Goal: Information Seeking & Learning: Learn about a topic

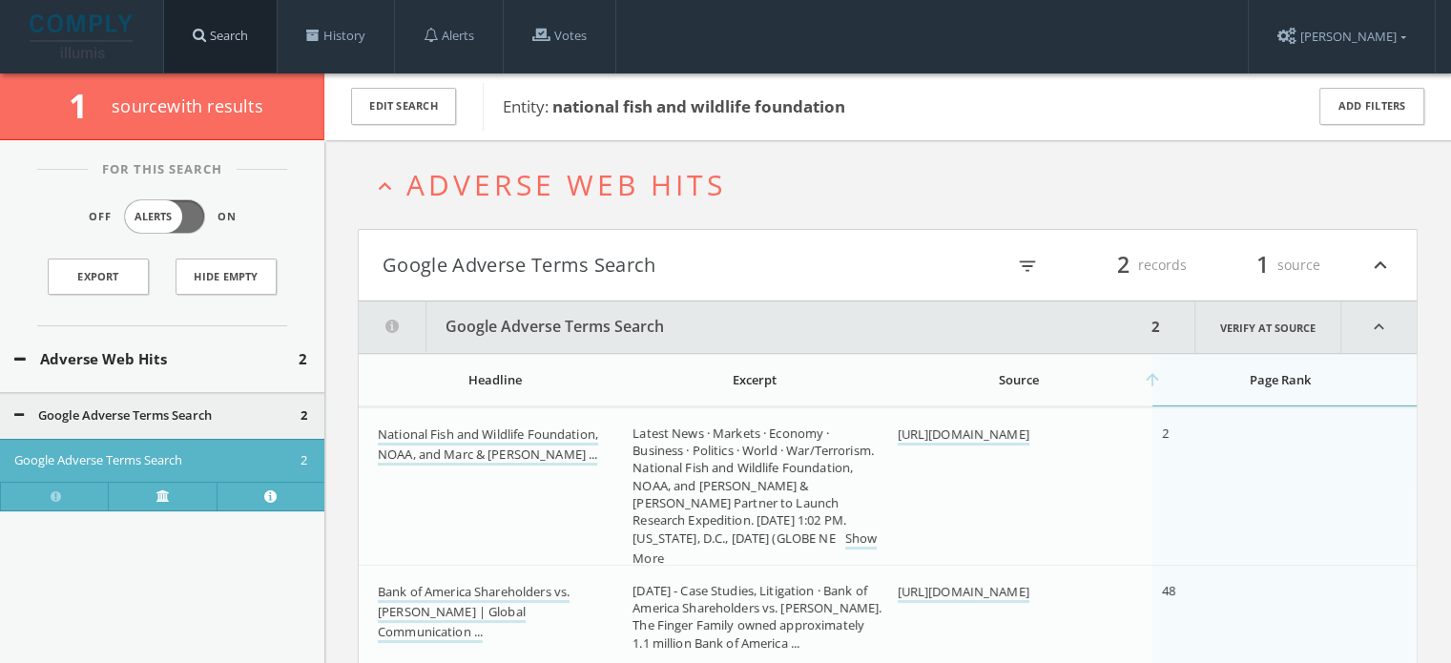
click at [245, 52] on link "Search" at bounding box center [220, 36] width 113 height 73
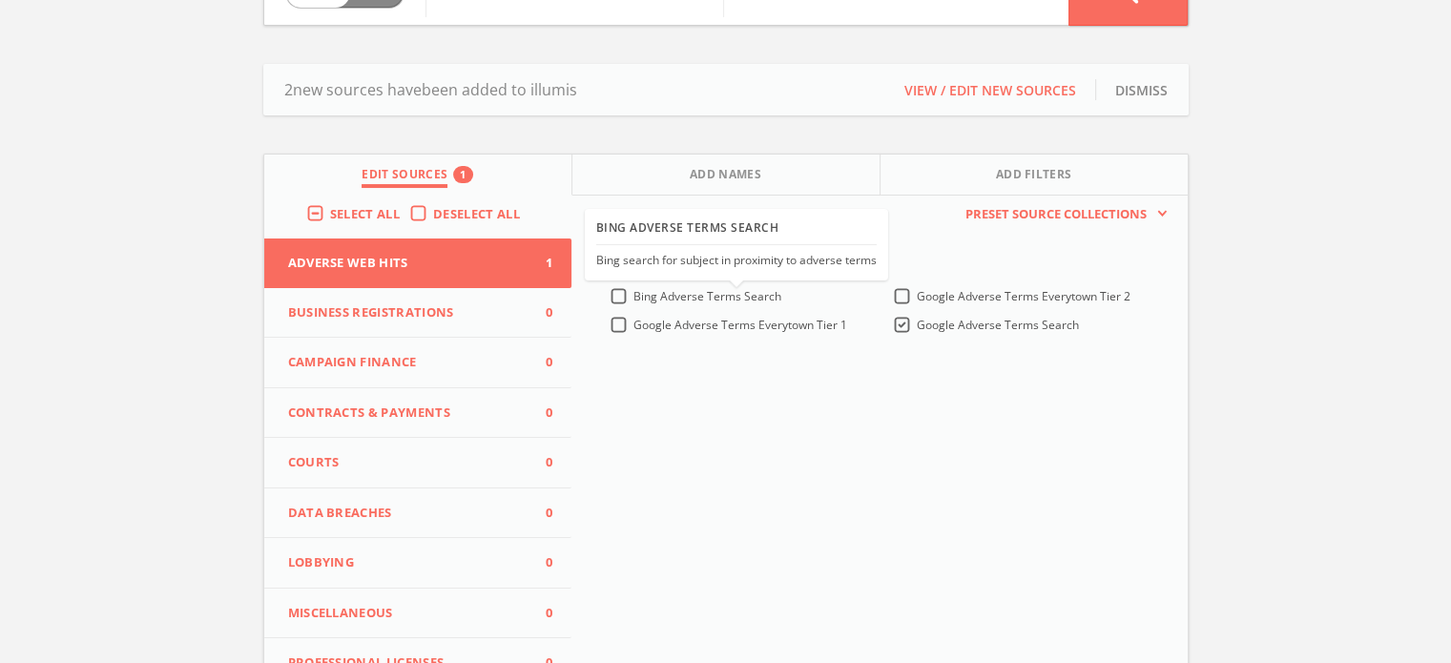
scroll to position [191, 0]
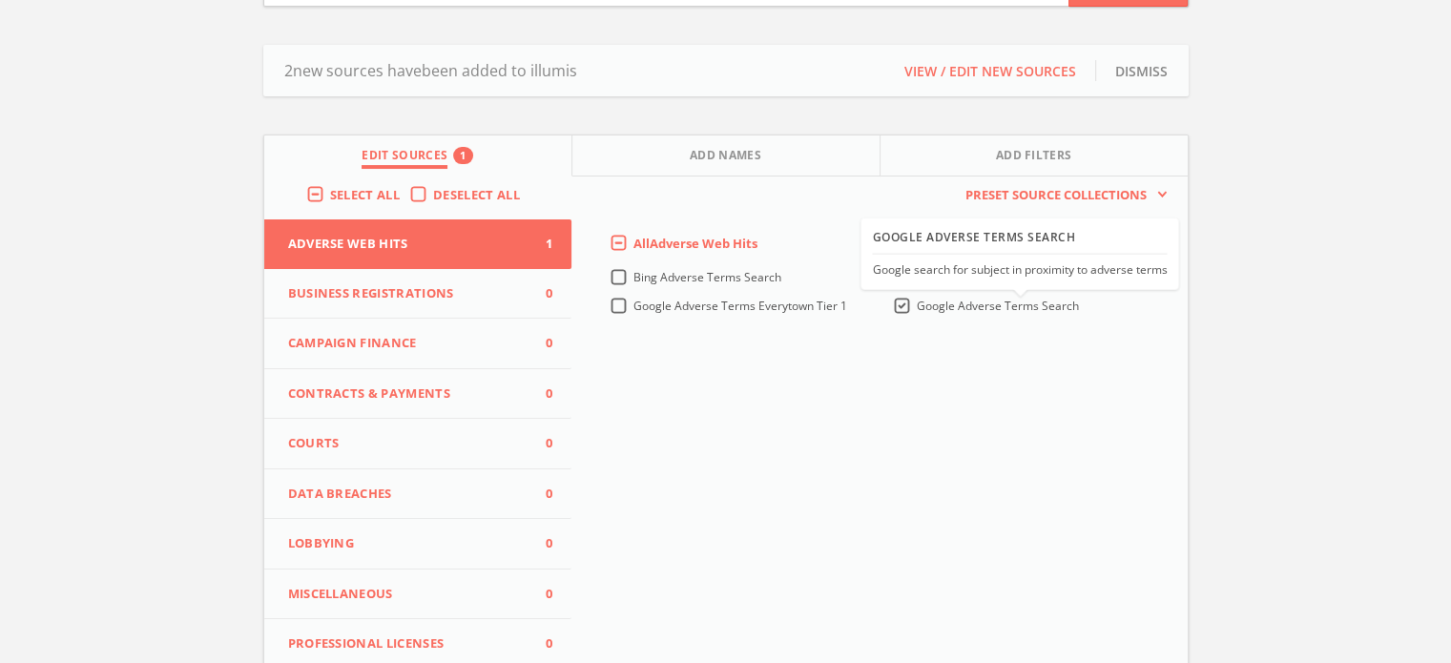
click at [917, 302] on label "Google Adverse Terms Search" at bounding box center [998, 306] width 162 height 17
click at [0, 0] on Search-all "Google Adverse Terms Search" at bounding box center [0, 0] width 0 height 0
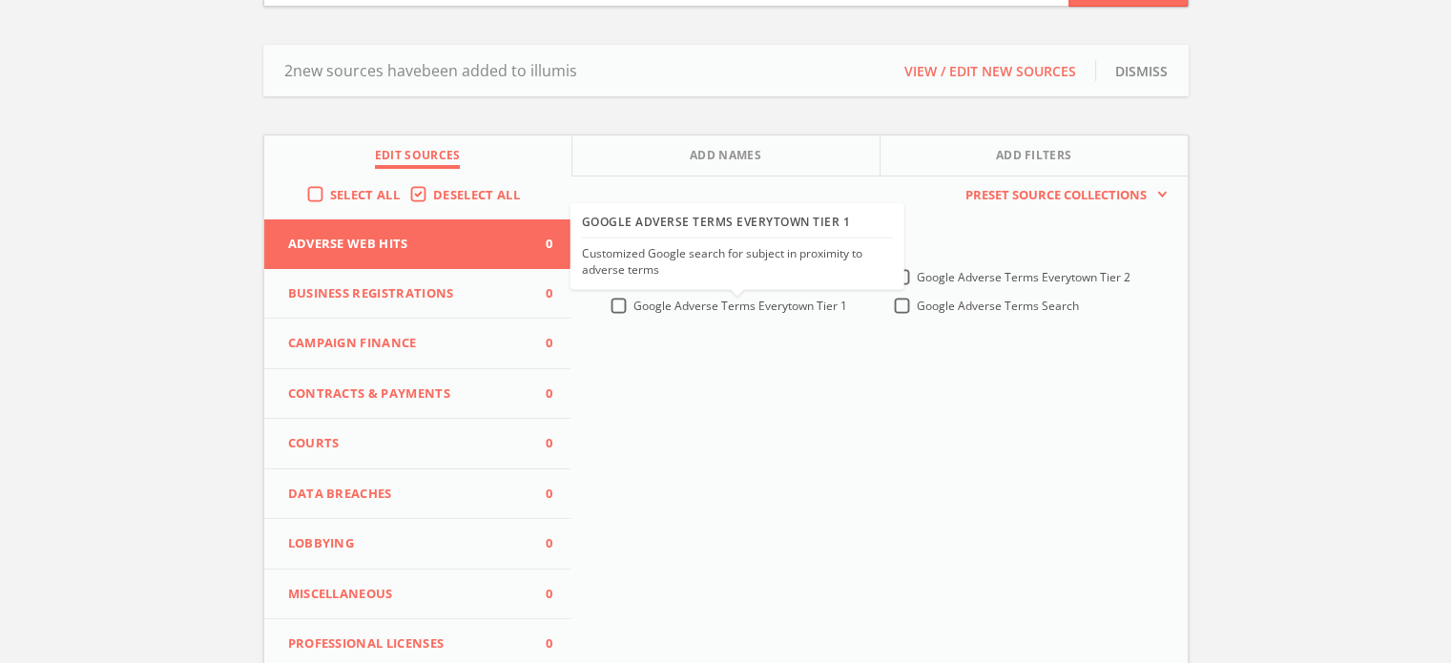
click at [703, 310] on span "Google Adverse Terms Everytown Tier 1" at bounding box center [741, 306] width 214 height 16
click at [0, 0] on 1-all "Google Adverse Terms Everytown Tier 1" at bounding box center [0, 0] width 0 height 0
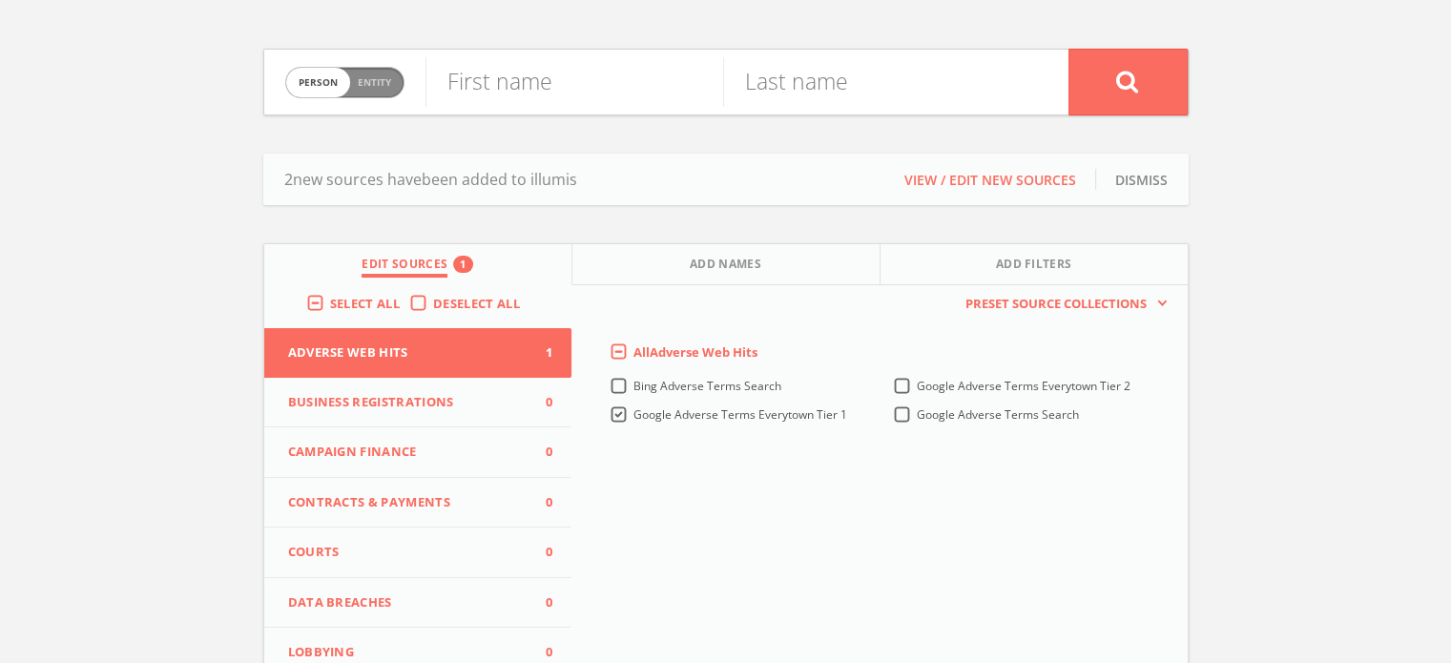
scroll to position [0, 0]
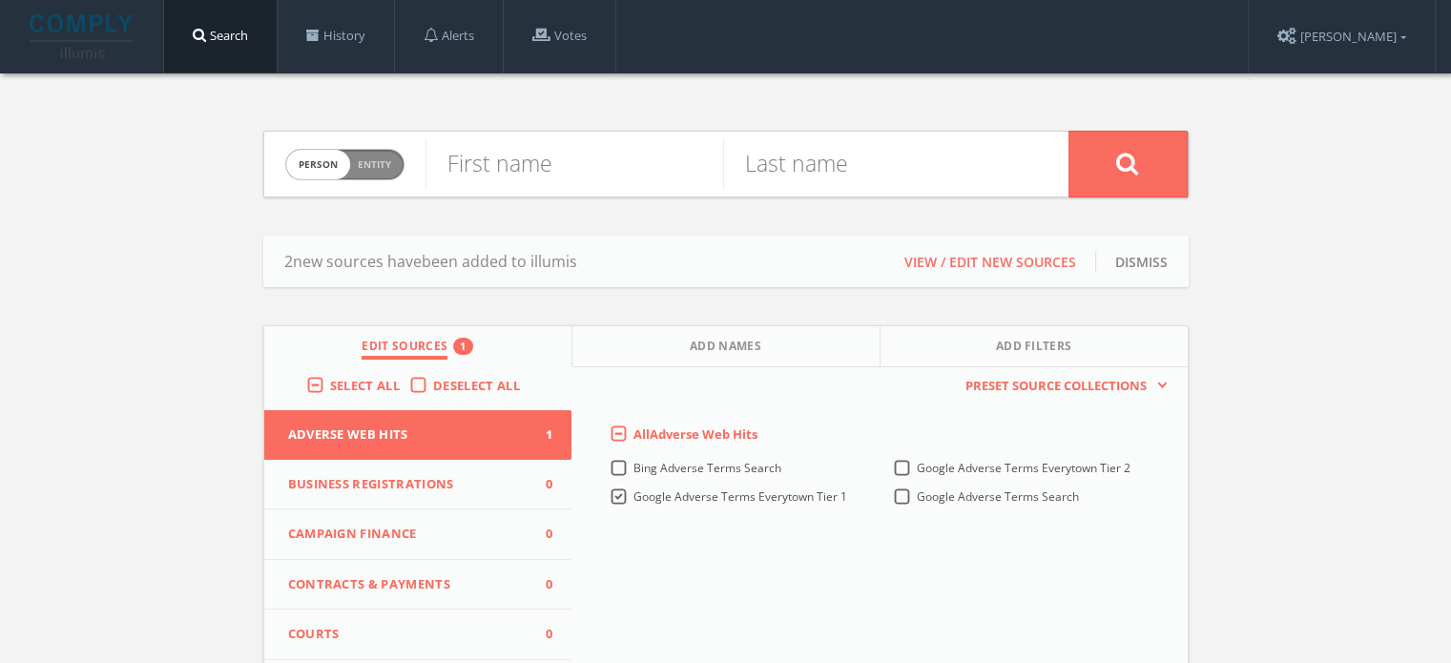
click at [389, 158] on span "Entity" at bounding box center [374, 164] width 33 height 14
checkbox input "true"
click at [511, 166] on input "text" at bounding box center [747, 164] width 643 height 50
paste input "The War of the Rebellion: A Compilation of the Official"
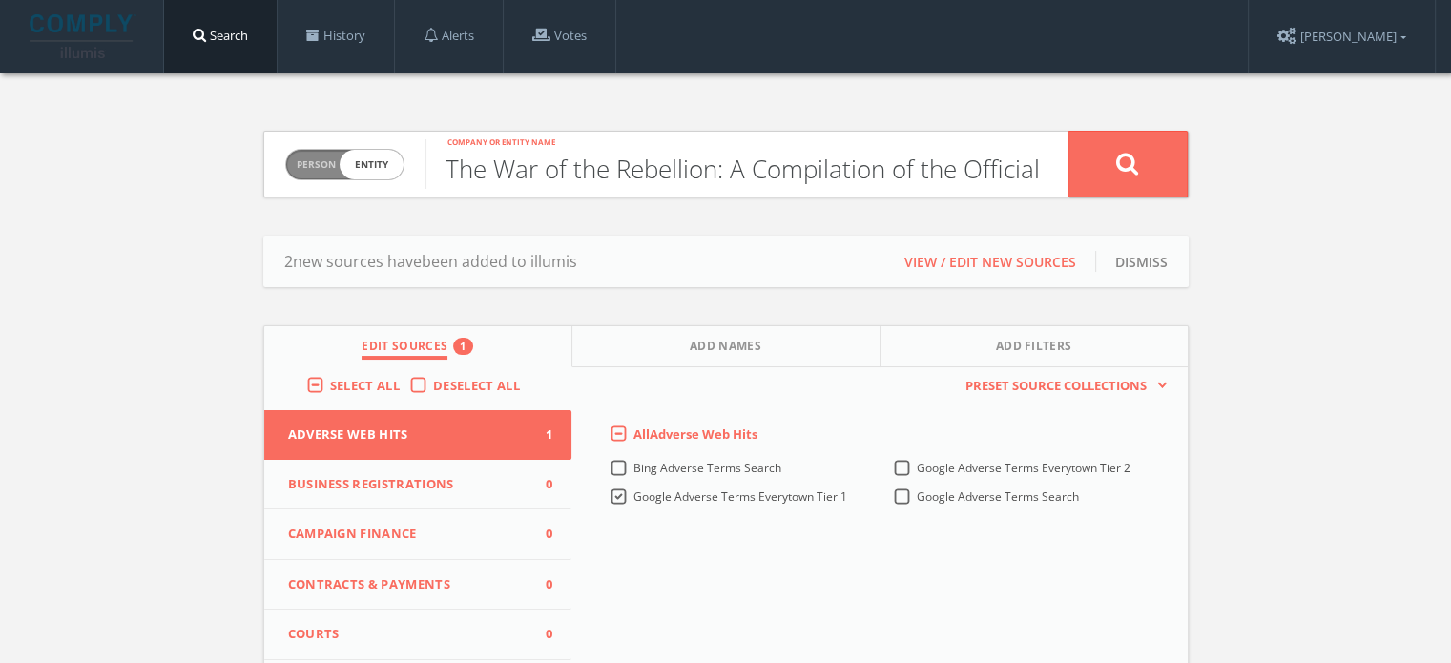
type input "The War of the Rebellion: A Compilation of the Official"
click at [1089, 171] on button at bounding box center [1128, 164] width 119 height 67
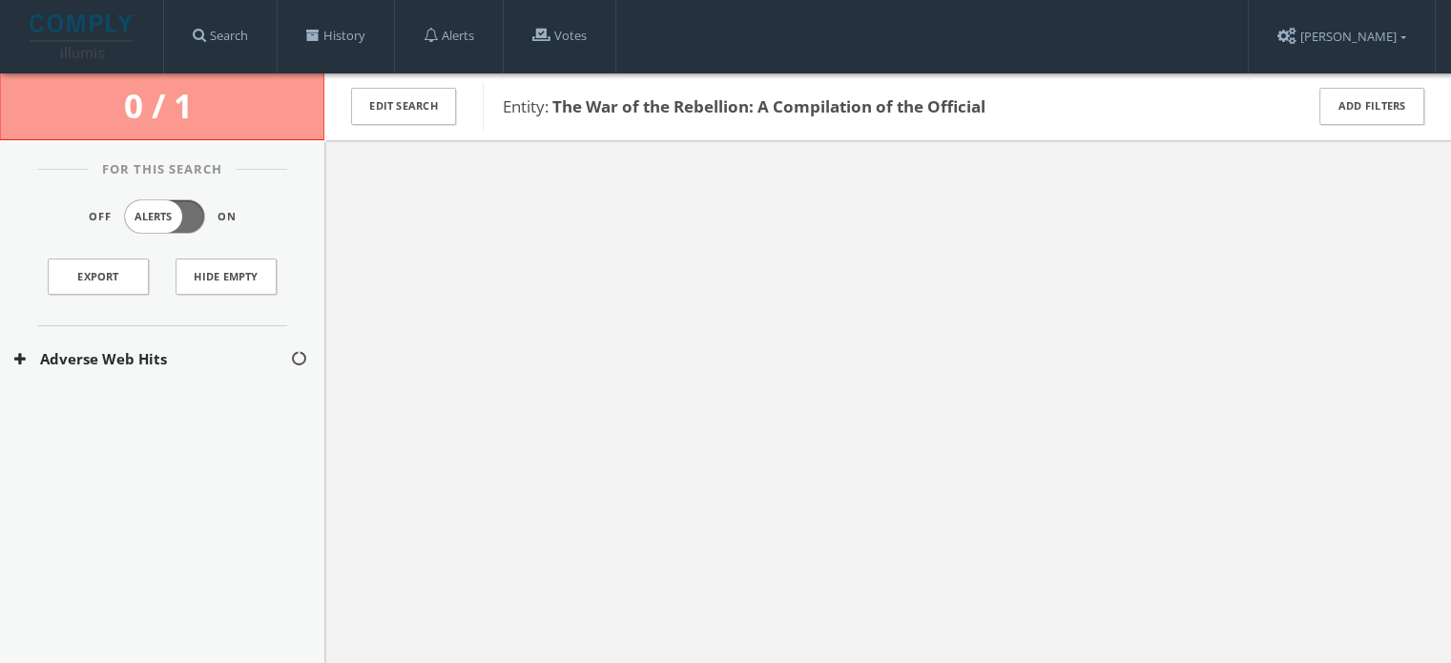
click at [181, 358] on button "Adverse Web Hits" at bounding box center [152, 359] width 276 height 22
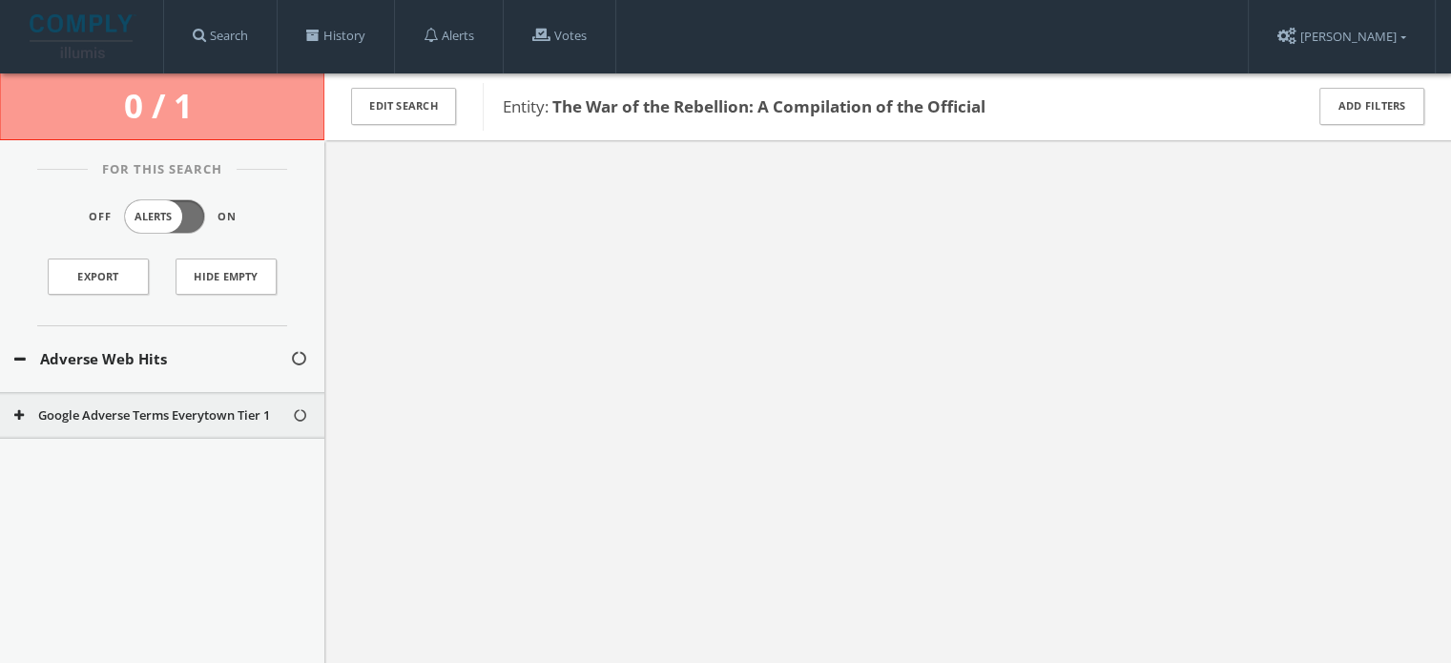
click at [156, 415] on button "Google Adverse Terms Everytown Tier 1" at bounding box center [153, 415] width 278 height 19
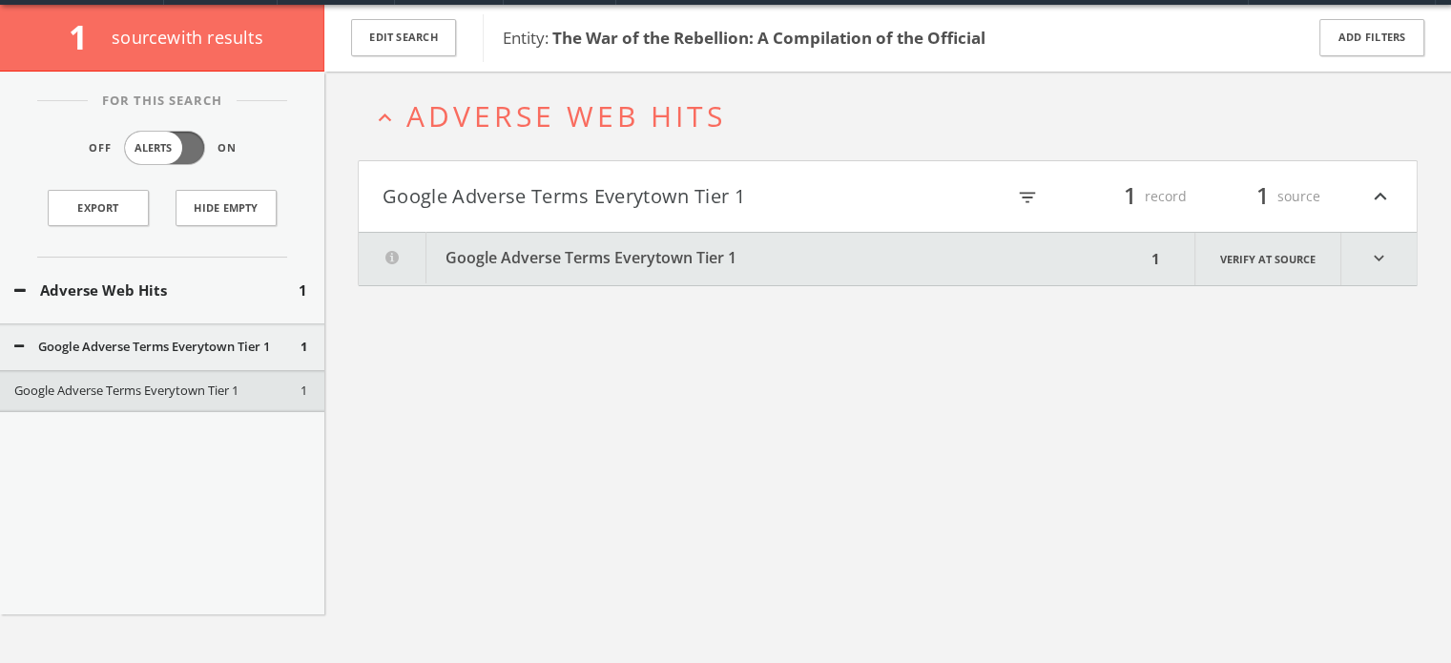
scroll to position [73, 0]
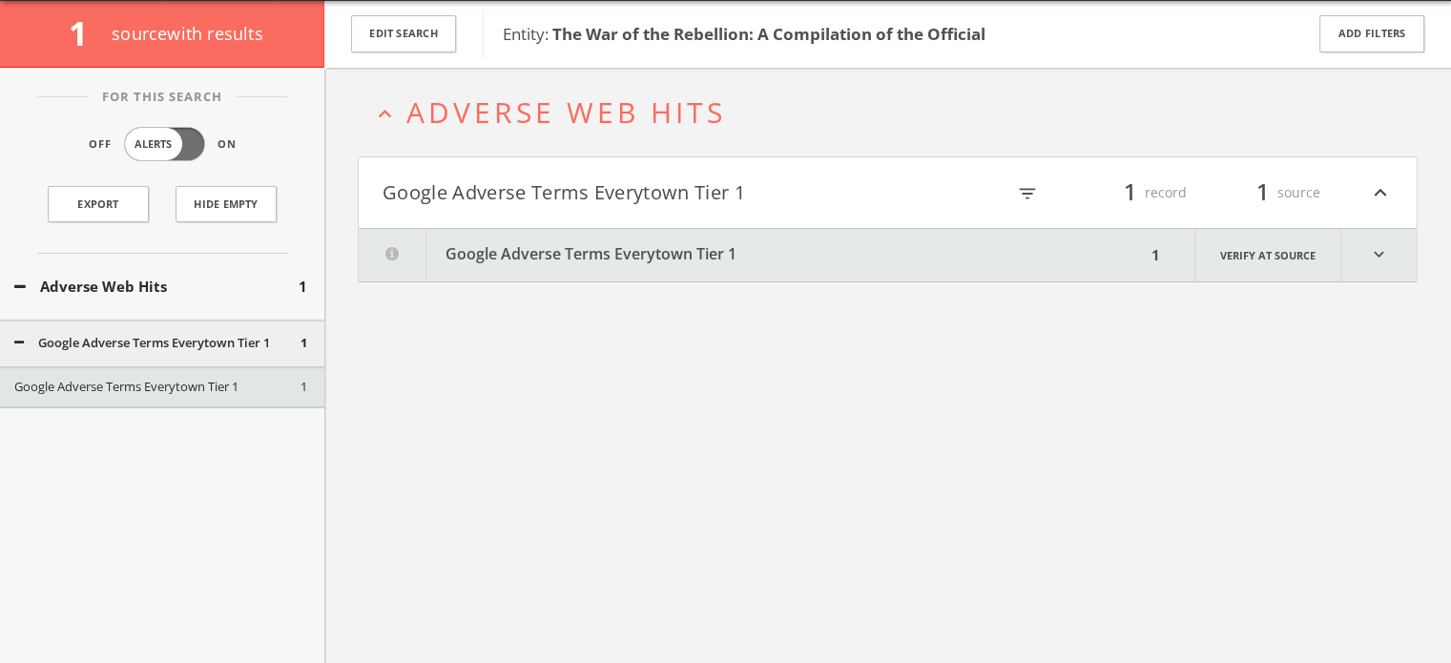
click at [645, 244] on button "Google Adverse Terms Everytown Tier 1" at bounding box center [752, 255] width 787 height 52
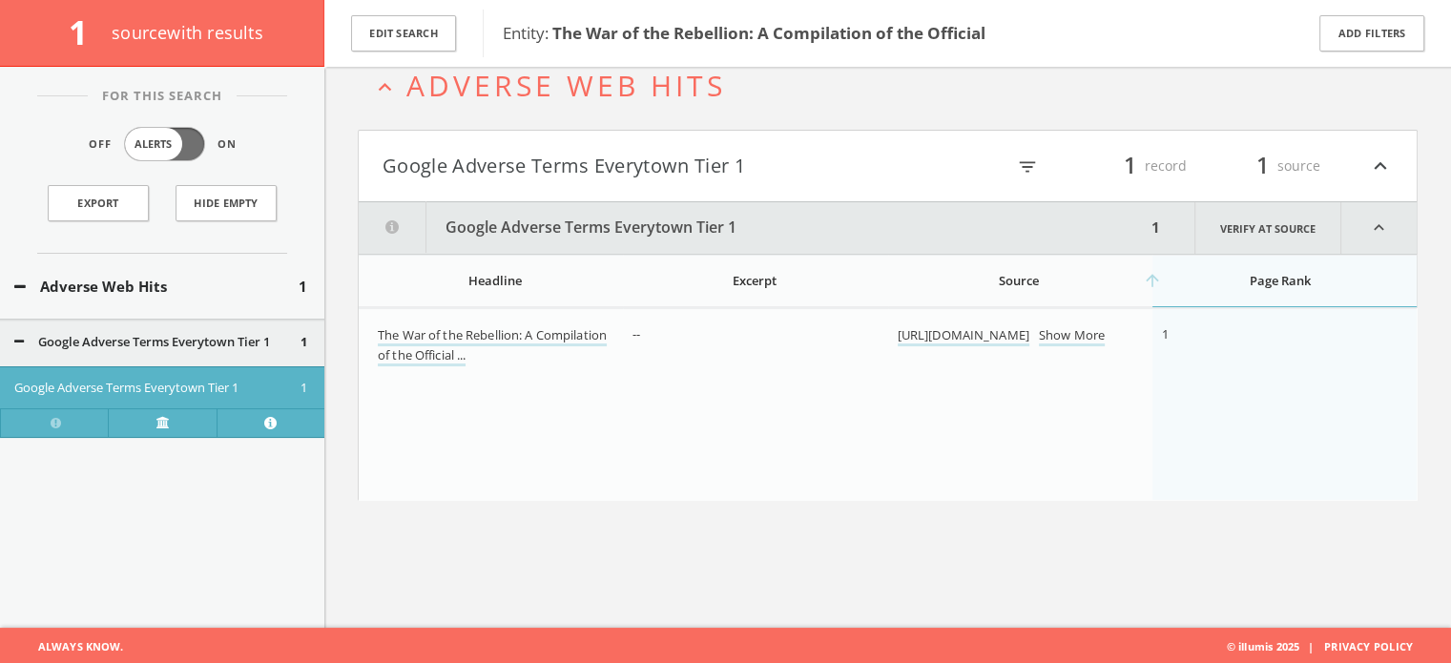
scroll to position [111, 0]
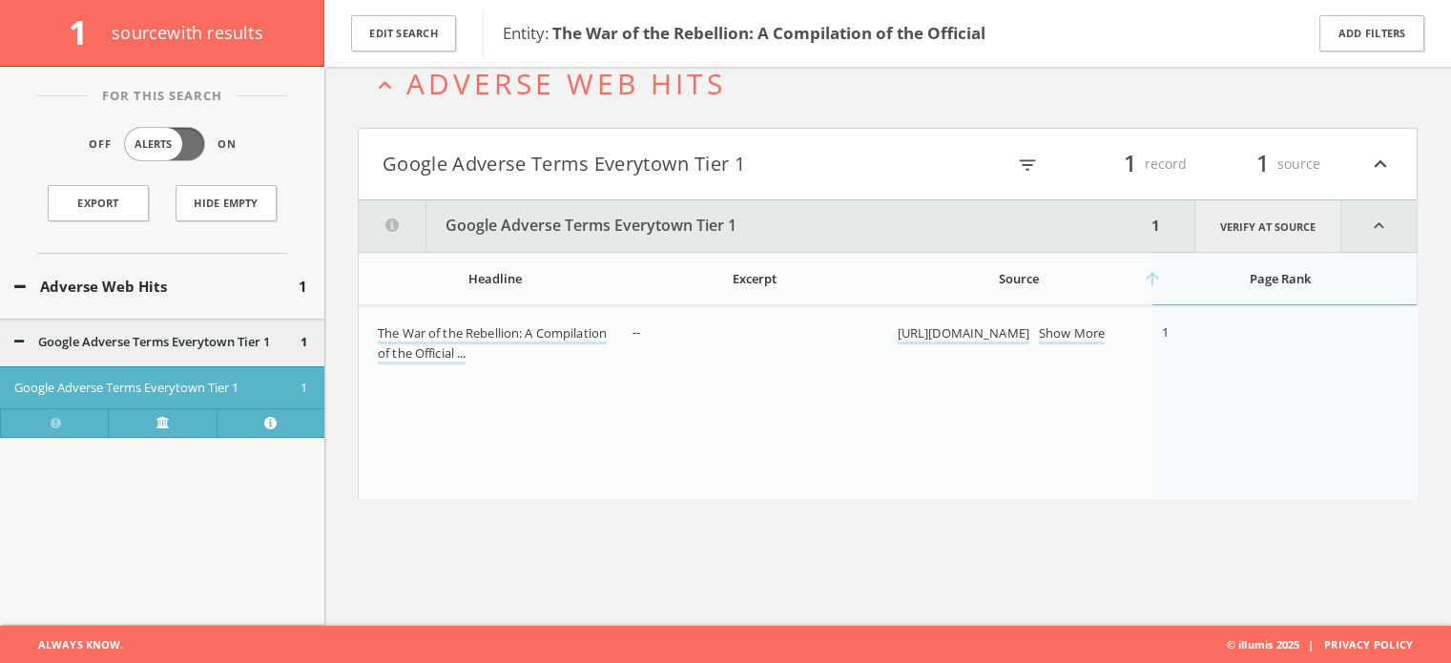
click at [1259, 217] on link "Verify at source" at bounding box center [1268, 226] width 147 height 52
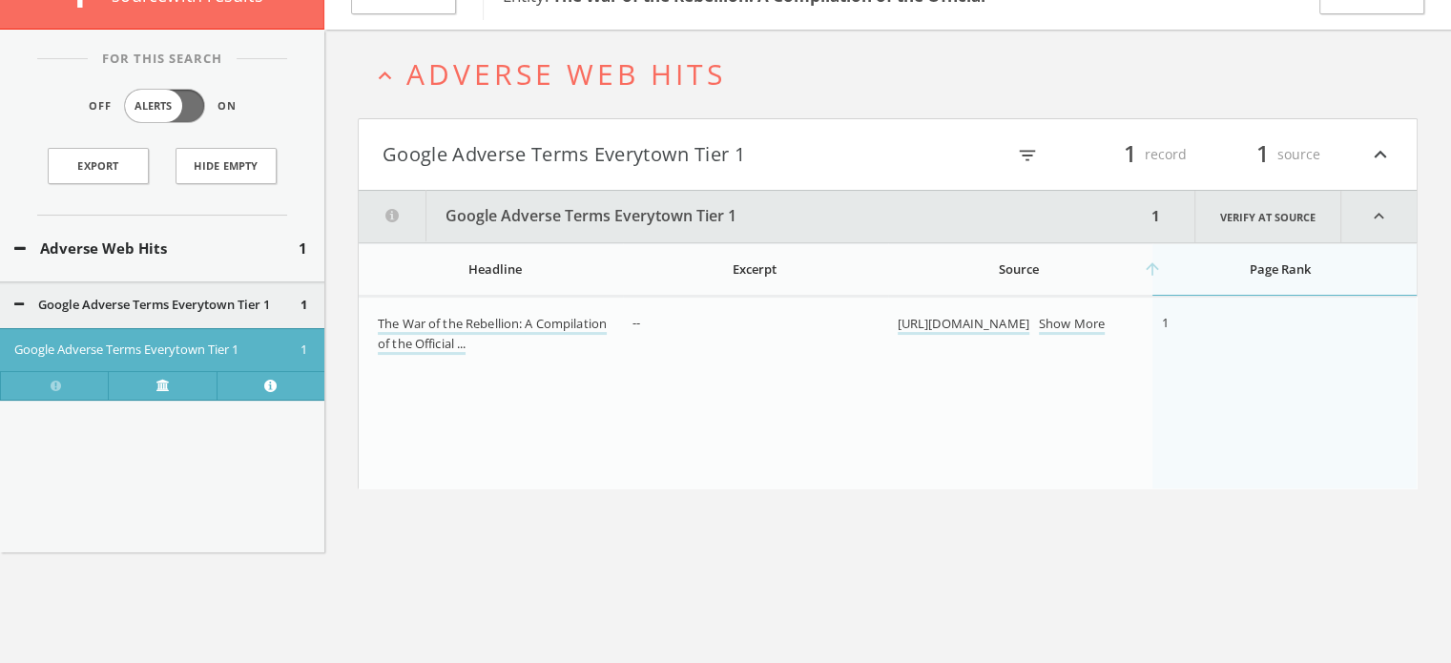
scroll to position [0, 0]
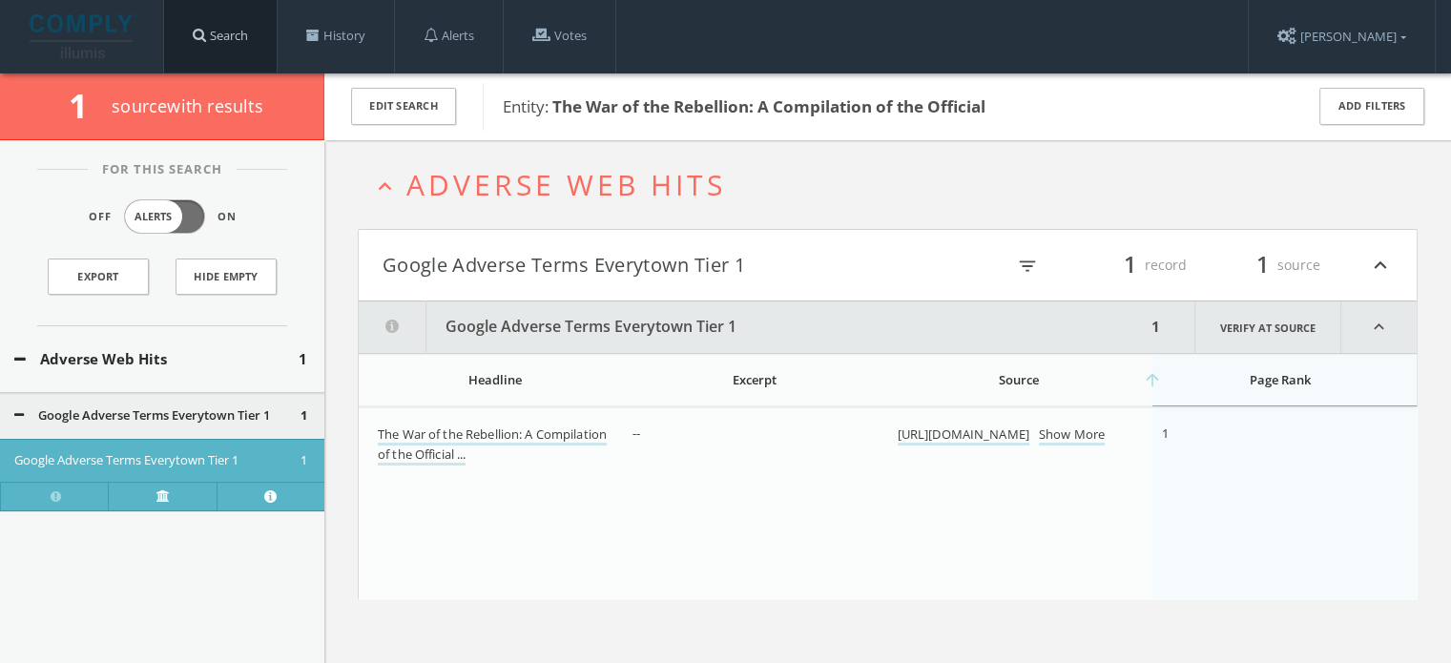
click at [233, 40] on link "Search" at bounding box center [220, 36] width 113 height 73
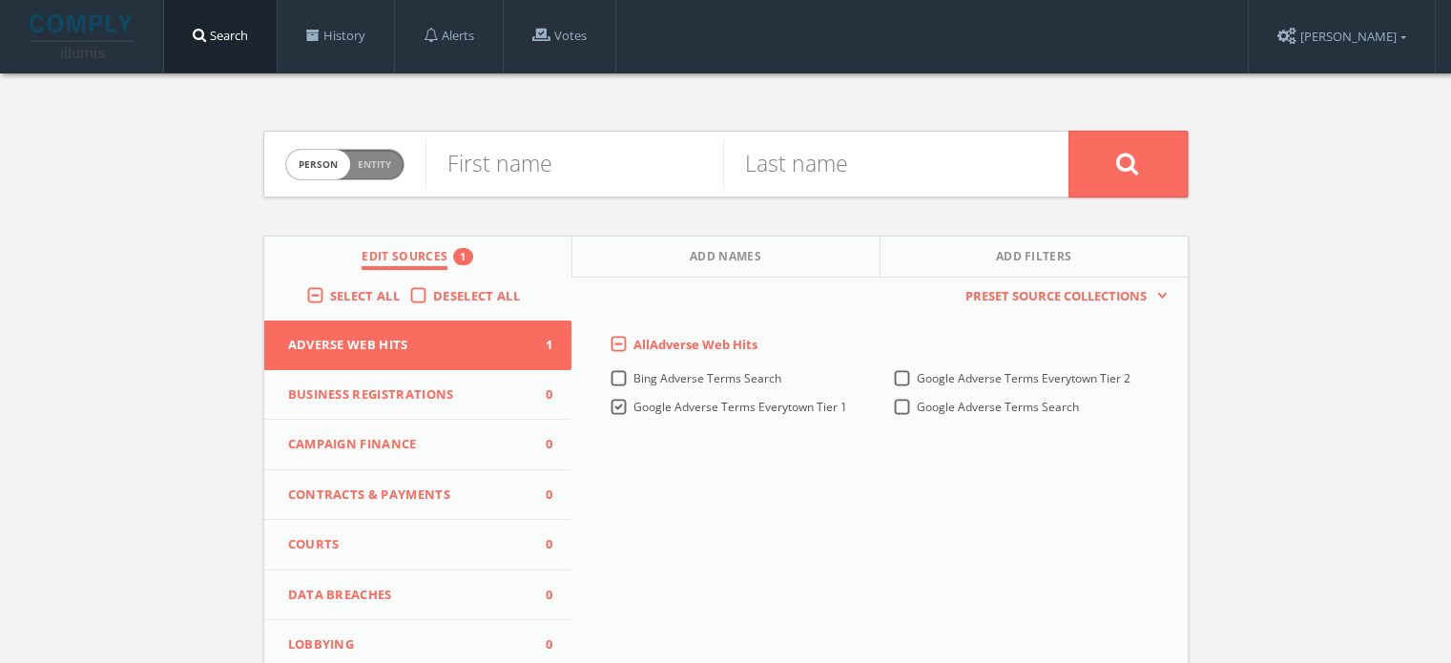
click at [394, 170] on span "Person Entity" at bounding box center [344, 165] width 117 height 30
checkbox input "true"
click at [512, 166] on input "text" at bounding box center [747, 164] width 643 height 50
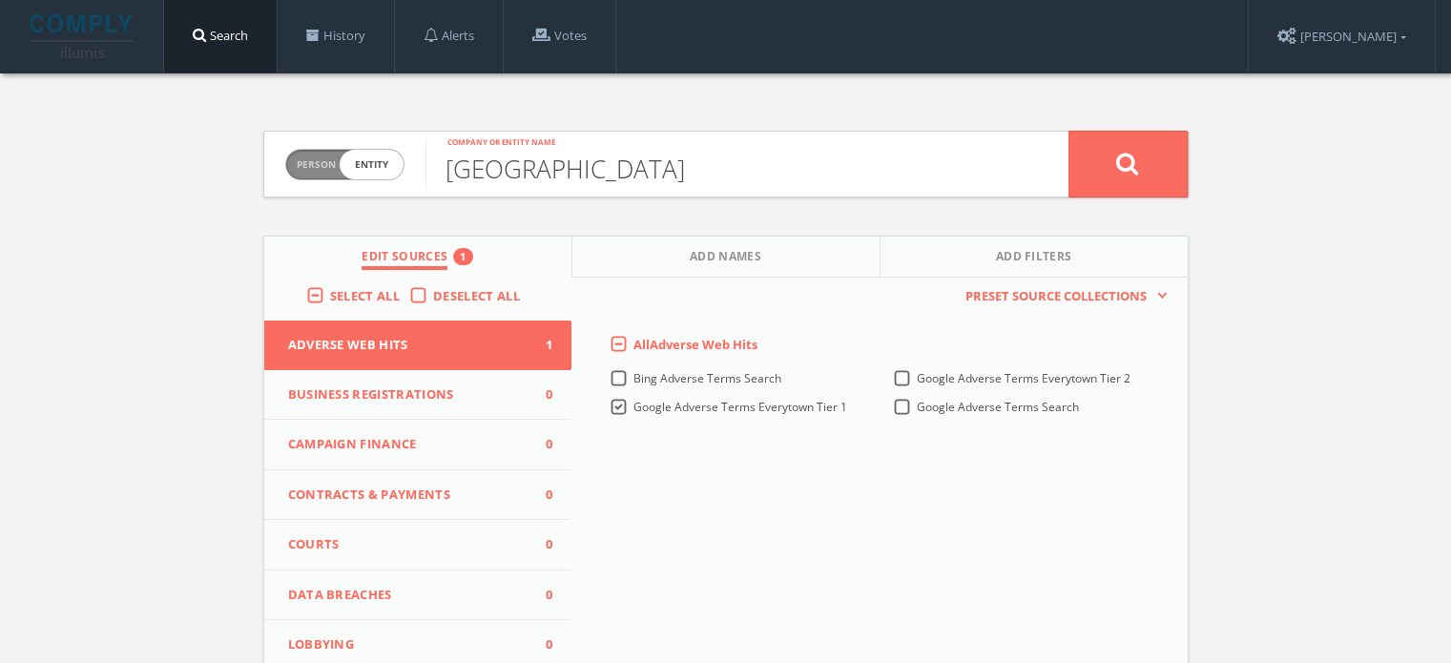
type input "[GEOGRAPHIC_DATA]"
click at [1069, 131] on button at bounding box center [1128, 164] width 119 height 67
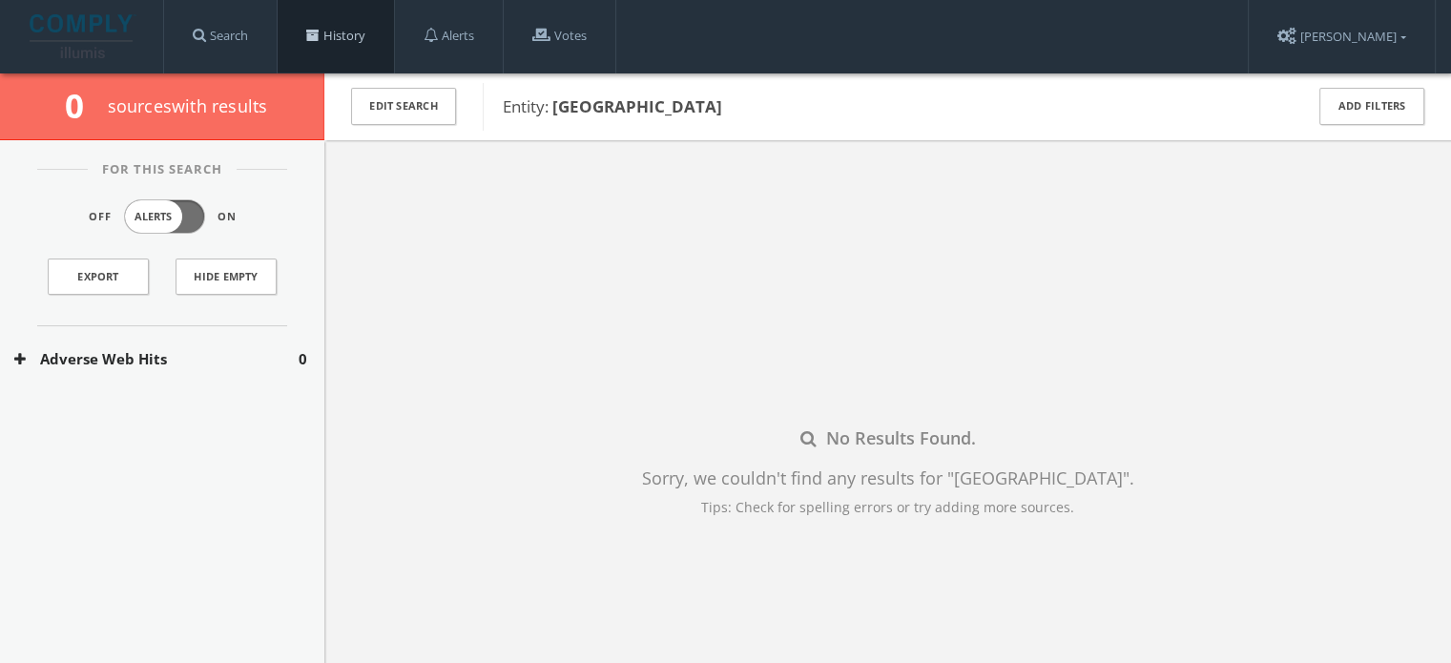
click at [315, 42] on span at bounding box center [312, 35] width 13 height 13
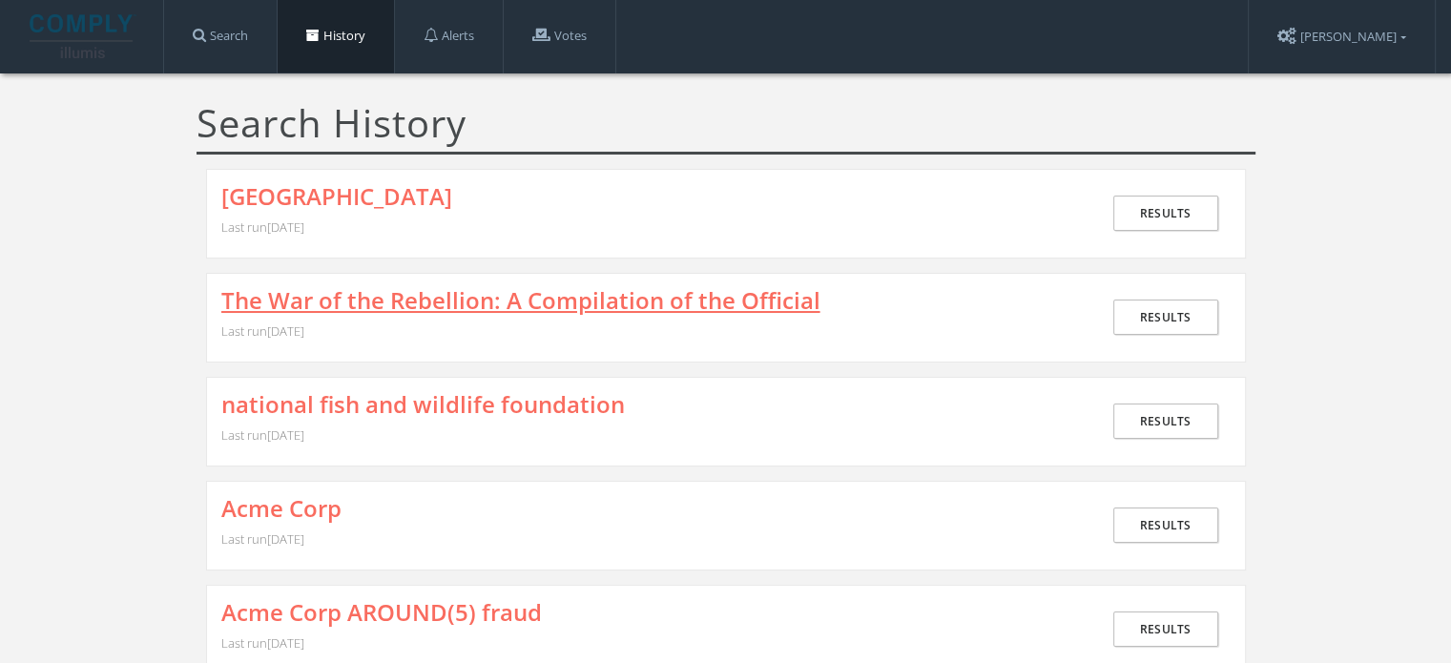
click at [396, 296] on link "The War of the Rebellion: A Compilation of the Official" at bounding box center [520, 300] width 599 height 25
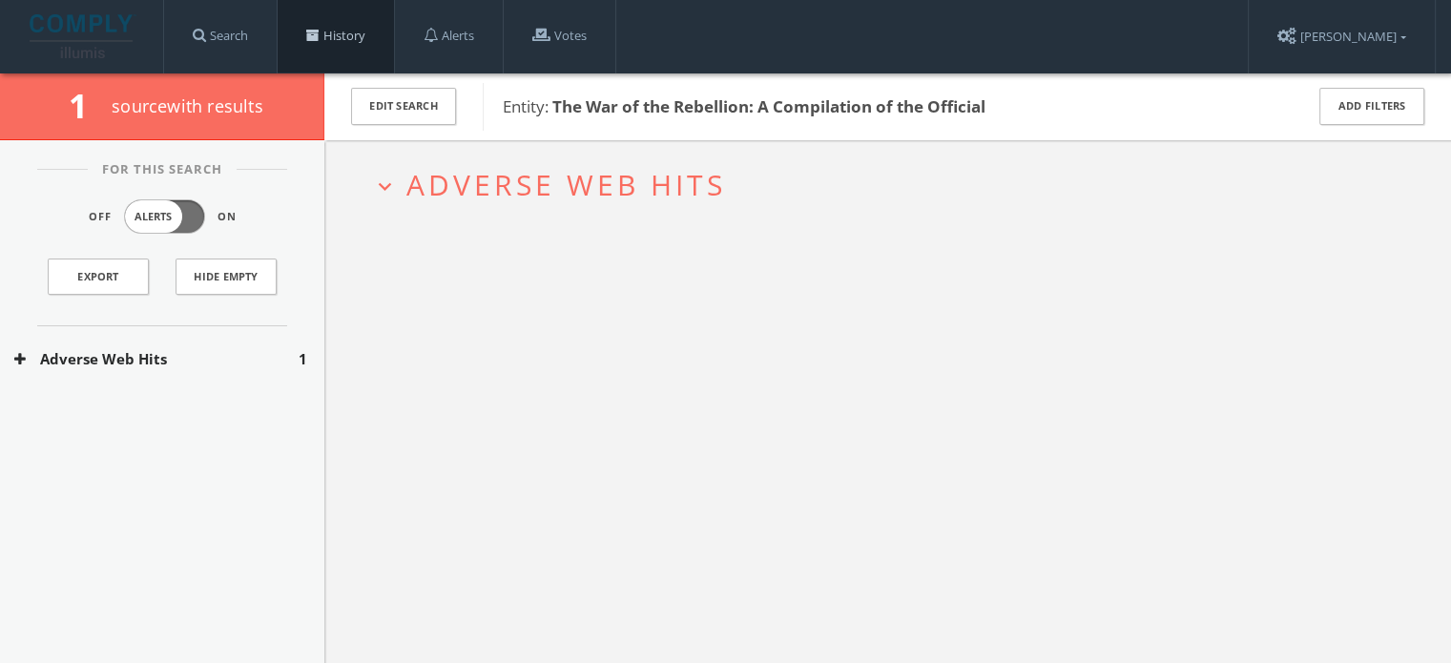
click at [343, 51] on link "History" at bounding box center [336, 36] width 116 height 73
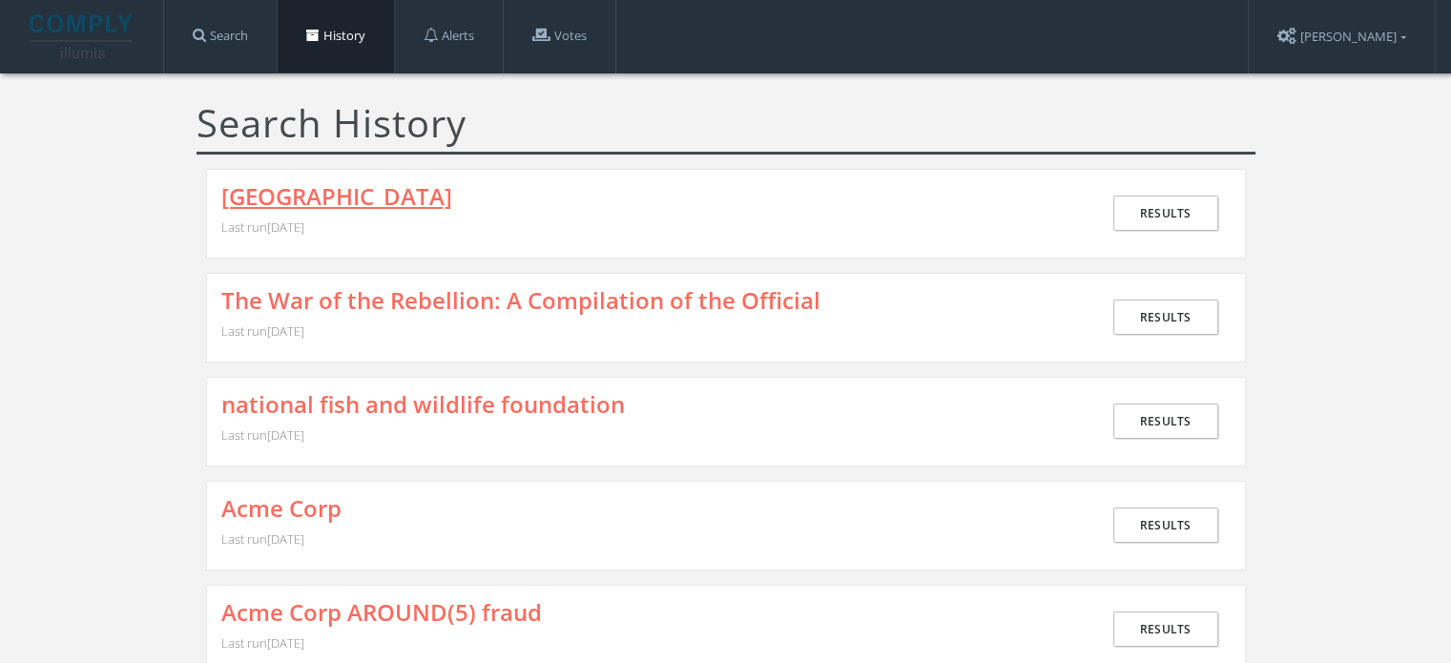
click at [404, 198] on link "[GEOGRAPHIC_DATA]" at bounding box center [336, 196] width 231 height 25
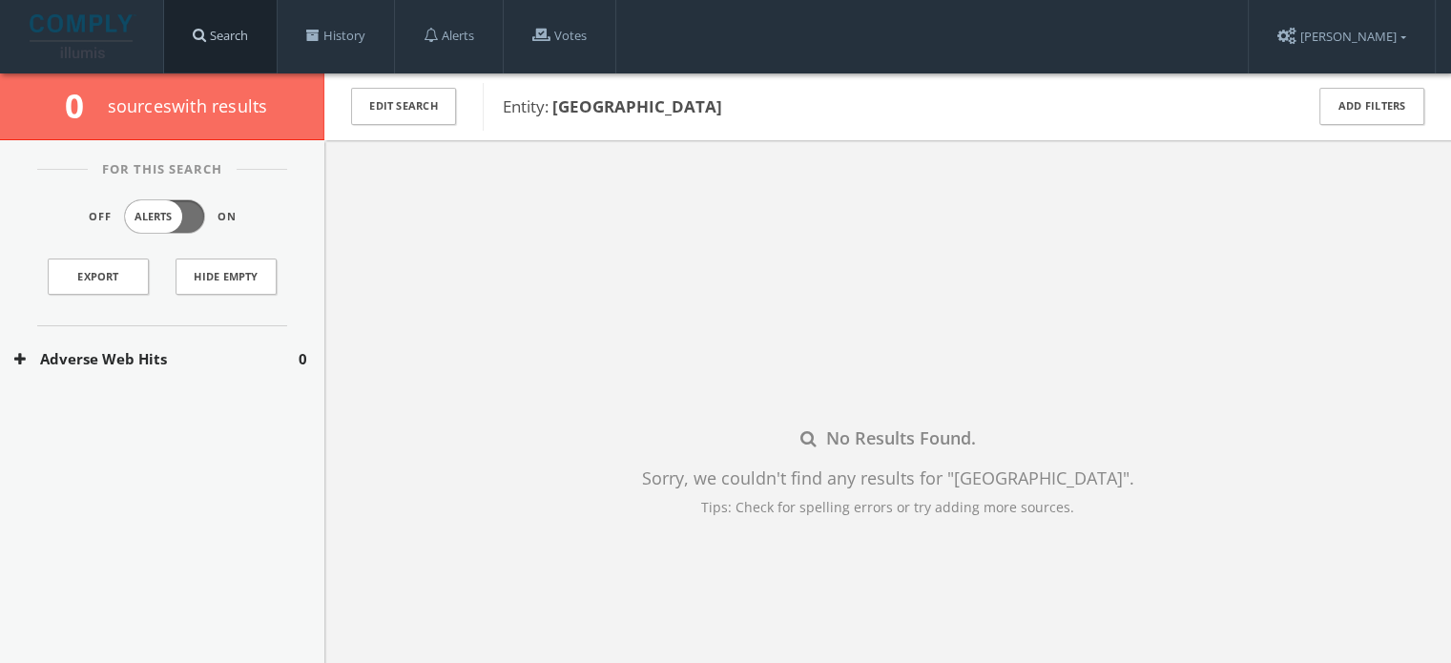
click at [252, 60] on link "Search" at bounding box center [220, 36] width 113 height 73
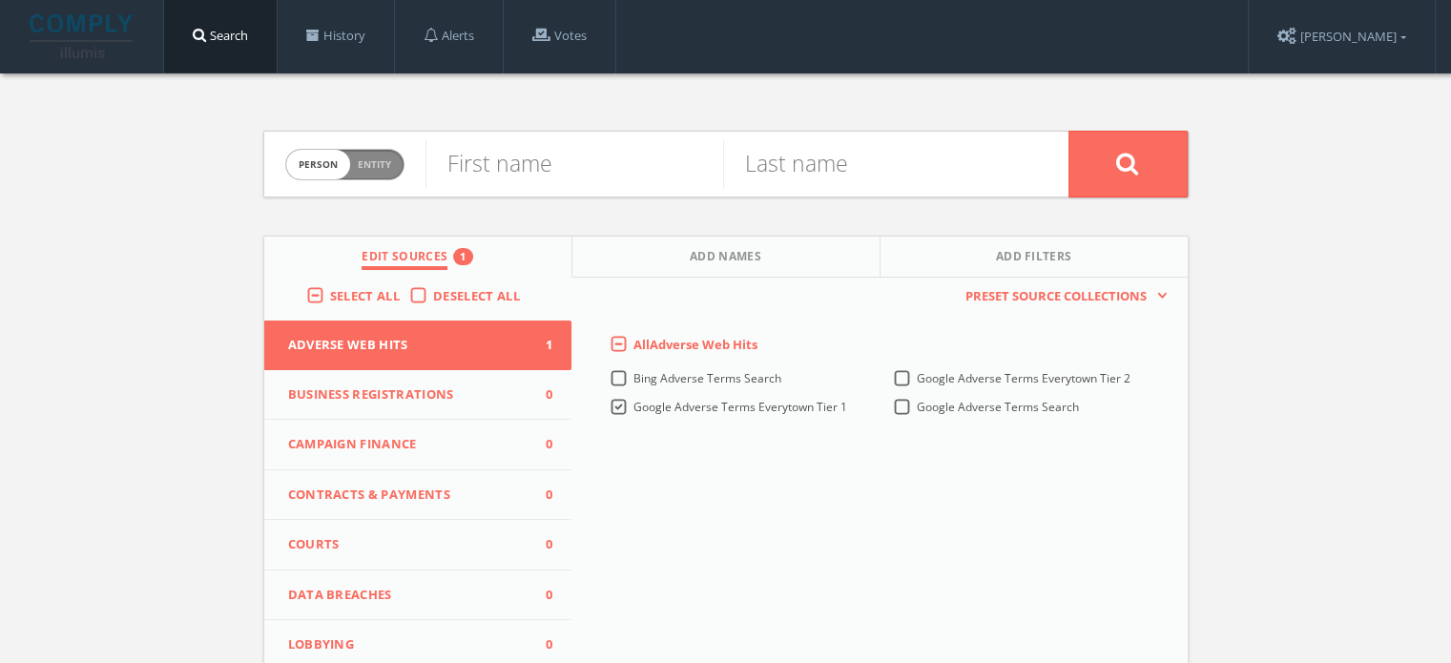
click at [692, 405] on span "Google Adverse Terms Everytown Tier 1" at bounding box center [741, 407] width 214 height 16
click at [0, 0] on 1-all "Google Adverse Terms Everytown Tier 1" at bounding box center [0, 0] width 0 height 0
click at [970, 381] on span "Google Adverse Terms Everytown Tier 2" at bounding box center [1024, 378] width 214 height 16
click at [0, 0] on 2-all "Google Adverse Terms Everytown Tier 2" at bounding box center [0, 0] width 0 height 0
click at [389, 163] on span "Entity" at bounding box center [374, 164] width 33 height 14
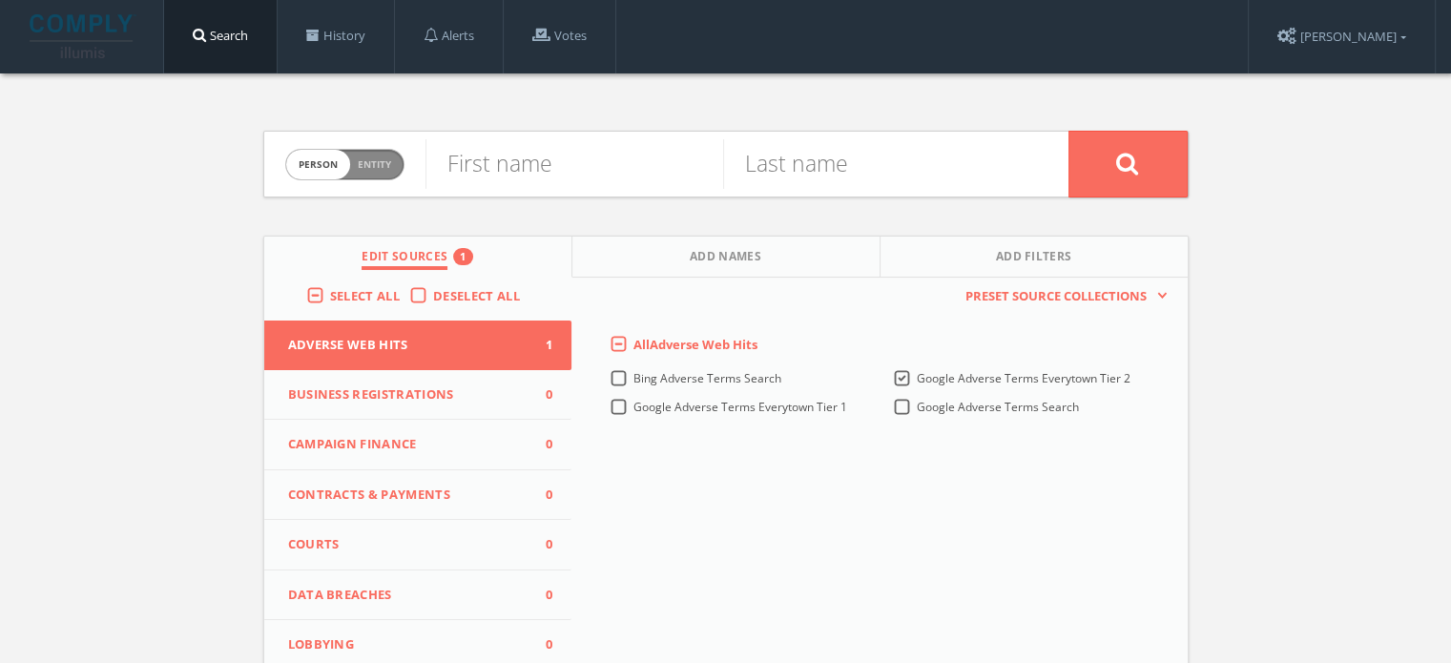
checkbox input "true"
click at [488, 163] on input "text" at bounding box center [747, 164] width 643 height 50
paste input "Finding Common Ground: New Directions in First World War Studies"
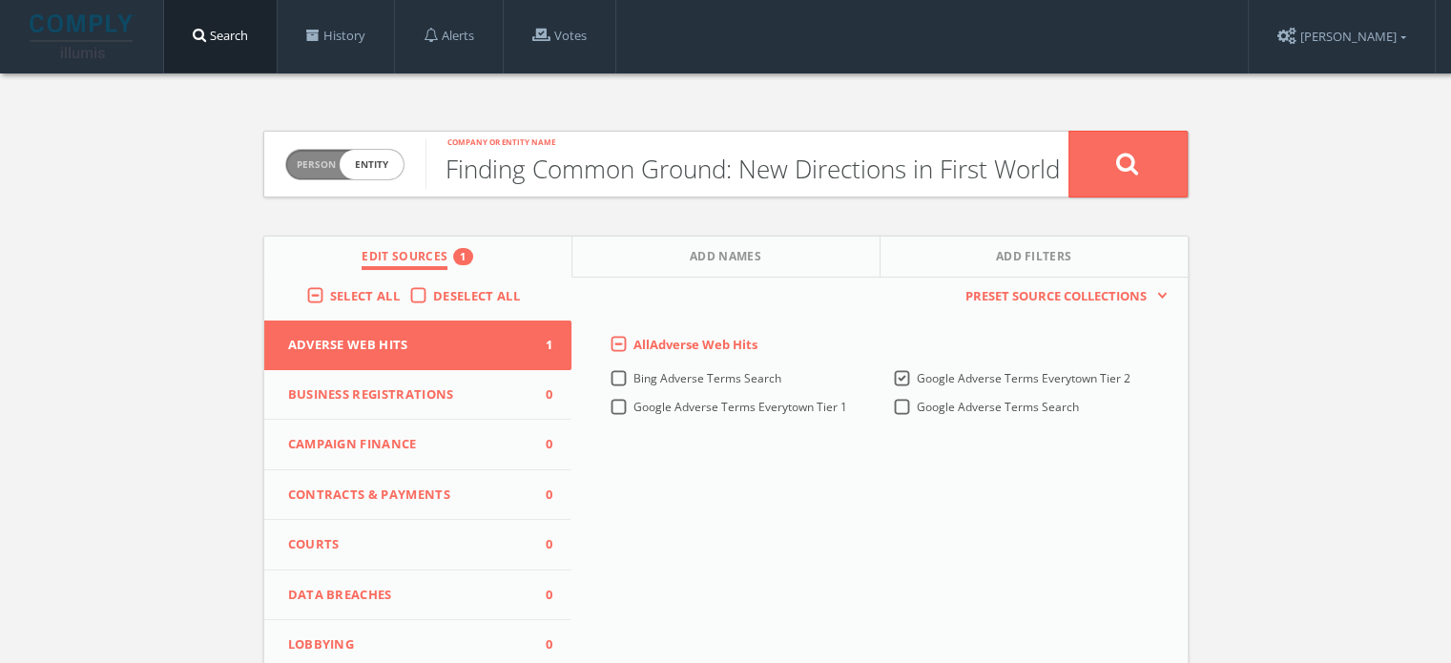
scroll to position [0, 142]
type input "Finding Common Ground: New Directions in First World War Studies"
click at [1114, 164] on button at bounding box center [1128, 164] width 119 height 67
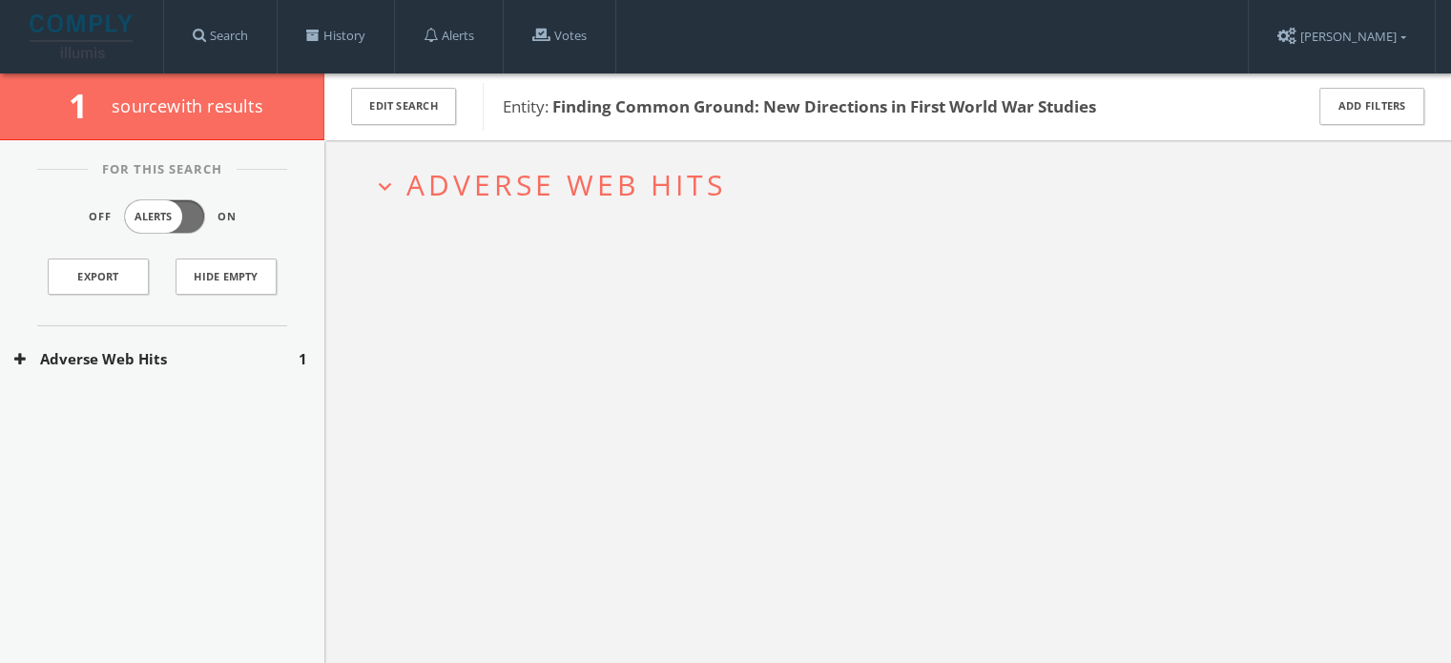
click at [172, 365] on button "Adverse Web Hits" at bounding box center [156, 359] width 284 height 22
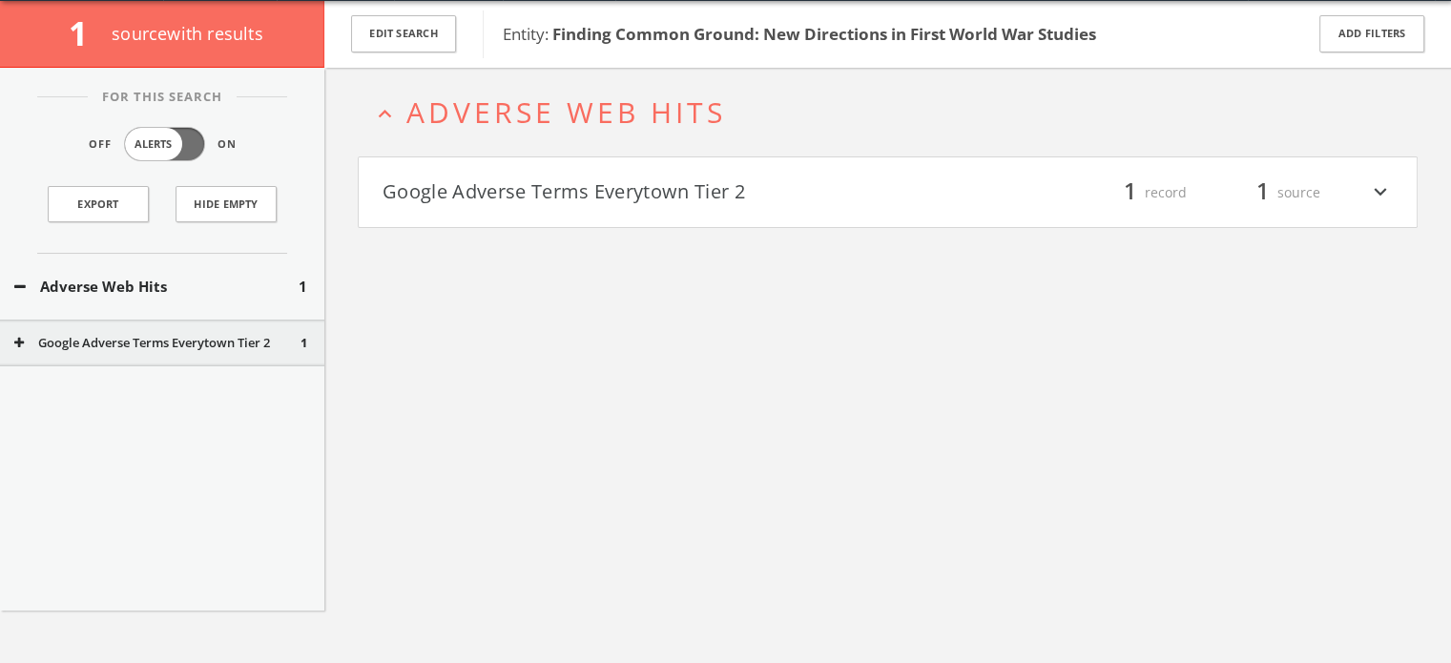
click at [555, 200] on button "Google Adverse Terms Everytown Tier 2" at bounding box center [636, 193] width 506 height 32
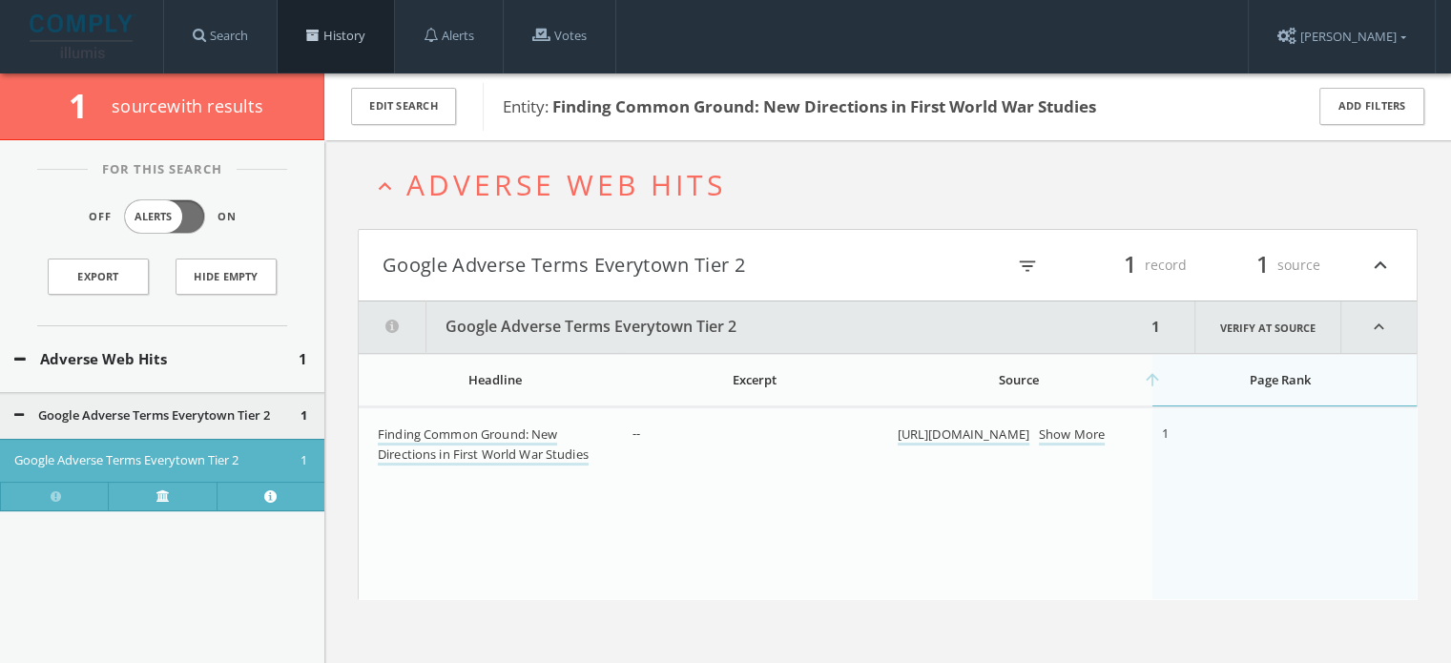
click at [302, 31] on link "History" at bounding box center [336, 36] width 116 height 73
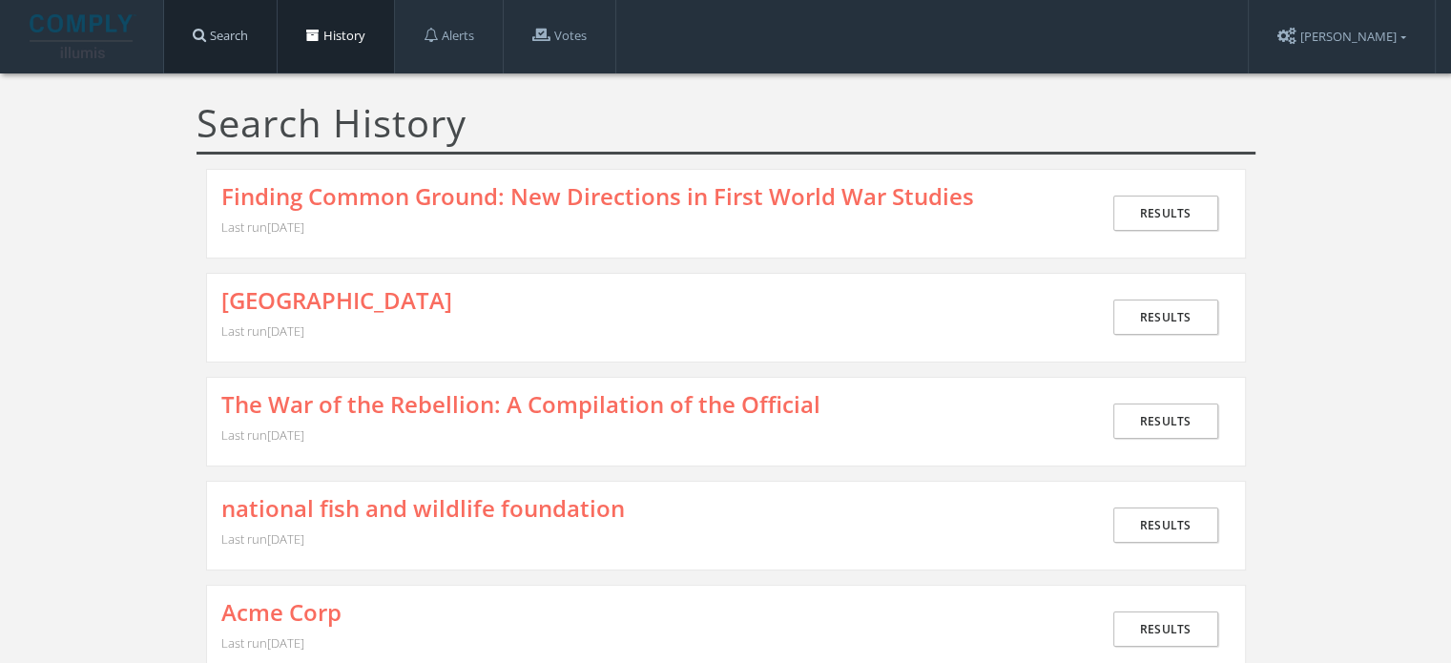
click at [218, 33] on link "Search" at bounding box center [220, 36] width 113 height 73
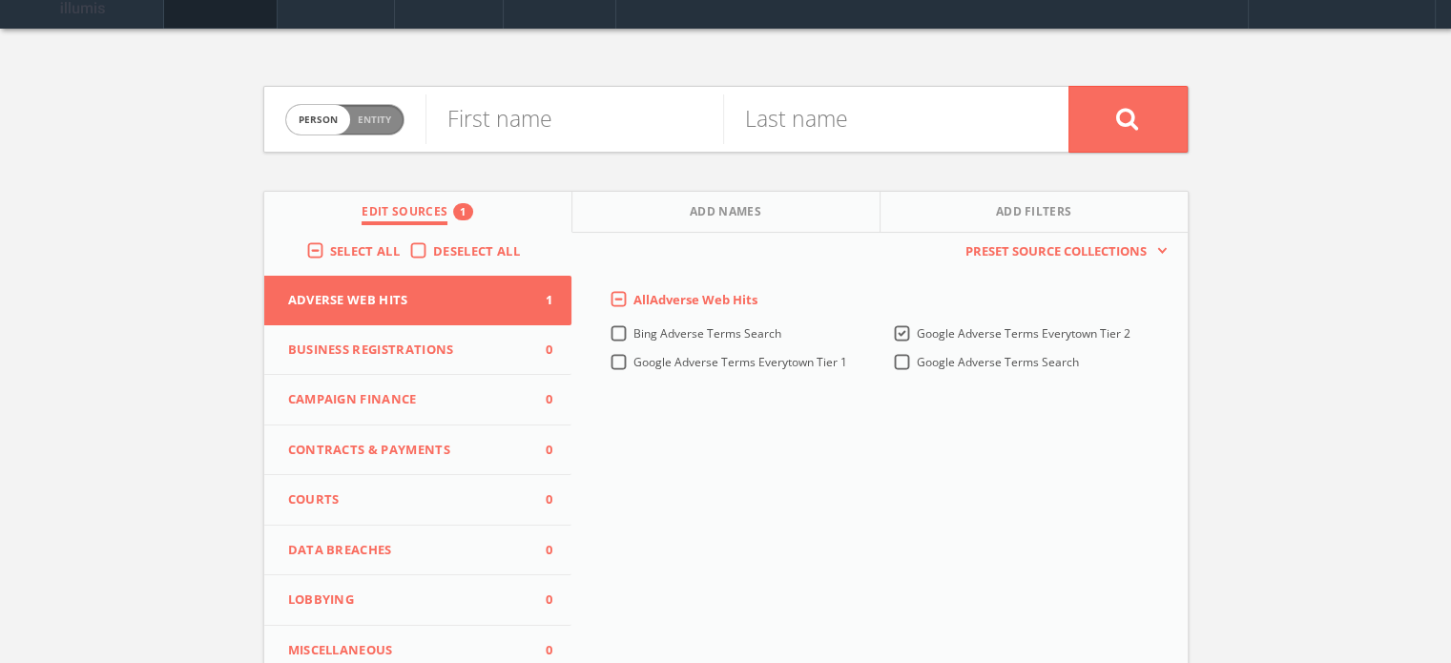
scroll to position [46, 0]
click at [943, 326] on span "Google Adverse Terms Everytown Tier 2" at bounding box center [1024, 332] width 214 height 16
click at [0, 0] on 2-all "Google Adverse Terms Everytown Tier 2" at bounding box center [0, 0] width 0 height 0
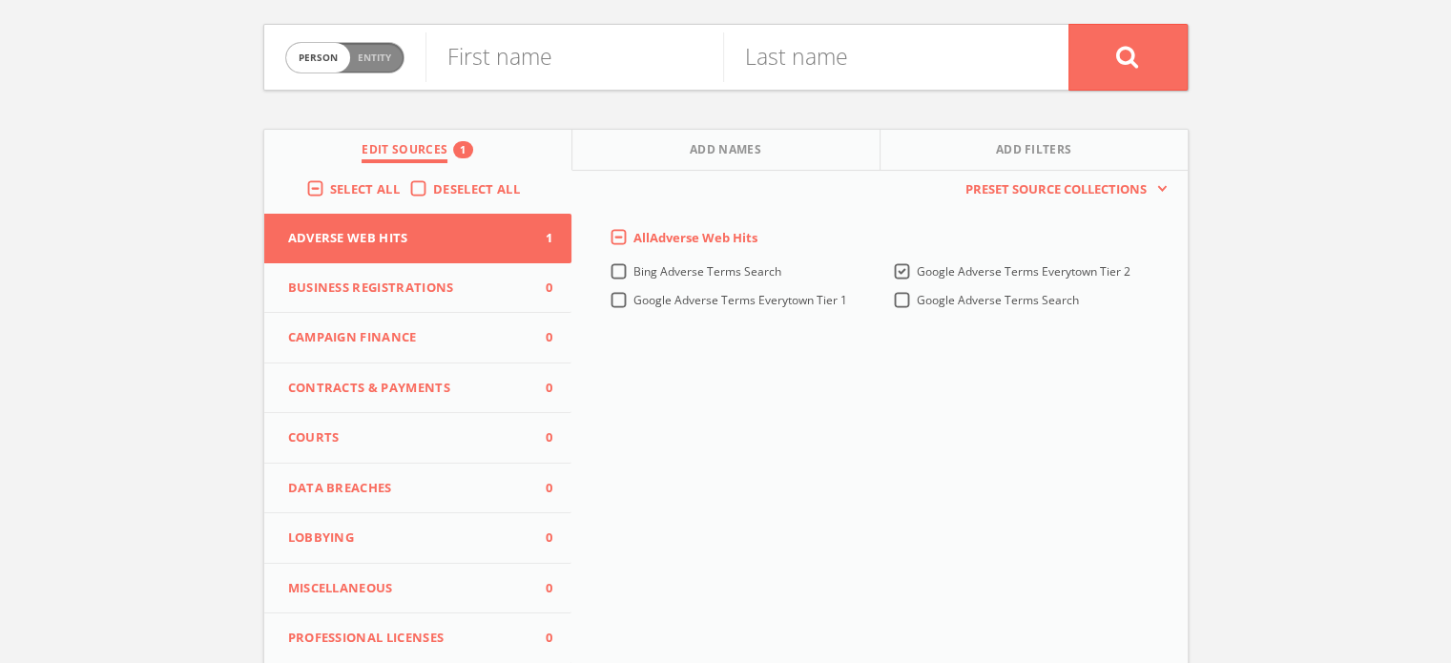
scroll to position [111, 0]
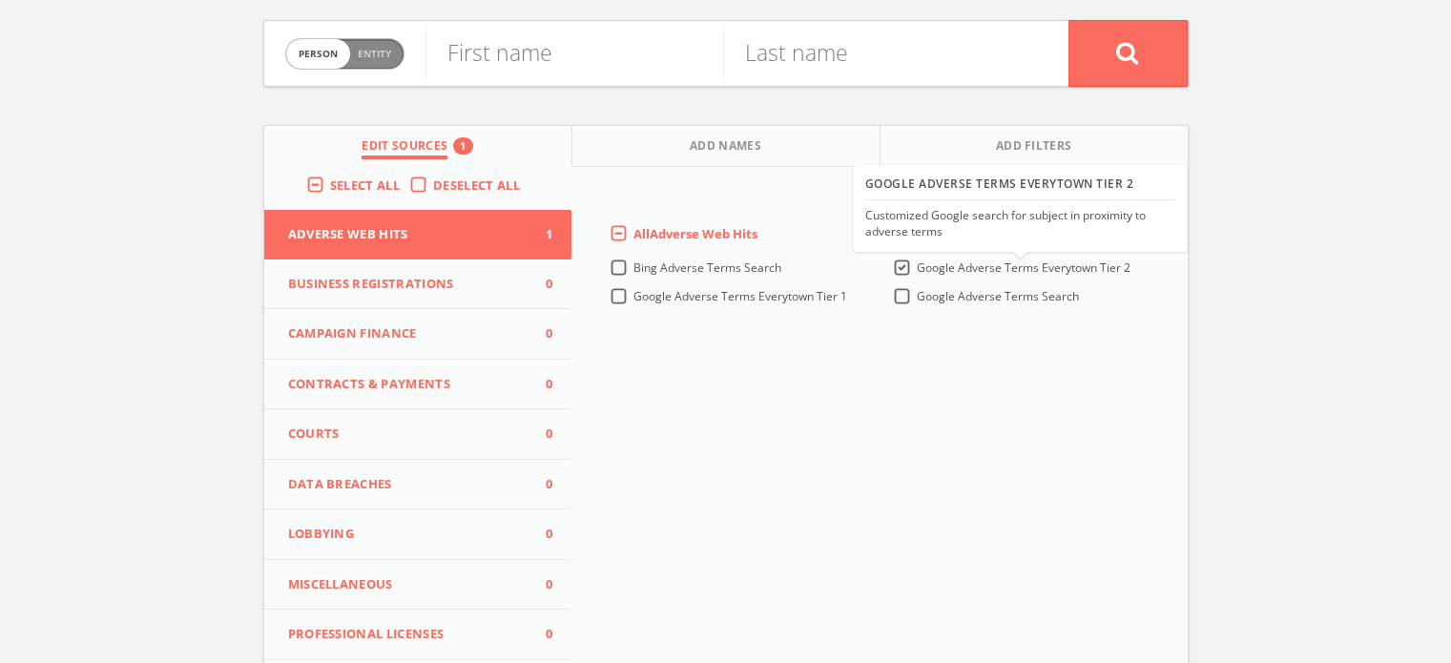
click at [945, 260] on span "Google Adverse Terms Everytown Tier 2" at bounding box center [1024, 268] width 214 height 16
click at [0, 0] on 2-all "Google Adverse Terms Everytown Tier 2" at bounding box center [0, 0] width 0 height 0
click at [784, 296] on span "Google Adverse Terms Everytown Tier 1" at bounding box center [741, 296] width 214 height 16
click at [0, 0] on 1-all "Google Adverse Terms Everytown Tier 1" at bounding box center [0, 0] width 0 height 0
click at [798, 298] on span "Google Adverse Terms Everytown Tier 1" at bounding box center [741, 296] width 214 height 16
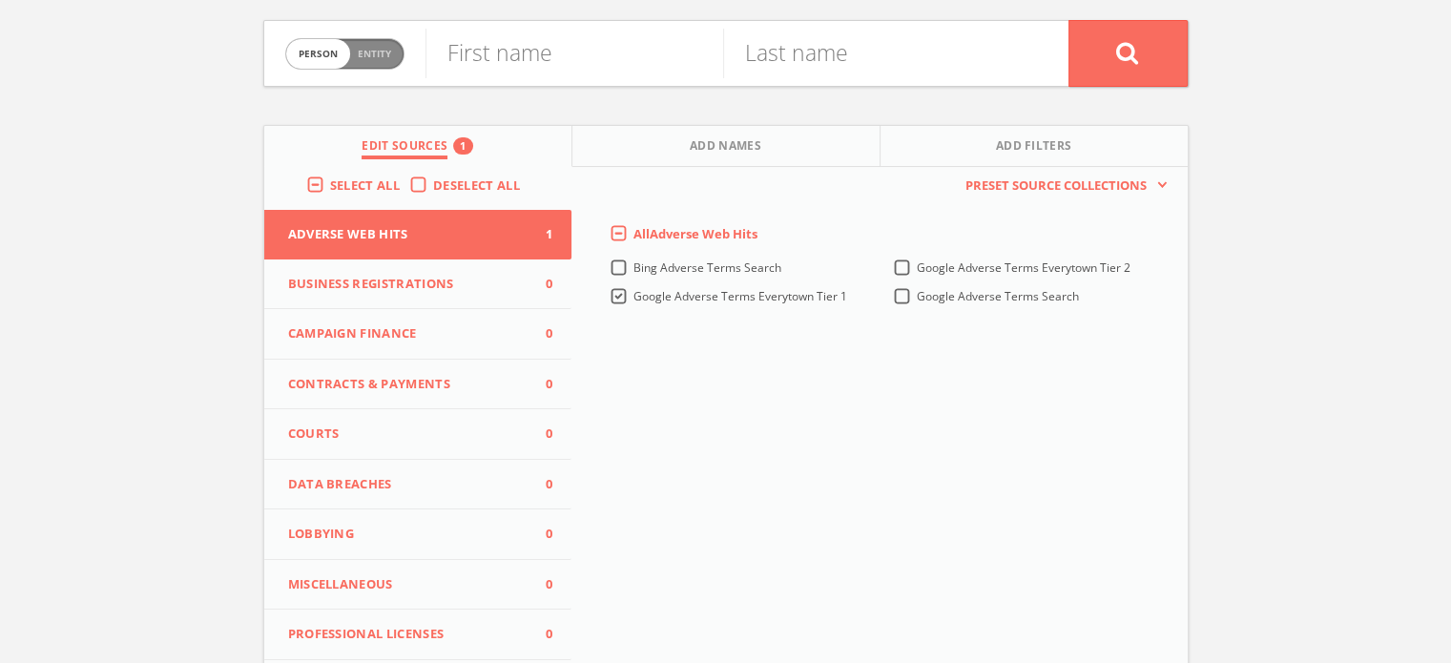
click at [0, 0] on 1-all "Google Adverse Terms Everytown Tier 1" at bounding box center [0, 0] width 0 height 0
click at [955, 262] on span "Google Adverse Terms Everytown Tier 2" at bounding box center [1024, 268] width 214 height 16
click at [0, 0] on 2-all "Google Adverse Terms Everytown Tier 2" at bounding box center [0, 0] width 0 height 0
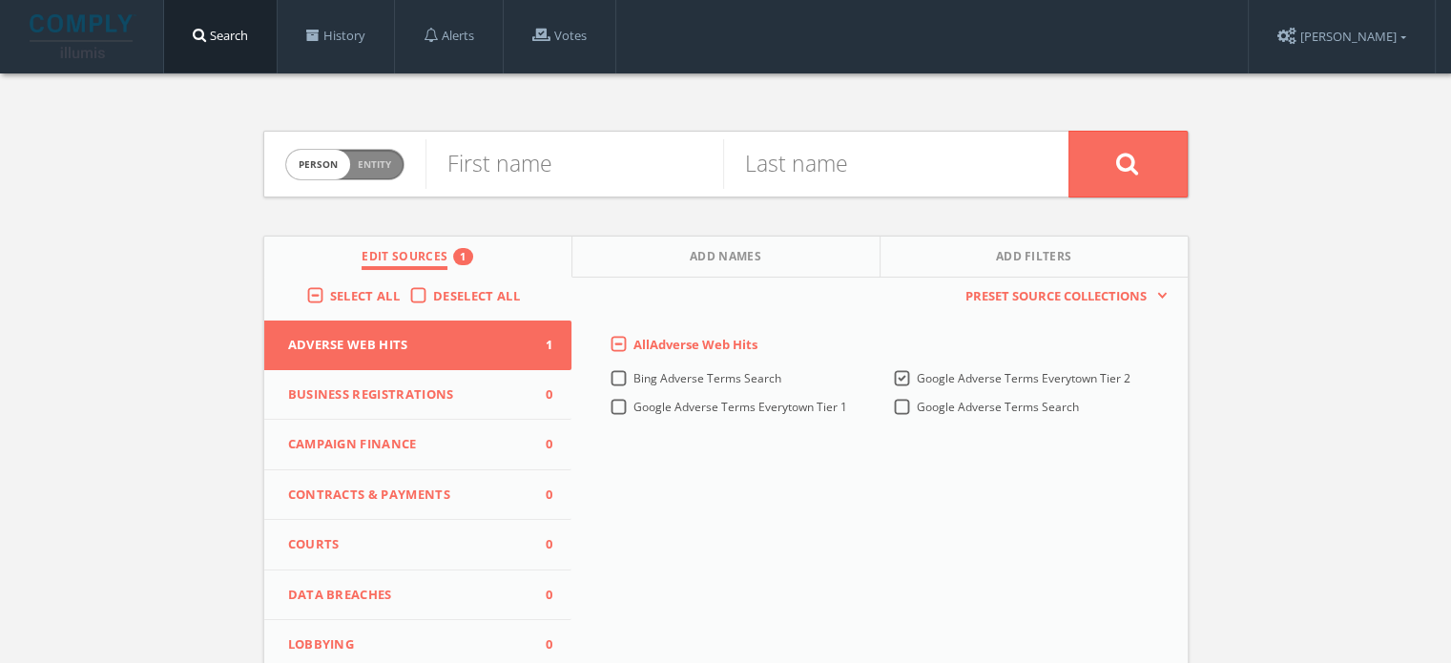
click at [370, 168] on span "Entity" at bounding box center [374, 164] width 33 height 14
checkbox input "true"
click at [505, 166] on input "text" at bounding box center [747, 164] width 643 height 50
paste input "free coming of age at the end of history"
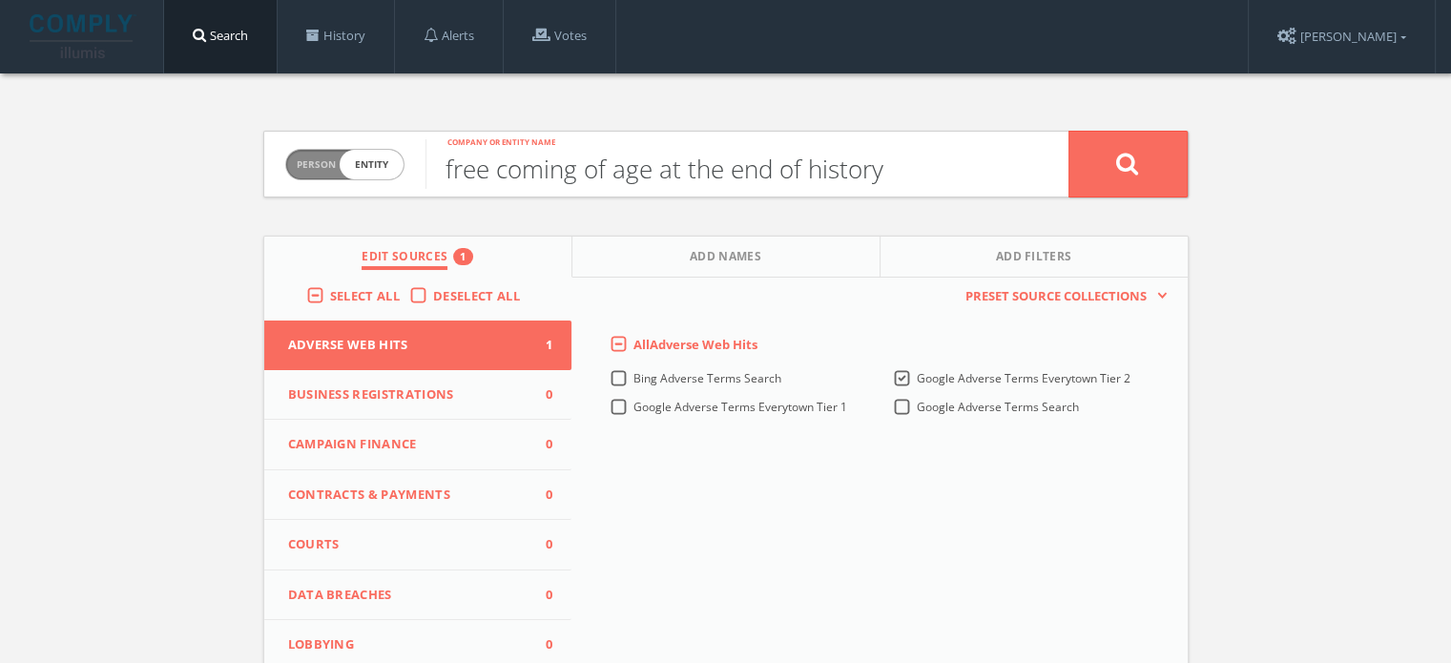
type input "free coming of age at the end of history"
click at [1069, 131] on button at bounding box center [1128, 164] width 119 height 67
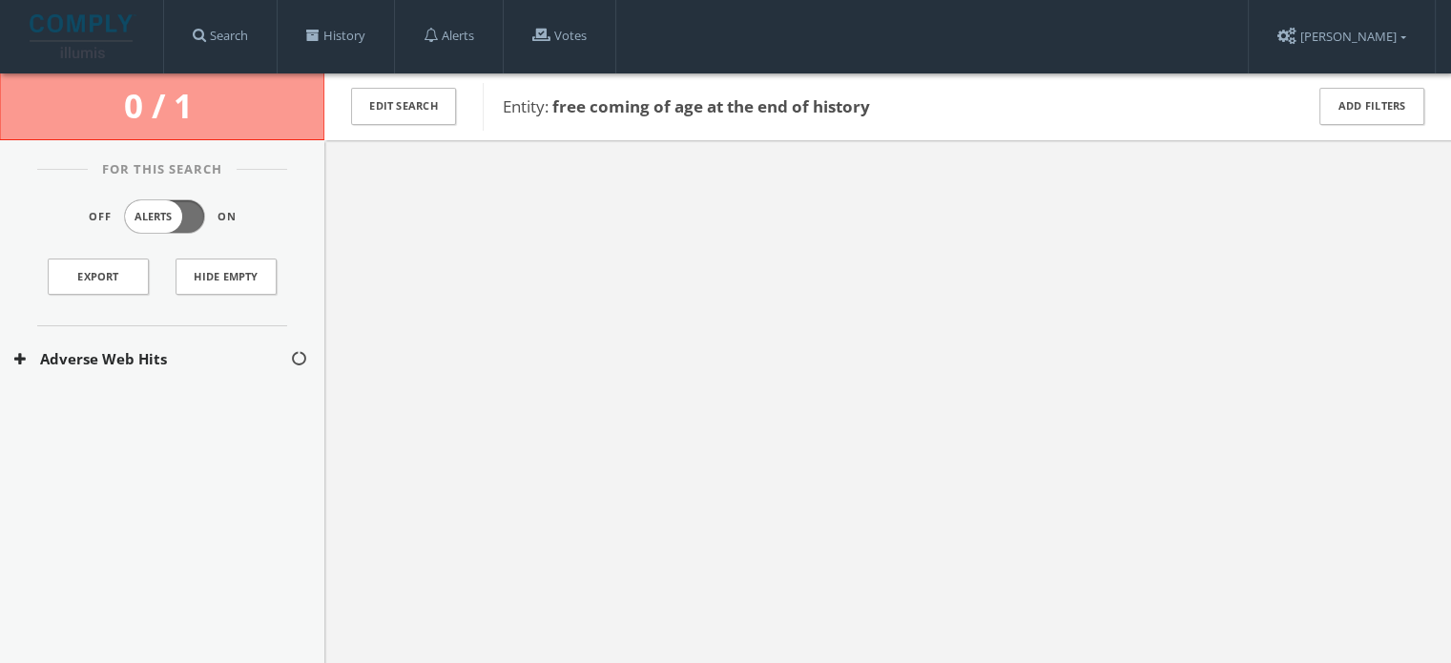
click at [141, 348] on button "Adverse Web Hits" at bounding box center [152, 359] width 276 height 22
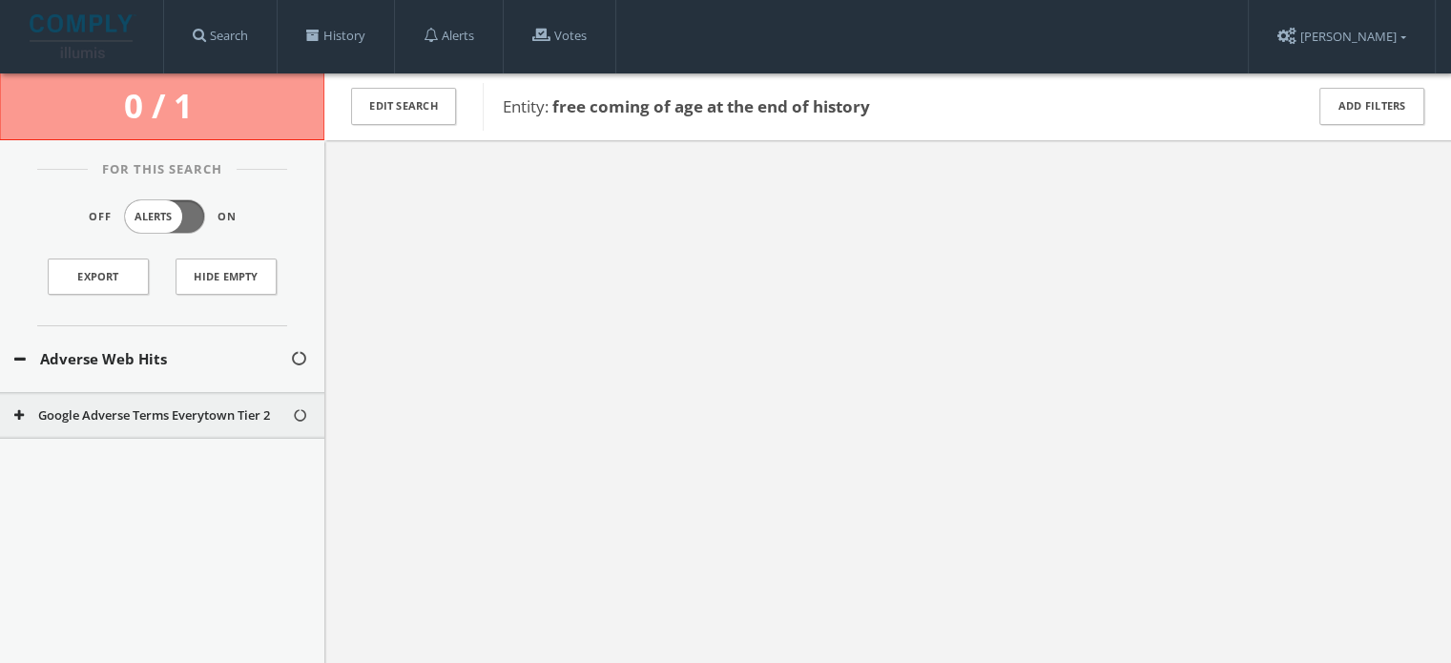
click at [157, 415] on button "Google Adverse Terms Everytown Tier 2" at bounding box center [153, 415] width 278 height 19
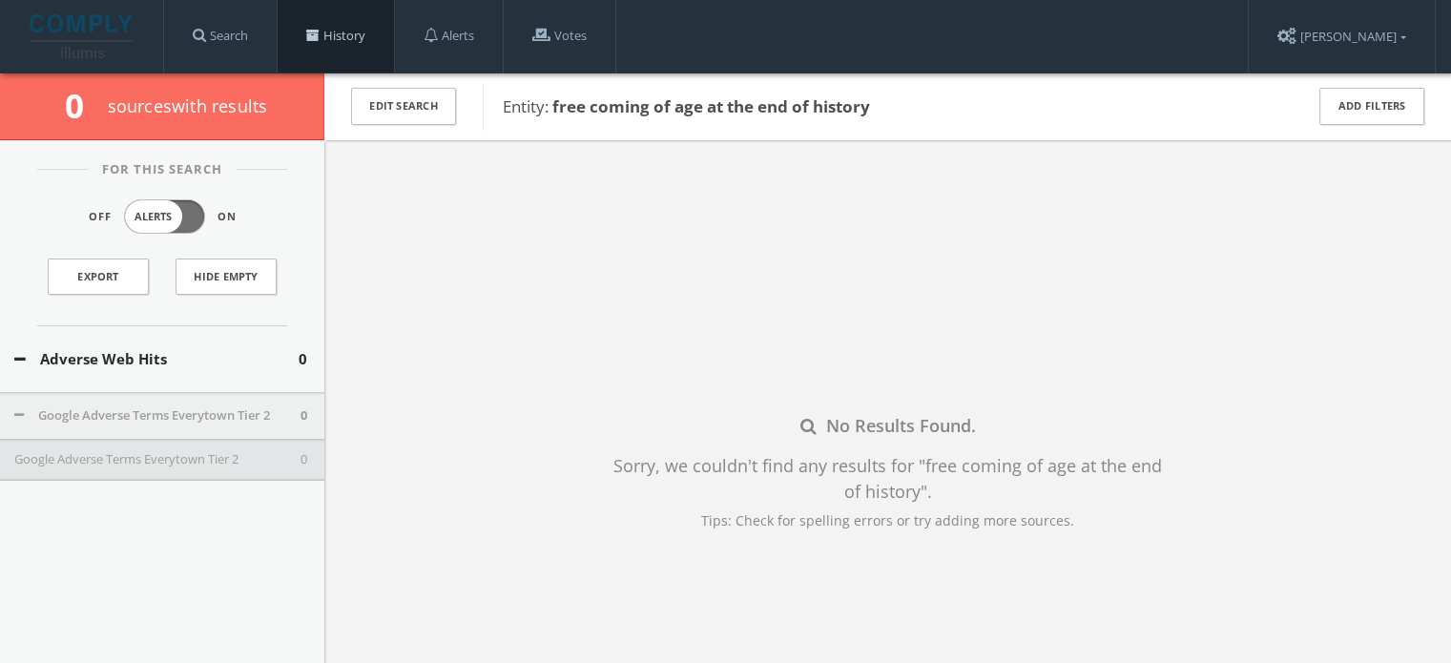
click at [322, 22] on link "History" at bounding box center [336, 36] width 116 height 73
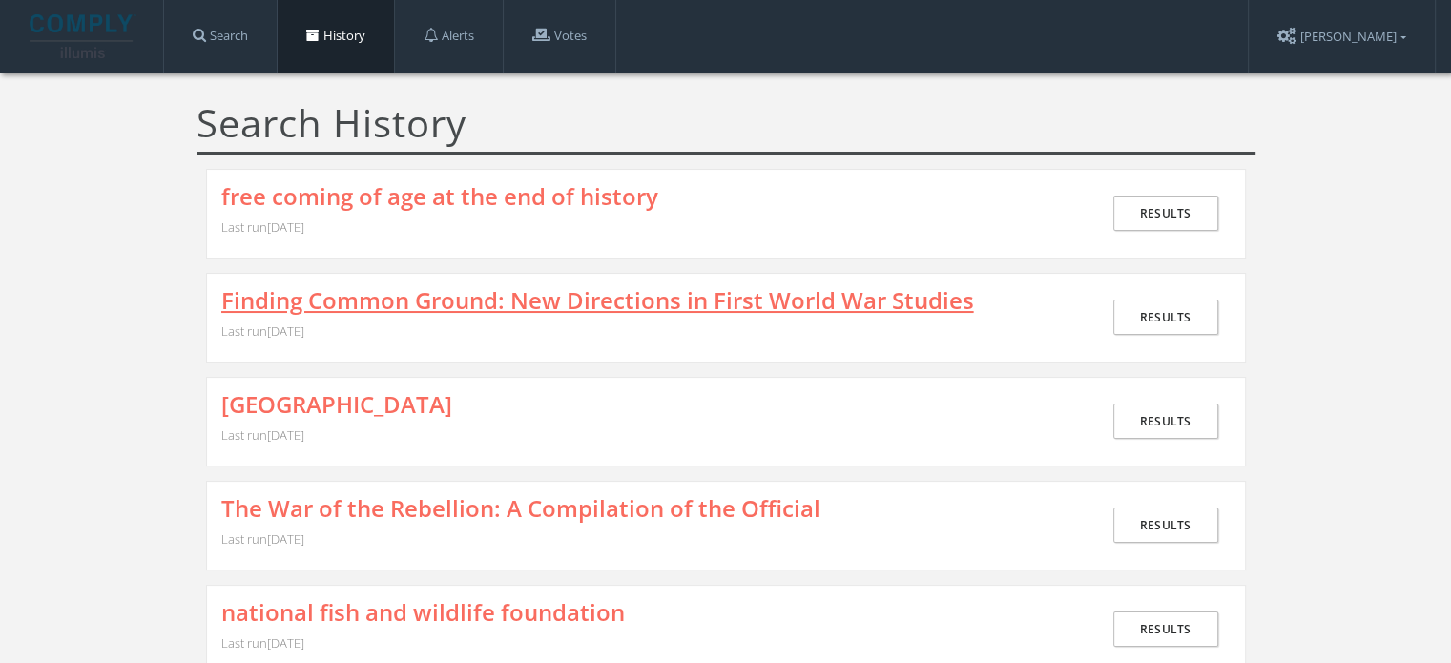
click at [366, 290] on link "Finding Common Ground: New Directions in First World War Studies" at bounding box center [597, 300] width 753 height 25
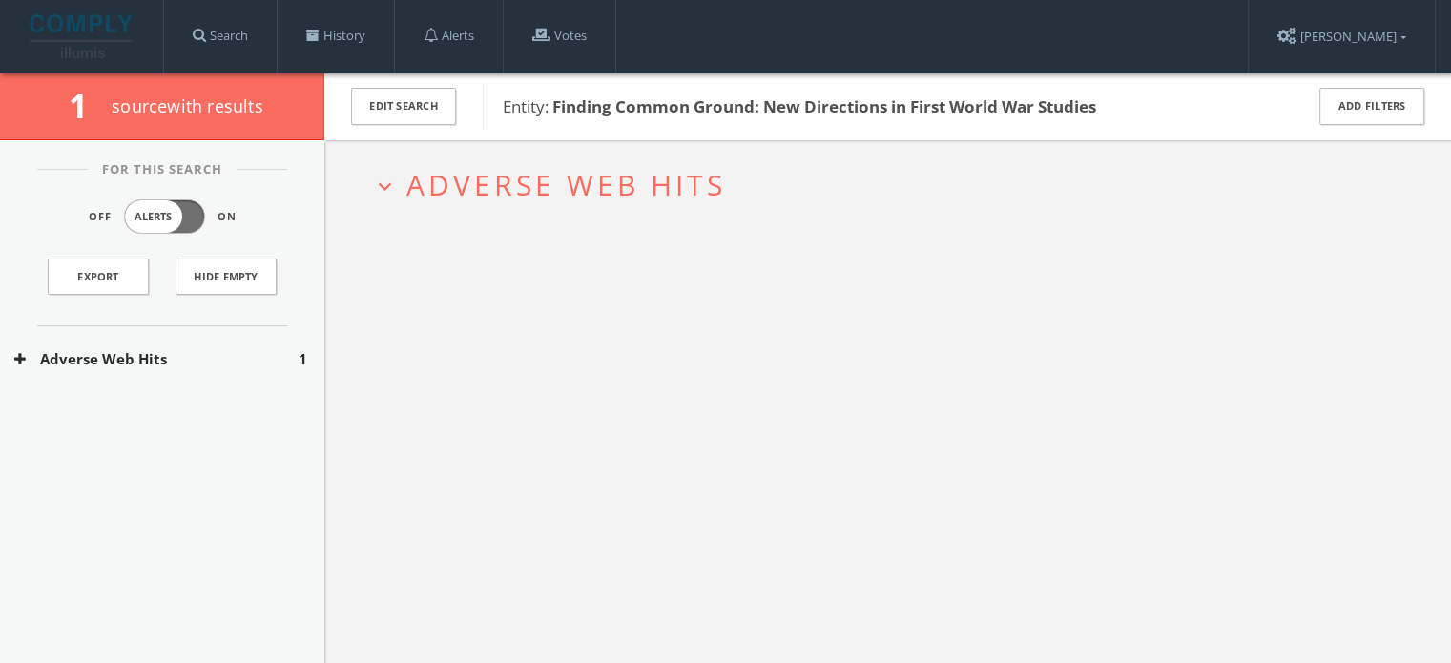
click at [161, 359] on button "Adverse Web Hits" at bounding box center [156, 359] width 284 height 22
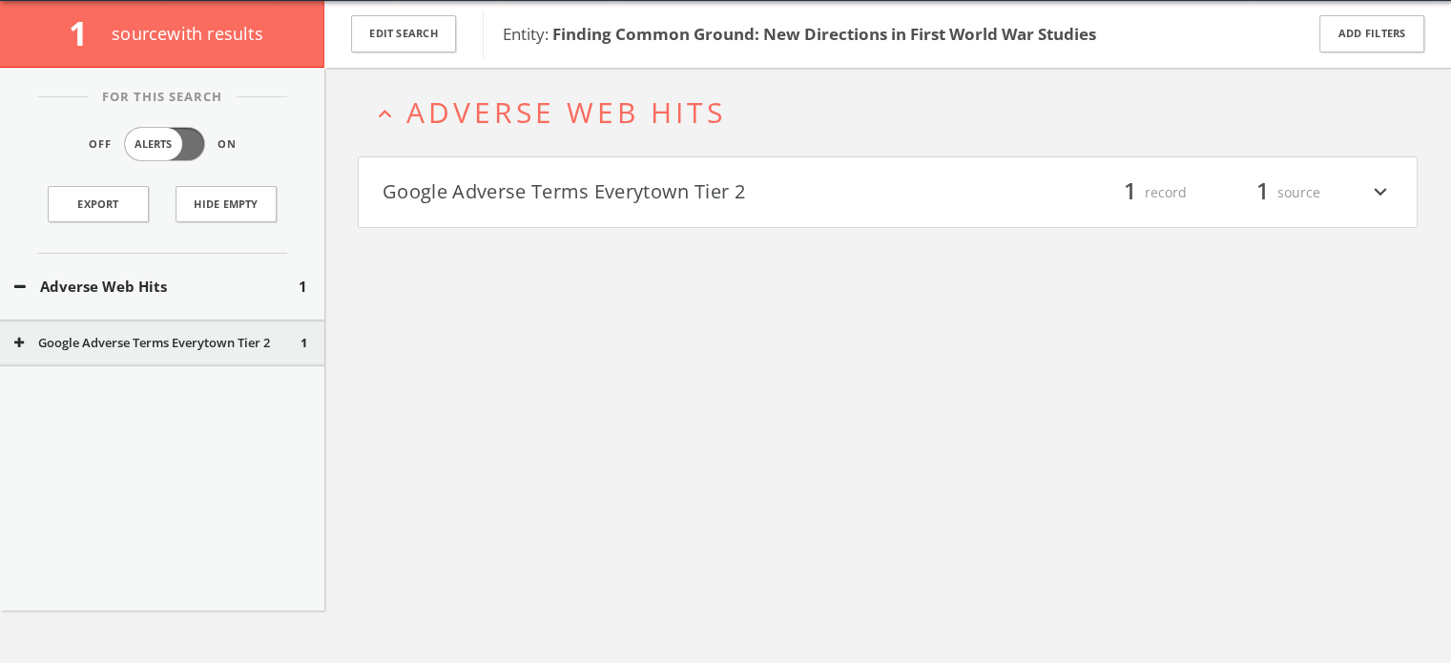
click at [472, 217] on h4 "Google Adverse Terms Everytown Tier 2 filter_list 1 record 1 source expand_more" at bounding box center [888, 192] width 1058 height 71
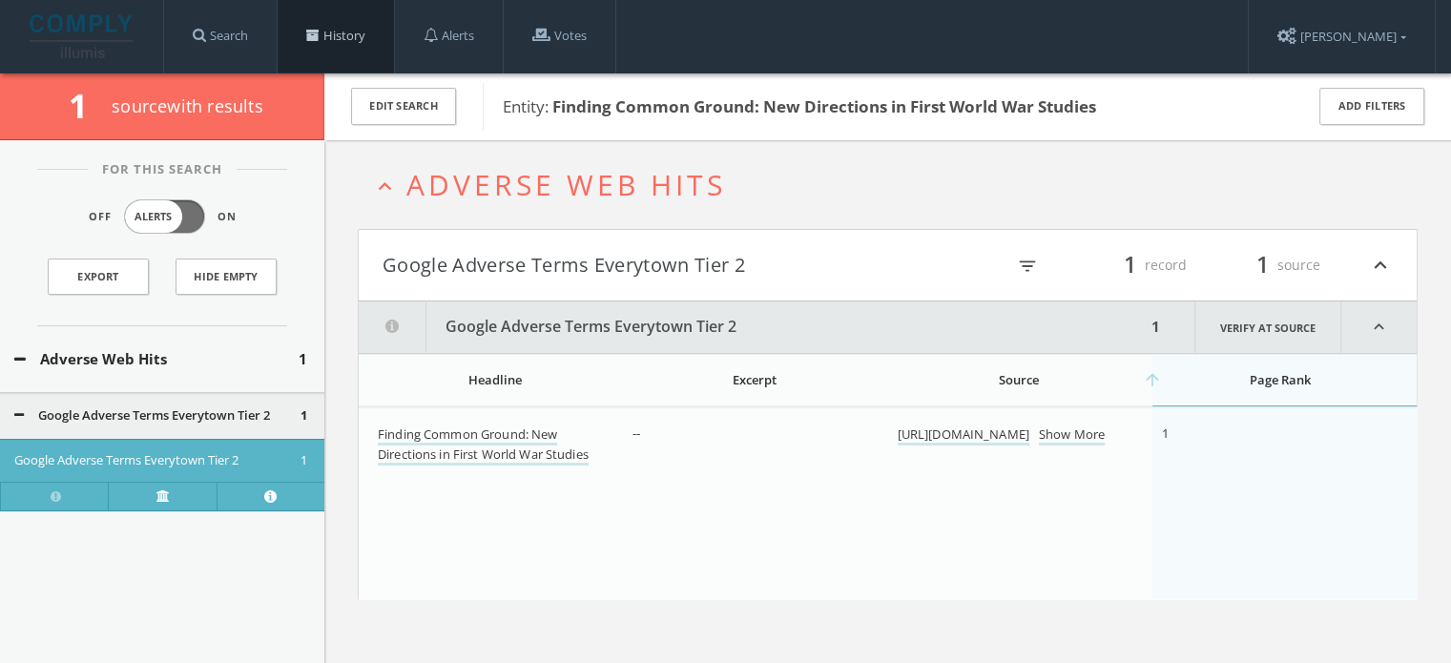
click at [336, 37] on link "History" at bounding box center [336, 36] width 116 height 73
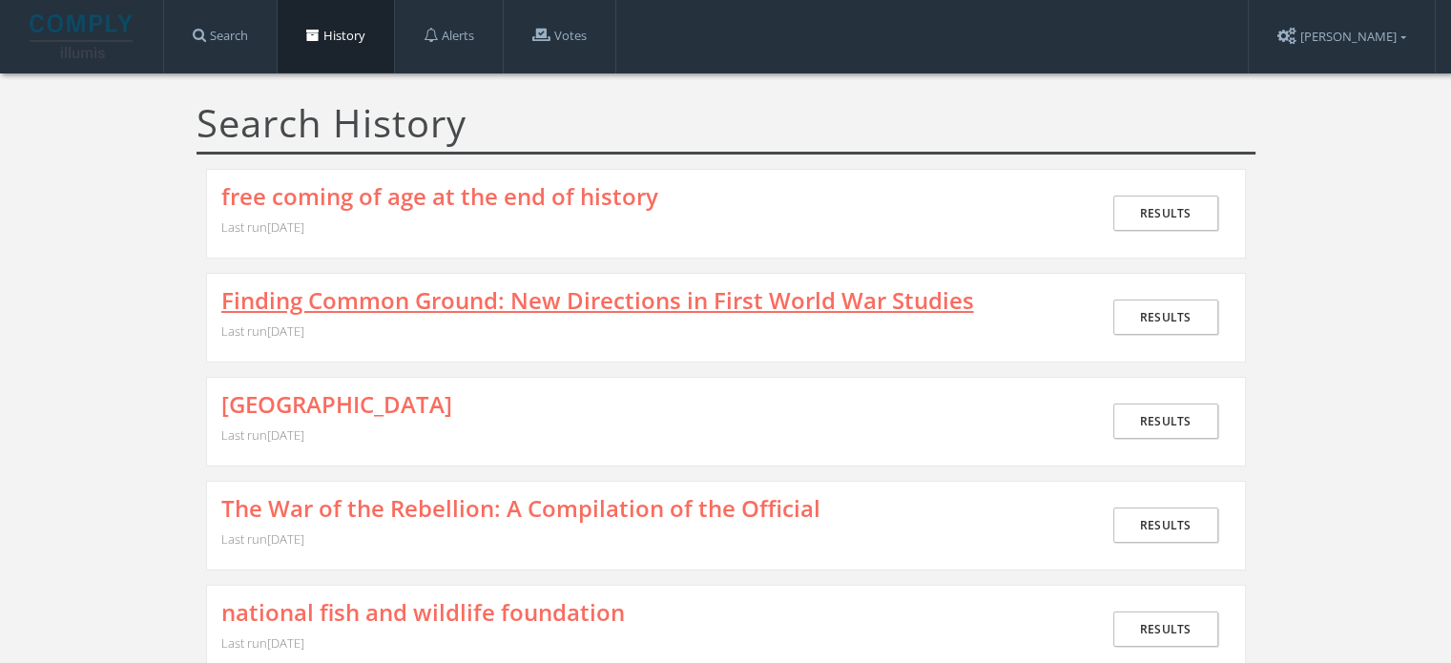
click at [429, 305] on link "Finding Common Ground: New Directions in First World War Studies" at bounding box center [597, 300] width 753 height 25
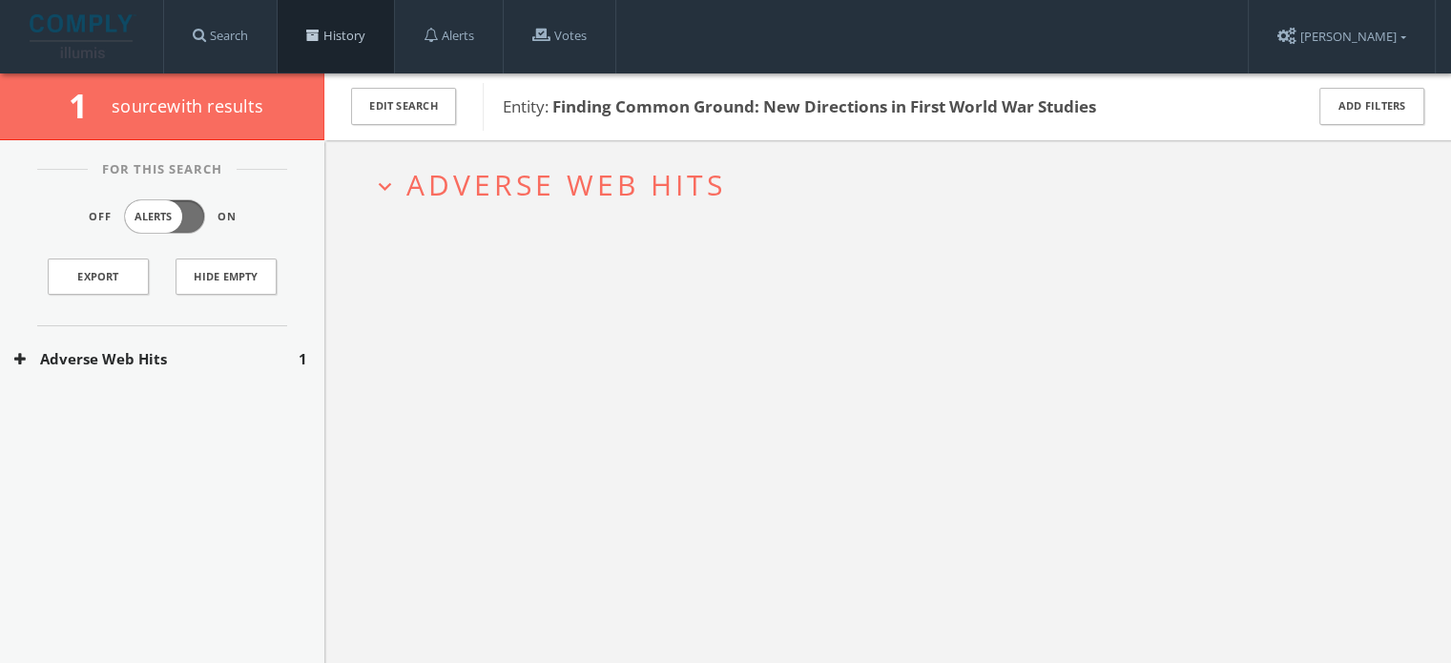
click at [312, 41] on span at bounding box center [312, 35] width 13 height 13
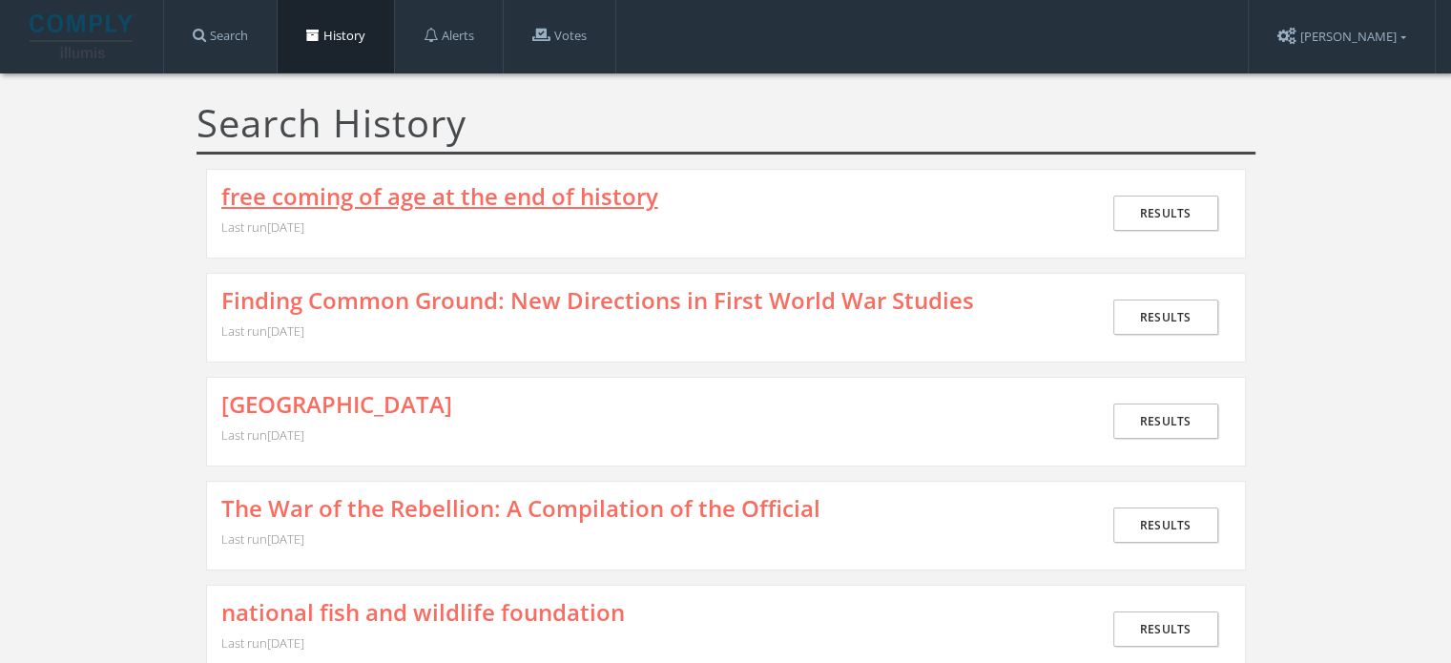
click at [456, 189] on link "free coming of age at the end of history" at bounding box center [439, 196] width 437 height 25
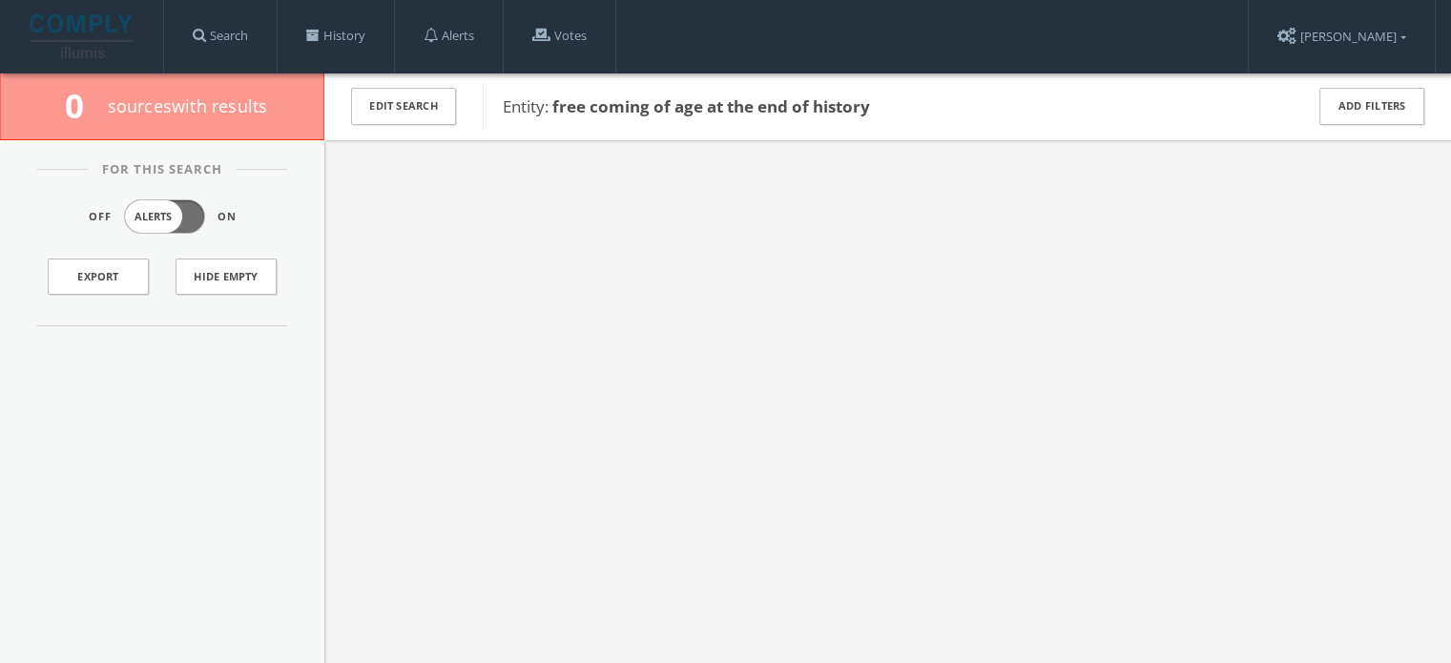
drag, startPoint x: 456, startPoint y: 189, endPoint x: 798, endPoint y: 126, distance: 347.3
click at [798, 126] on div "0 source s with results Edit Search Entity: free coming of age at the end of hi…" at bounding box center [725, 438] width 1451 height 730
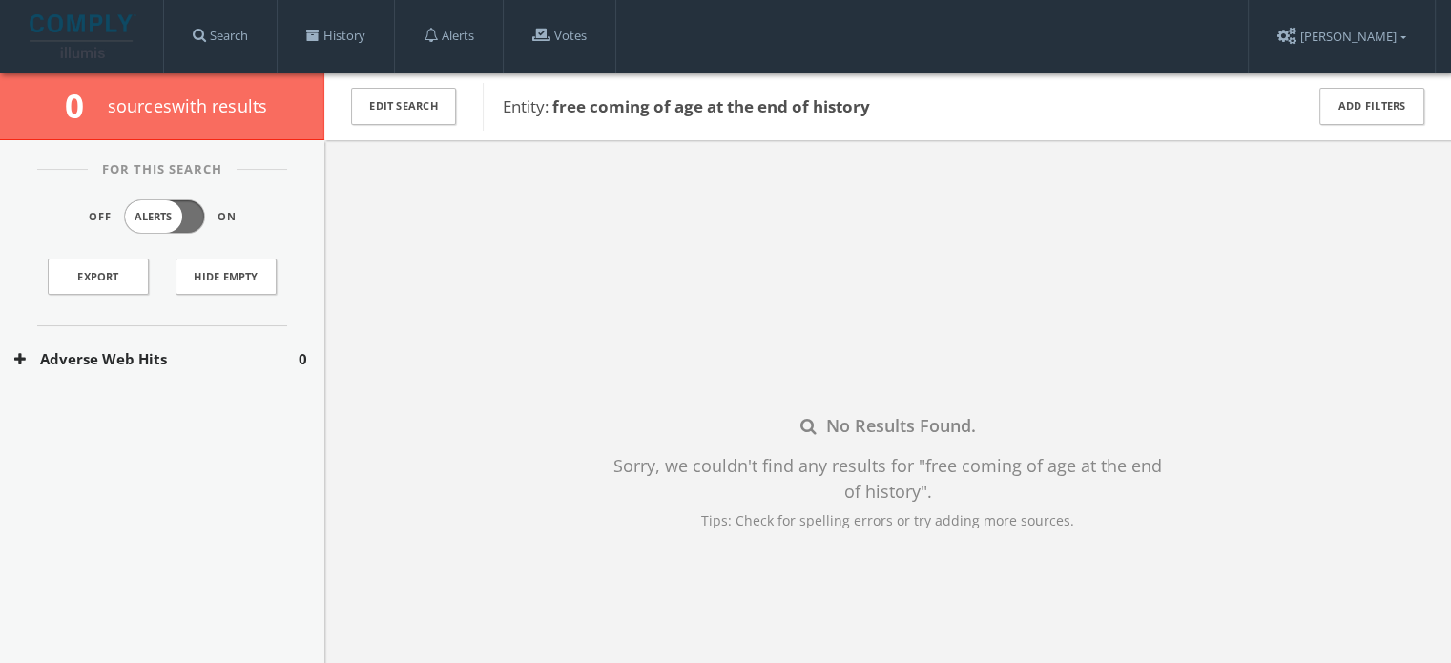
click at [905, 114] on span "Entity: free coming of age at the end of history" at bounding box center [891, 106] width 776 height 25
drag, startPoint x: 905, startPoint y: 114, endPoint x: 553, endPoint y: 107, distance: 352.1
click at [553, 107] on span "Entity: free coming of age at the end of history" at bounding box center [891, 106] width 776 height 25
copy b "free coming of age at the end of history"
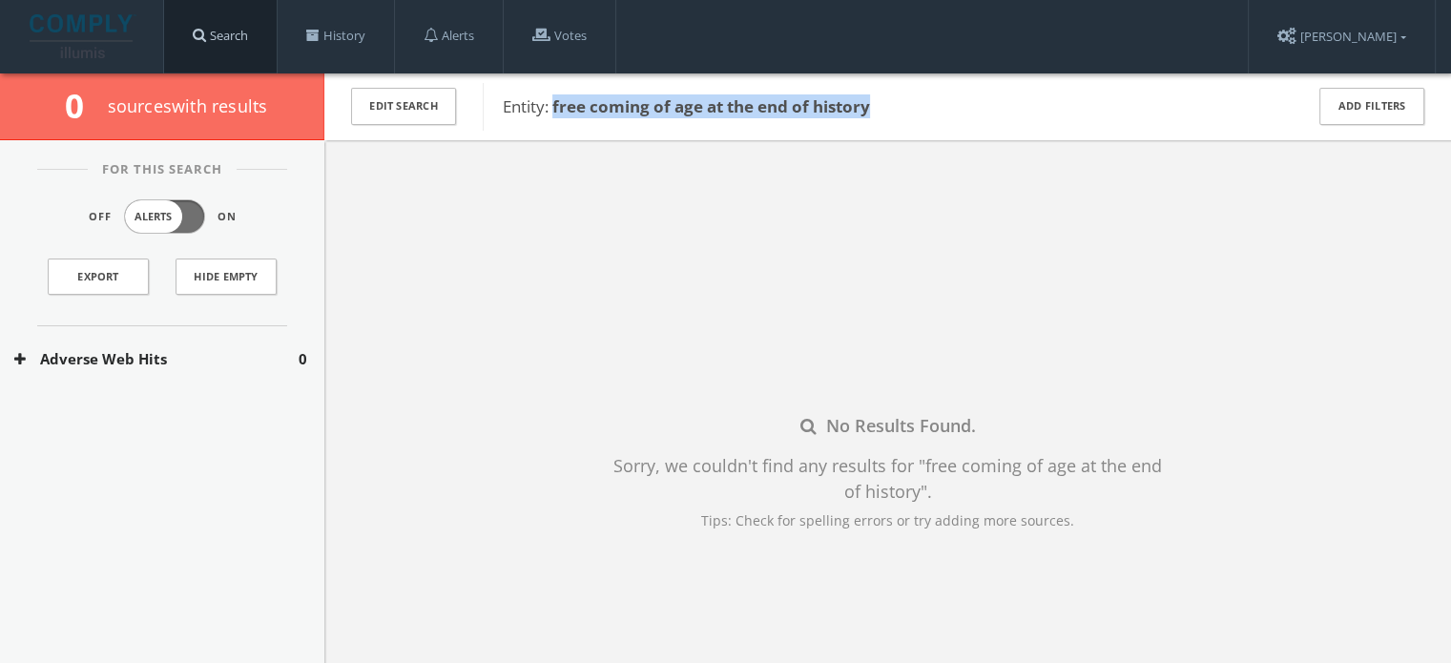
click at [232, 46] on link "Search" at bounding box center [220, 36] width 113 height 73
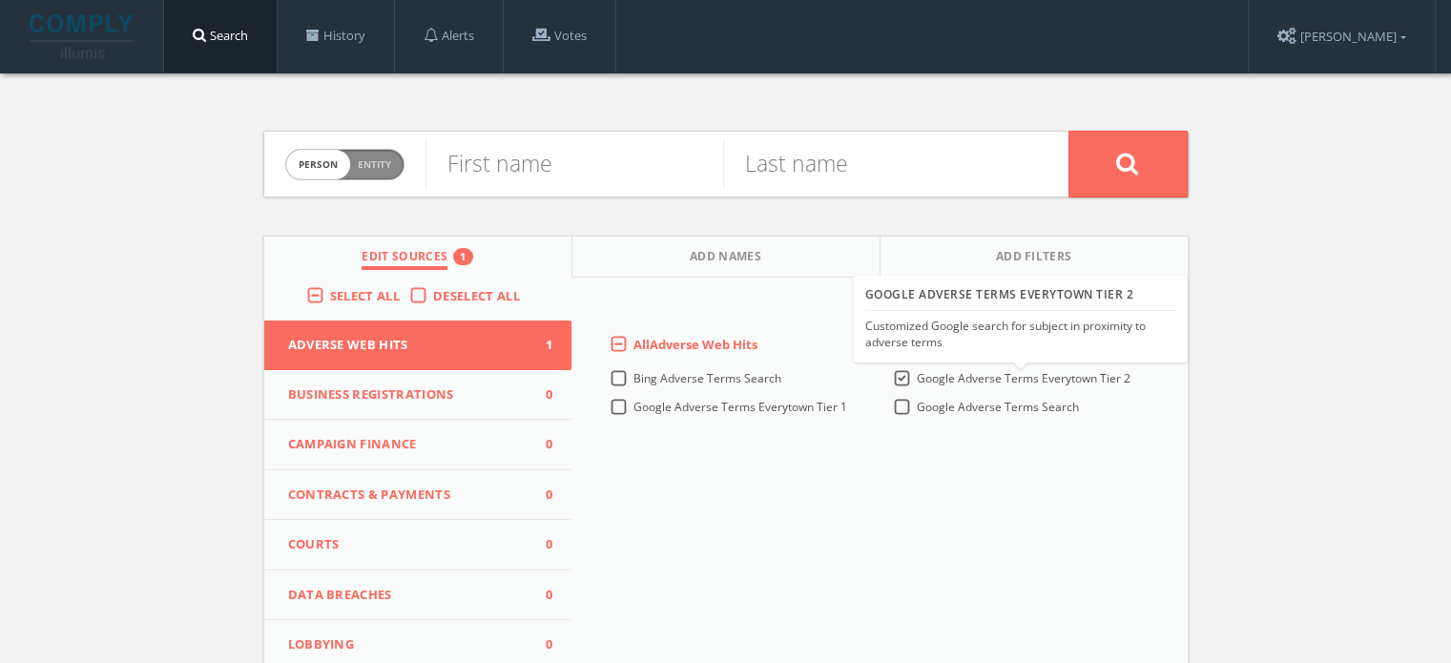
click at [941, 378] on span "Google Adverse Terms Everytown Tier 2" at bounding box center [1024, 378] width 214 height 16
click at [0, 0] on 2-all "Google Adverse Terms Everytown Tier 2" at bounding box center [0, 0] width 0 height 0
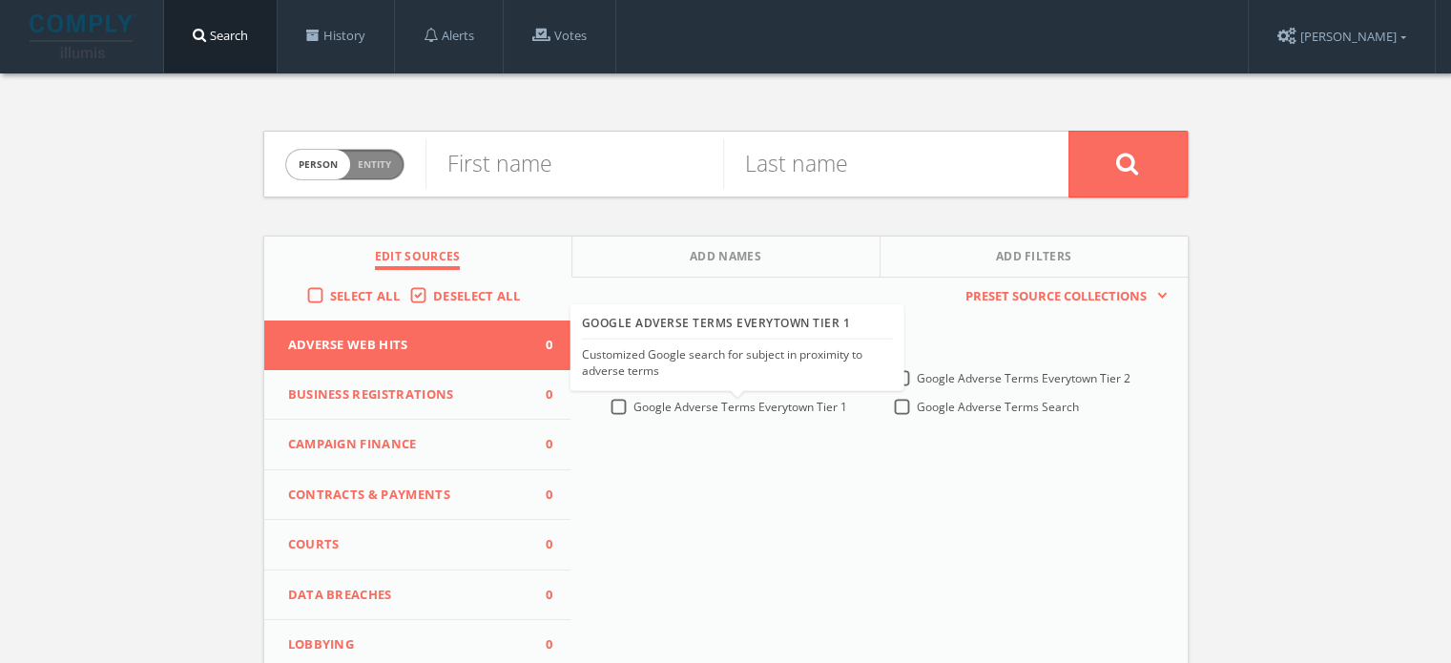
click at [653, 407] on span "Google Adverse Terms Everytown Tier 1" at bounding box center [741, 407] width 214 height 16
click at [0, 0] on 1-all "Google Adverse Terms Everytown Tier 1" at bounding box center [0, 0] width 0 height 0
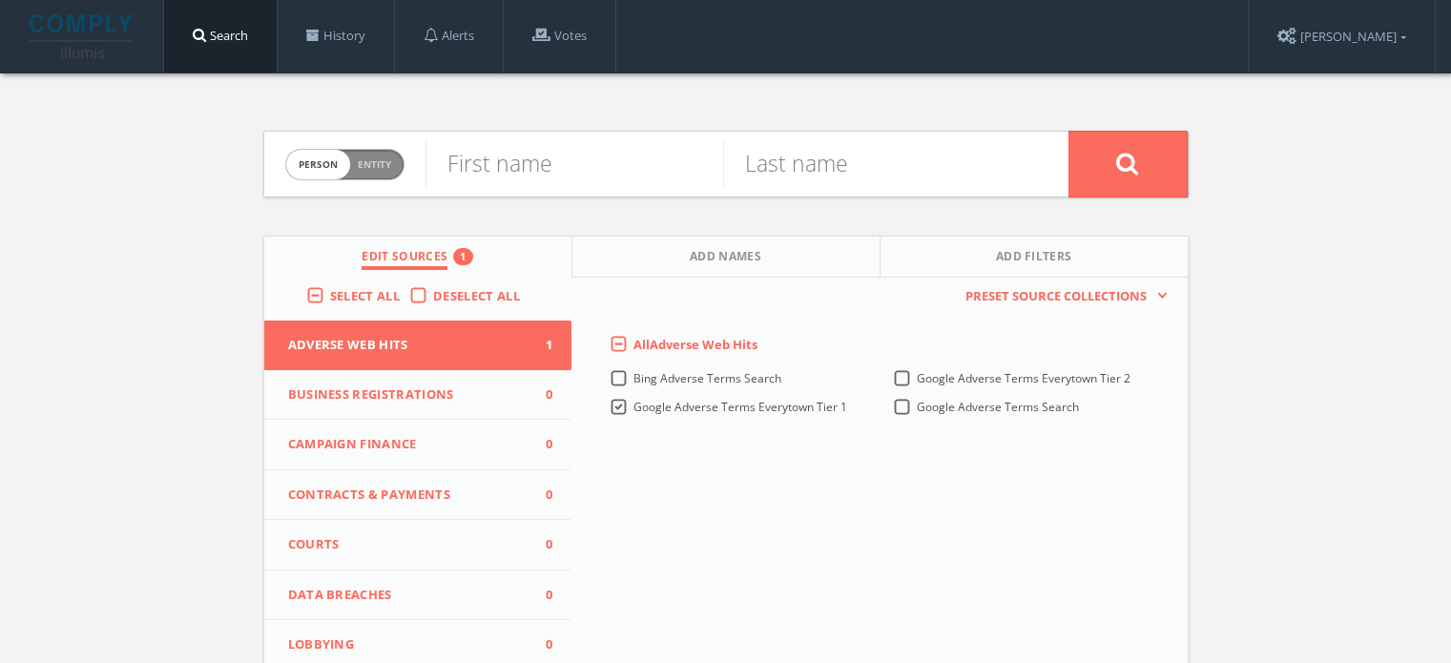
click at [392, 159] on span "Person Entity" at bounding box center [344, 165] width 117 height 30
checkbox input "true"
click at [539, 169] on input "text" at bounding box center [747, 164] width 643 height 50
paste input "free coming of age at the end of history"
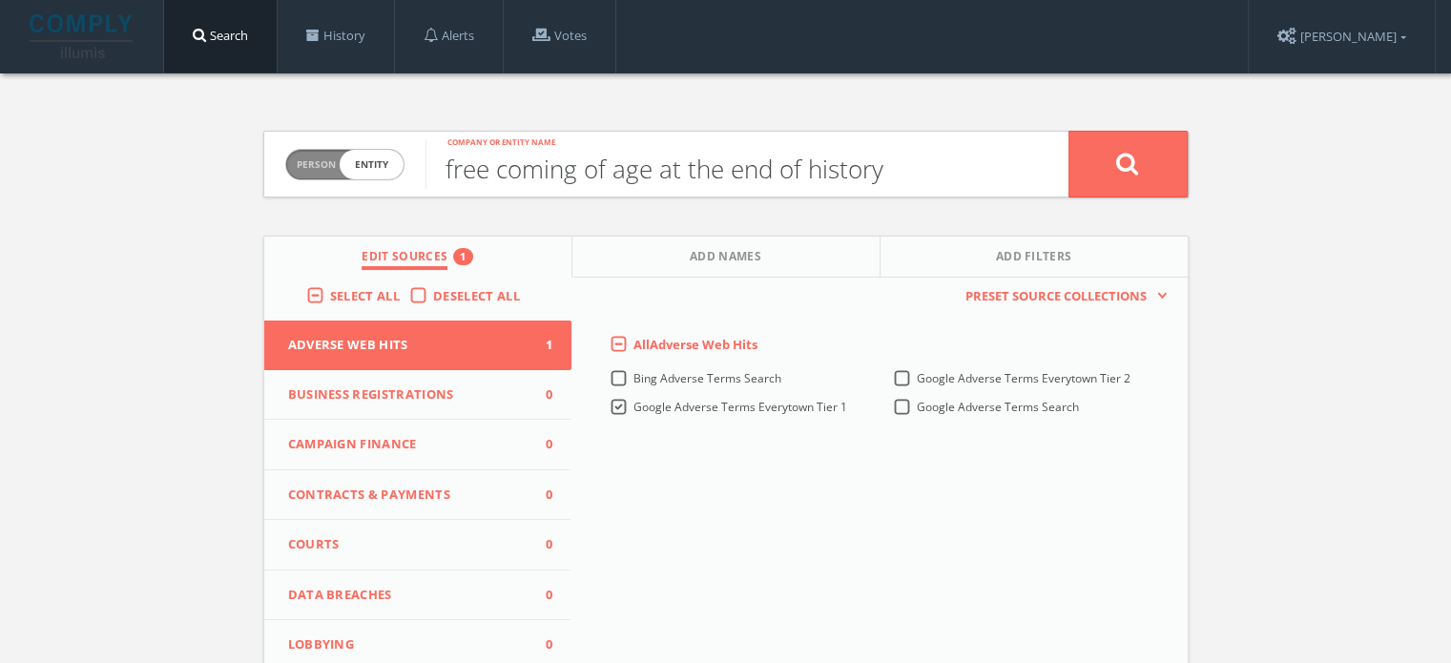
type input "free coming of age at the end of history"
click at [1126, 159] on icon at bounding box center [1127, 164] width 23 height 24
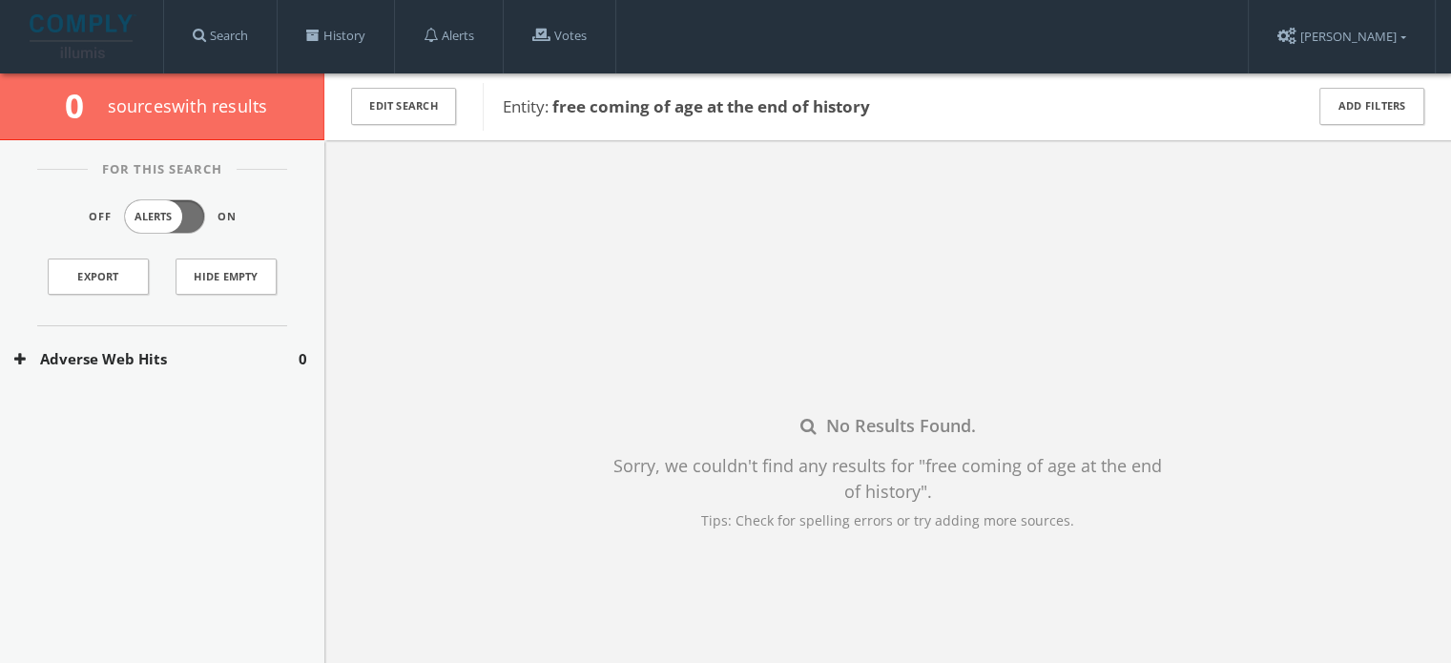
click at [203, 364] on button "Adverse Web Hits" at bounding box center [156, 359] width 284 height 22
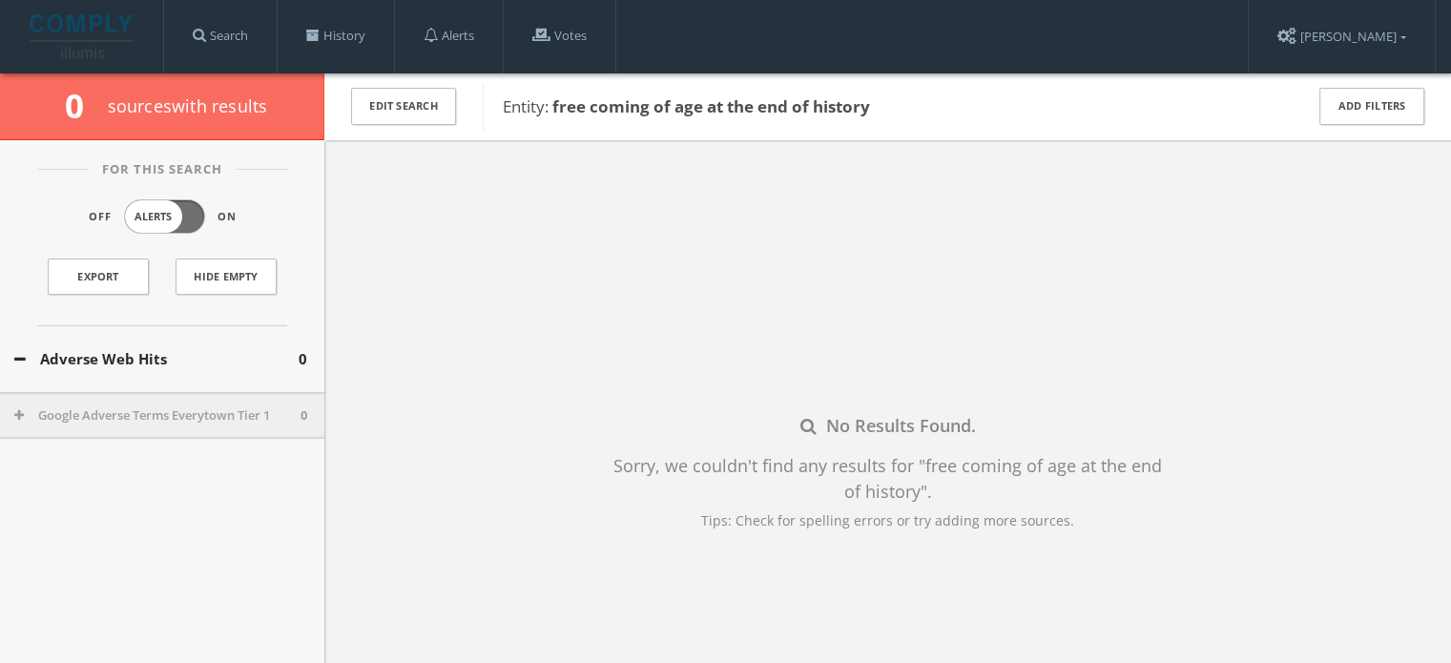
click at [188, 419] on button "Google Adverse Terms Everytown Tier 1" at bounding box center [157, 415] width 286 height 19
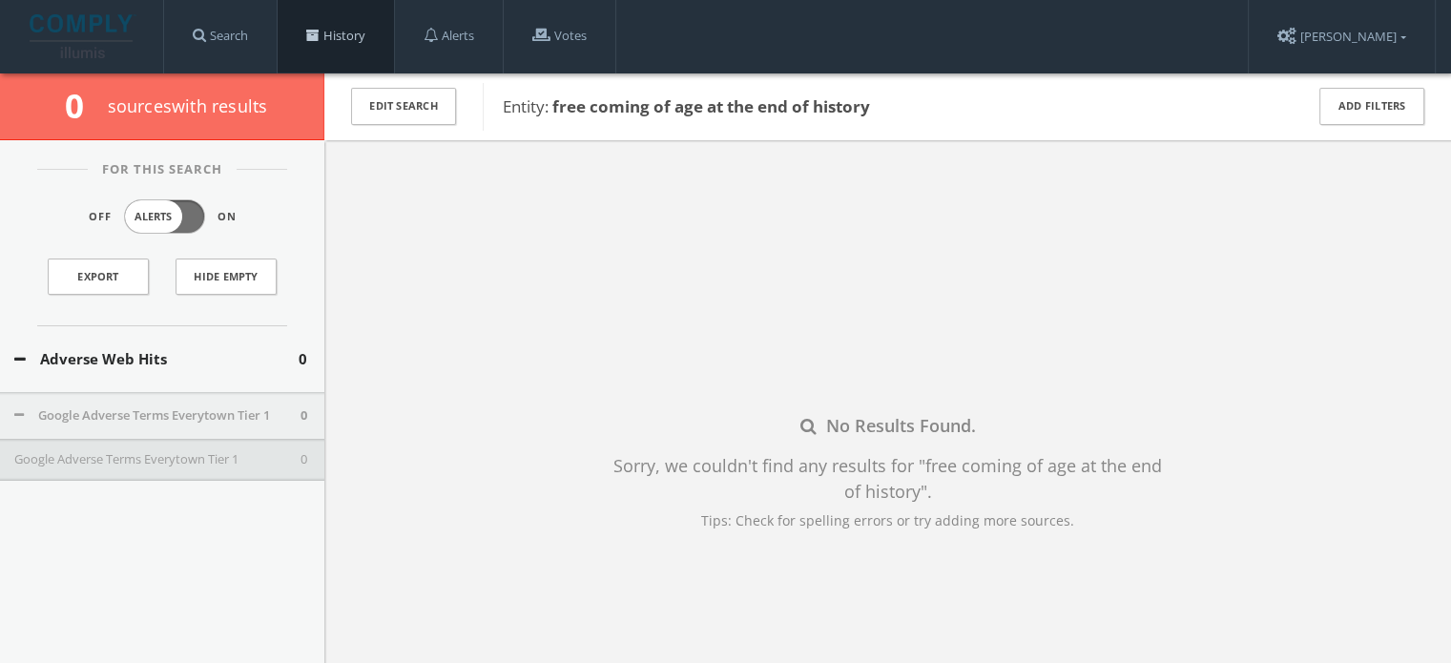
click at [320, 49] on link "History" at bounding box center [336, 36] width 116 height 73
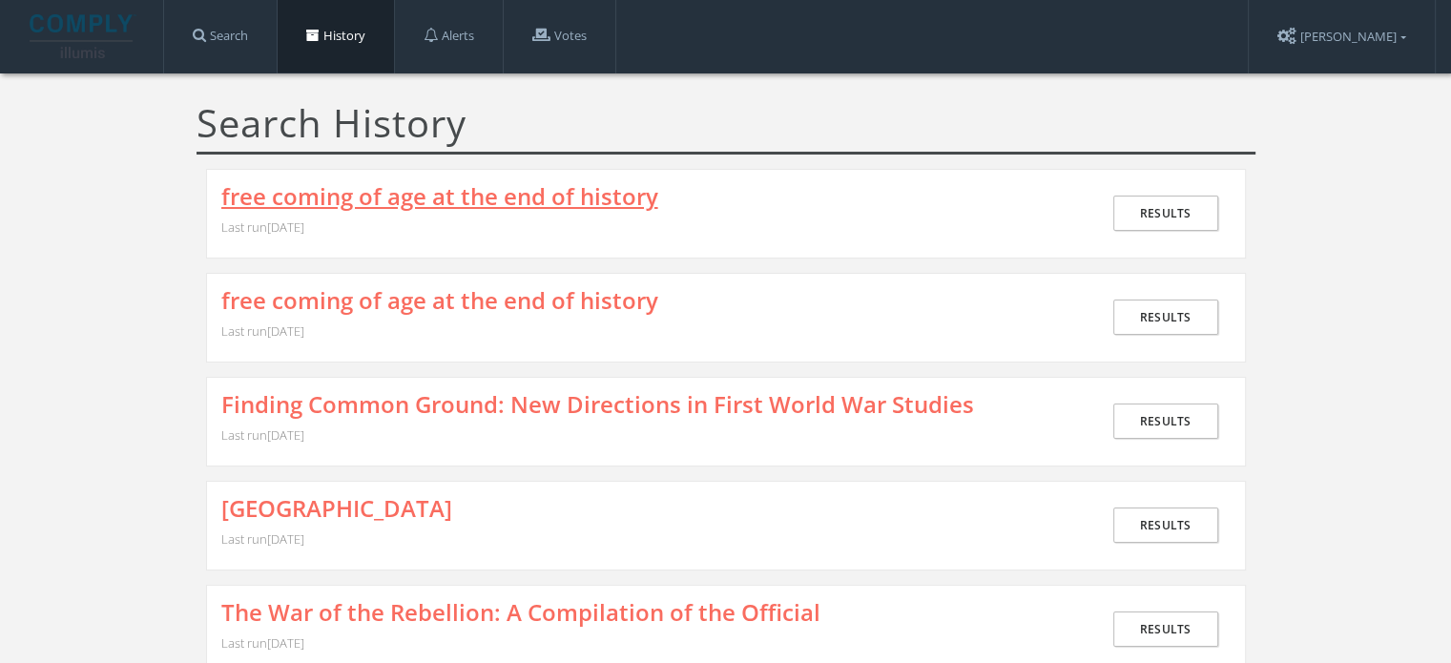
click at [385, 197] on link "free coming of age at the end of history" at bounding box center [439, 196] width 437 height 25
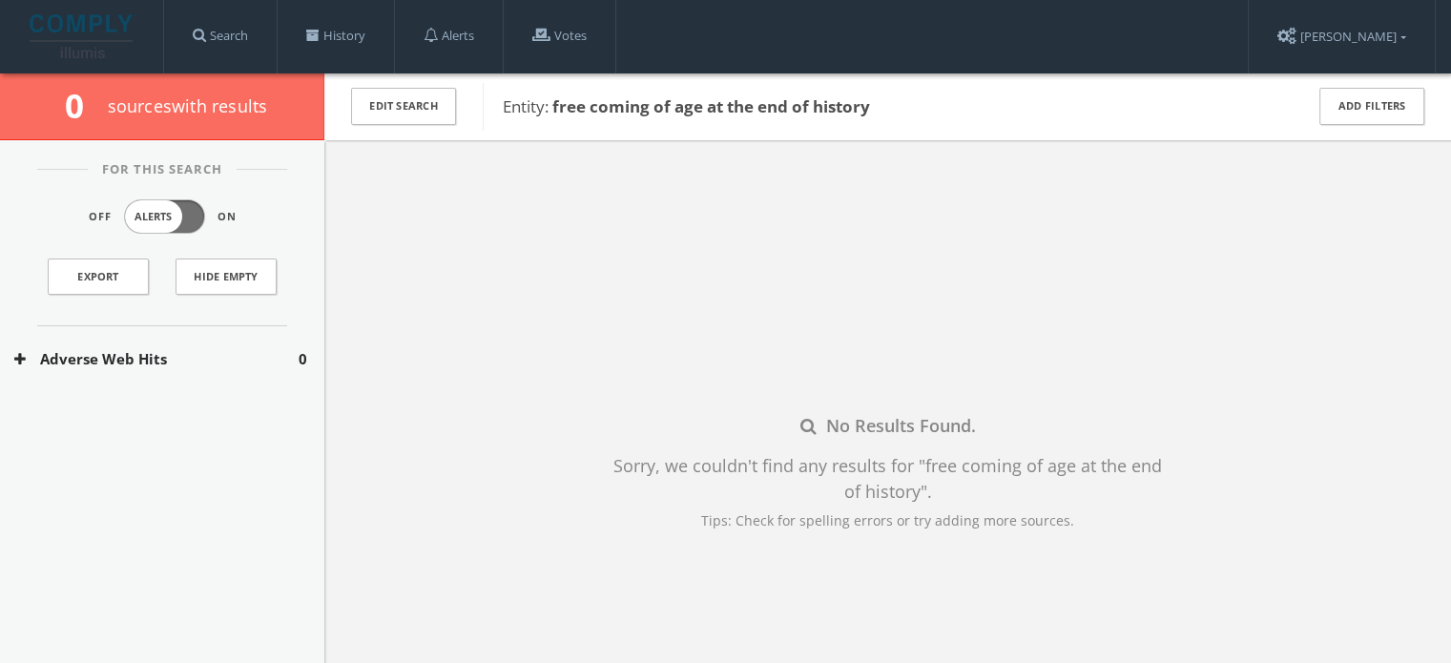
click at [202, 362] on button "Adverse Web Hits" at bounding box center [156, 359] width 284 height 22
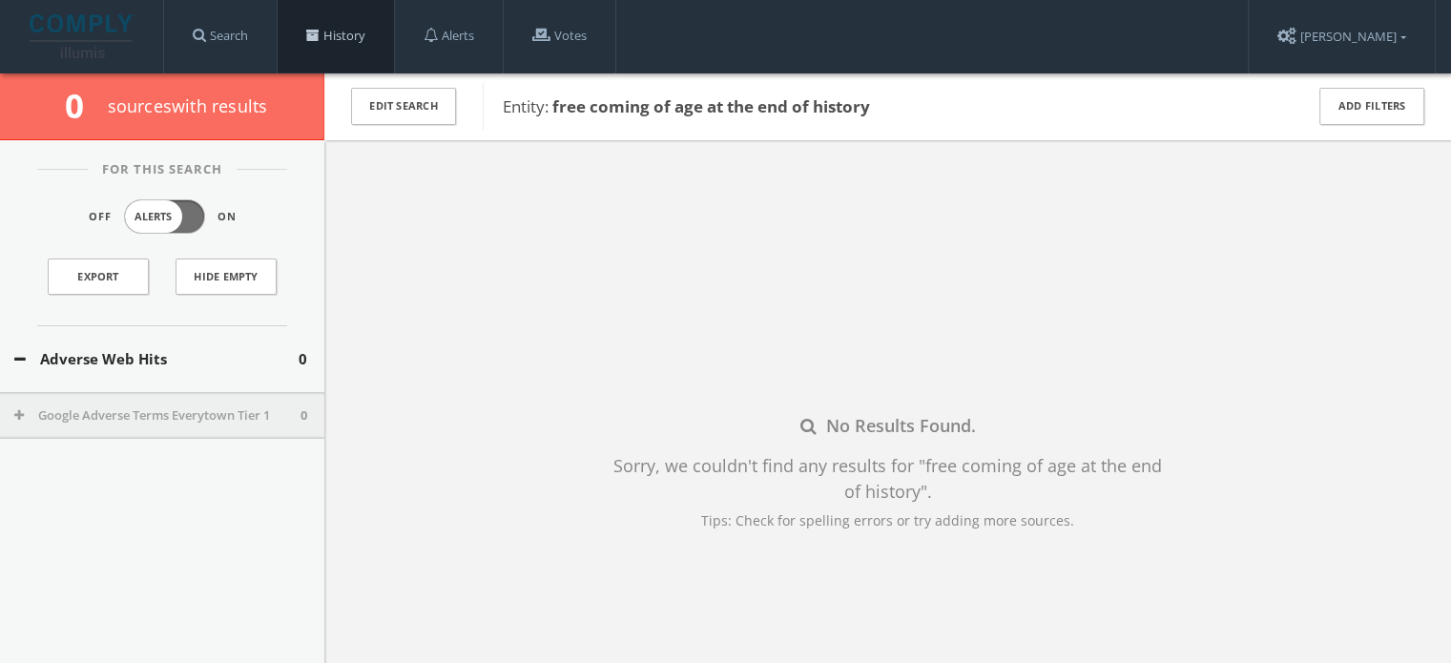
click at [313, 44] on link "History" at bounding box center [336, 36] width 116 height 73
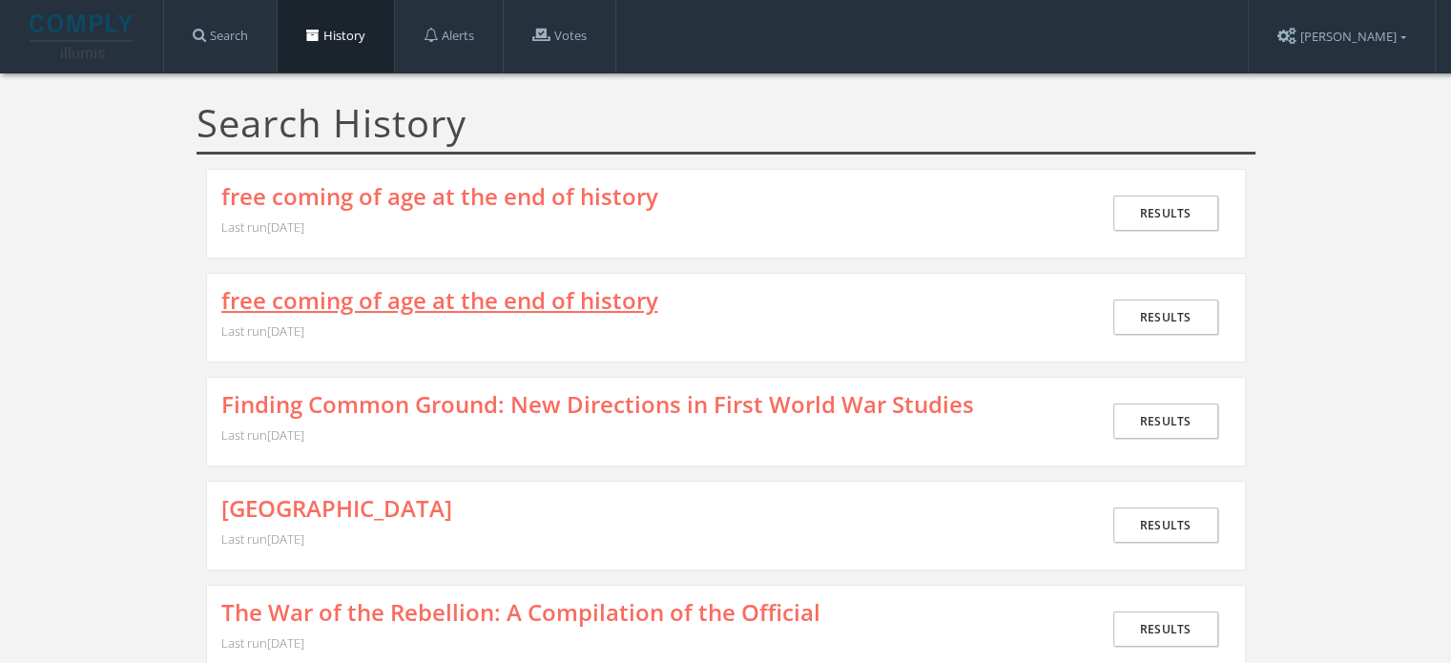
click at [405, 301] on link "free coming of age at the end of history" at bounding box center [439, 300] width 437 height 25
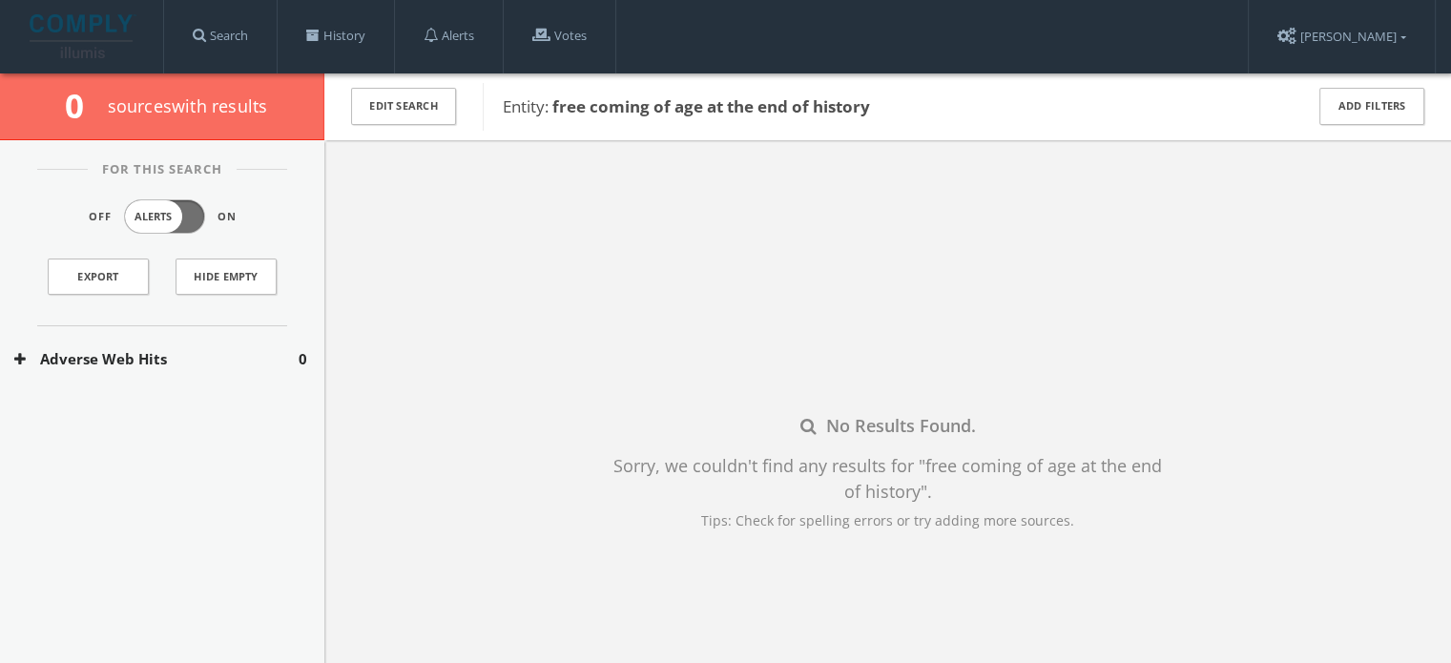
click at [218, 356] on button "Adverse Web Hits" at bounding box center [156, 359] width 284 height 22
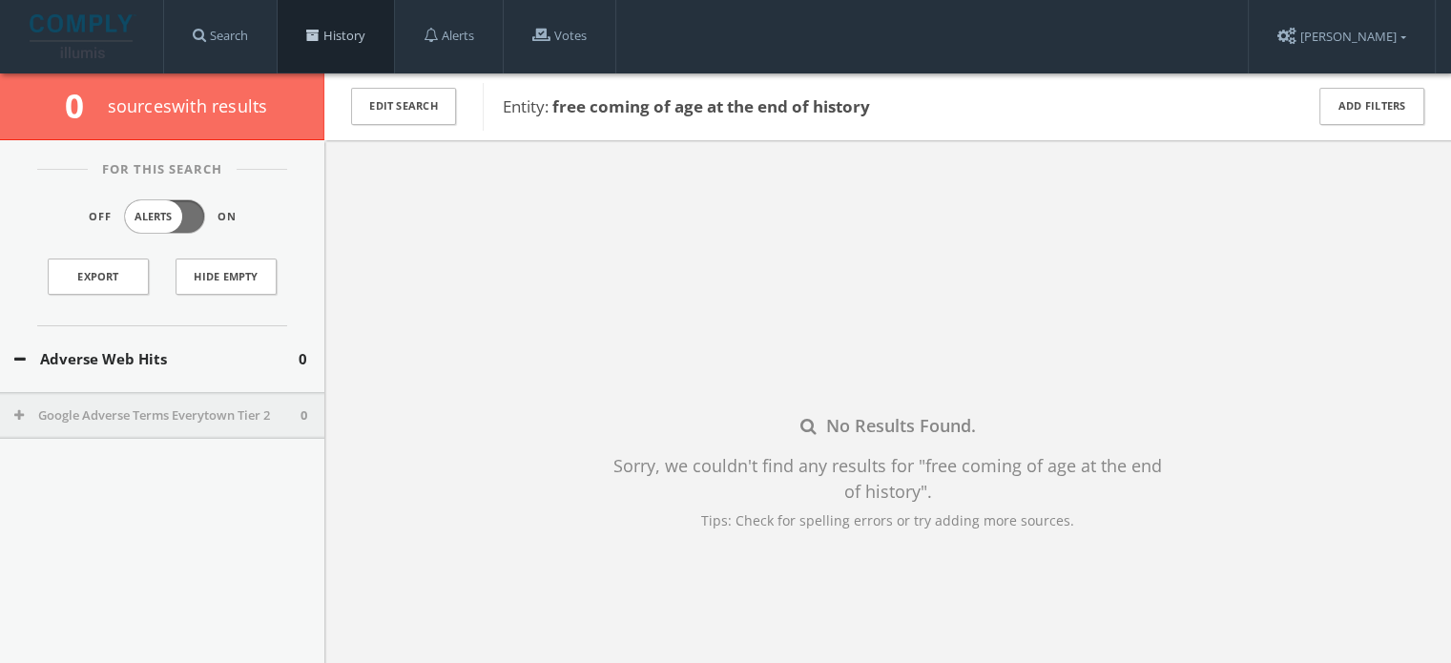
click at [340, 23] on link "History" at bounding box center [336, 36] width 116 height 73
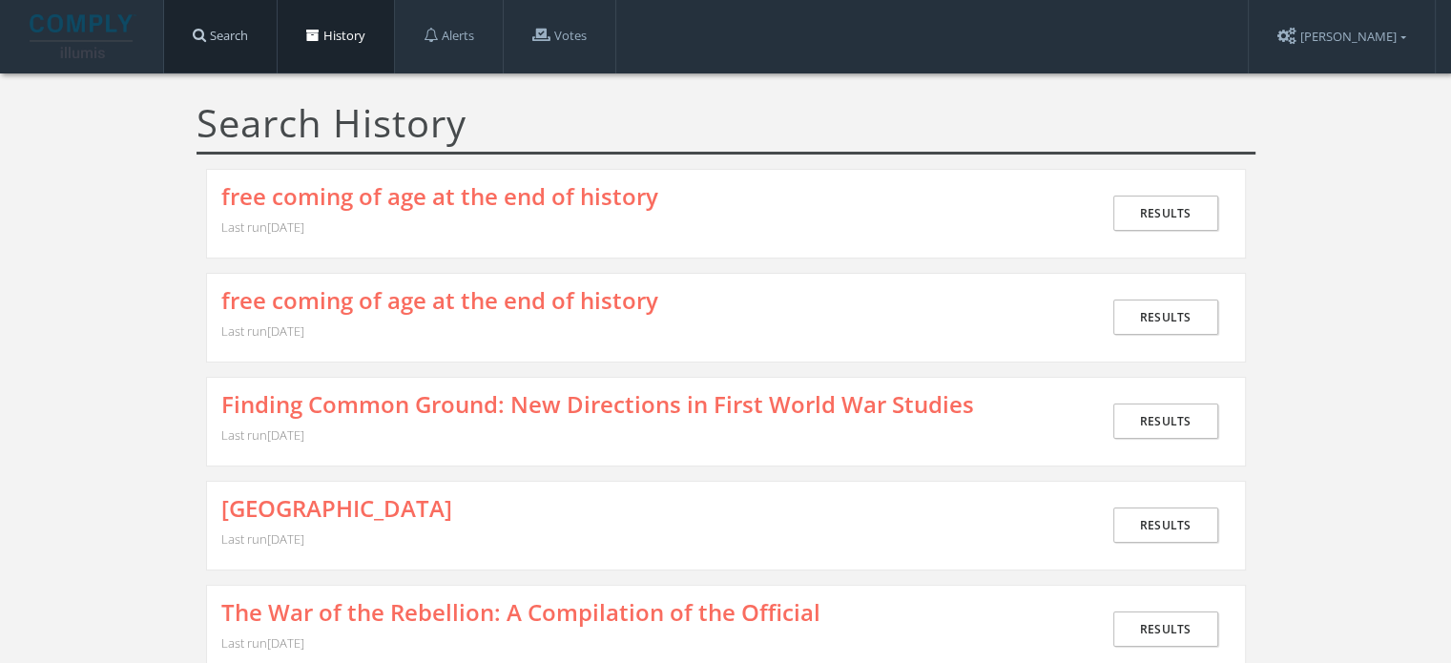
click at [221, 40] on link "Search" at bounding box center [220, 36] width 113 height 73
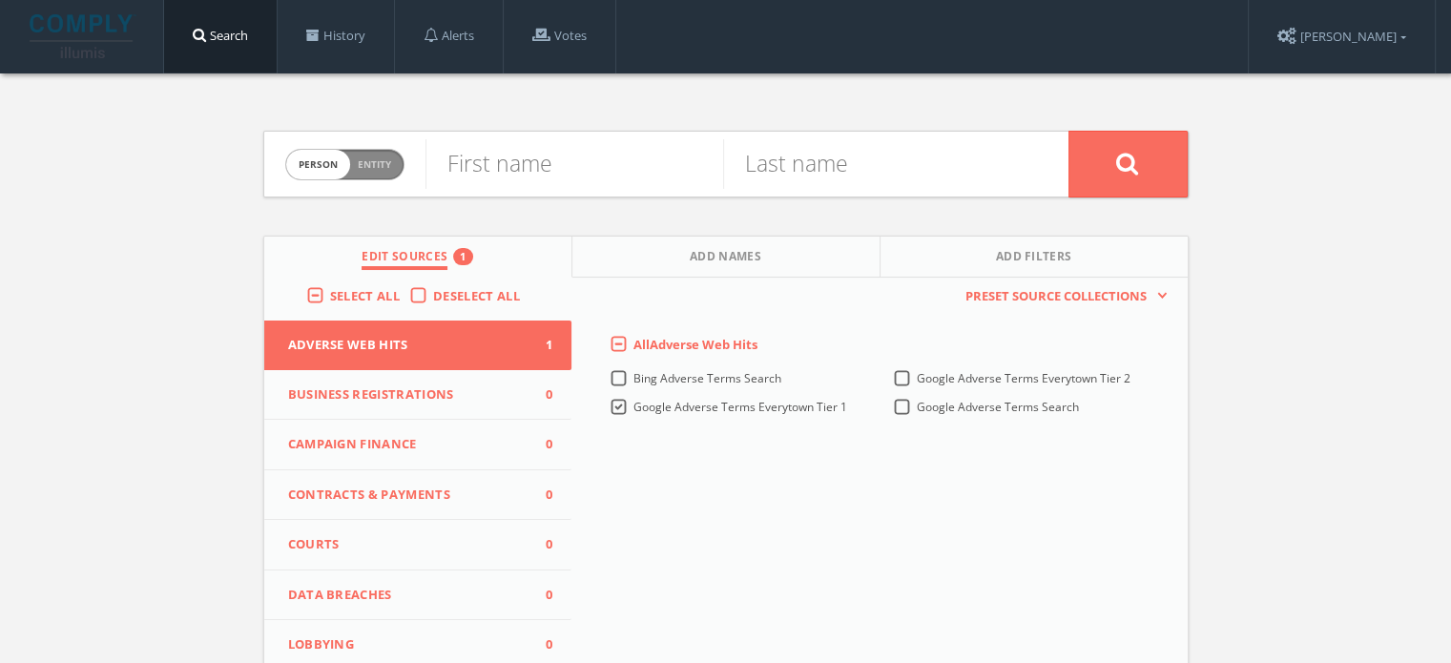
click at [387, 169] on span "Entity" at bounding box center [374, 164] width 33 height 14
checkbox input "true"
click at [491, 167] on input "text" at bounding box center [747, 164] width 643 height 50
paste input "The History of Hip Hop - Volume 5"
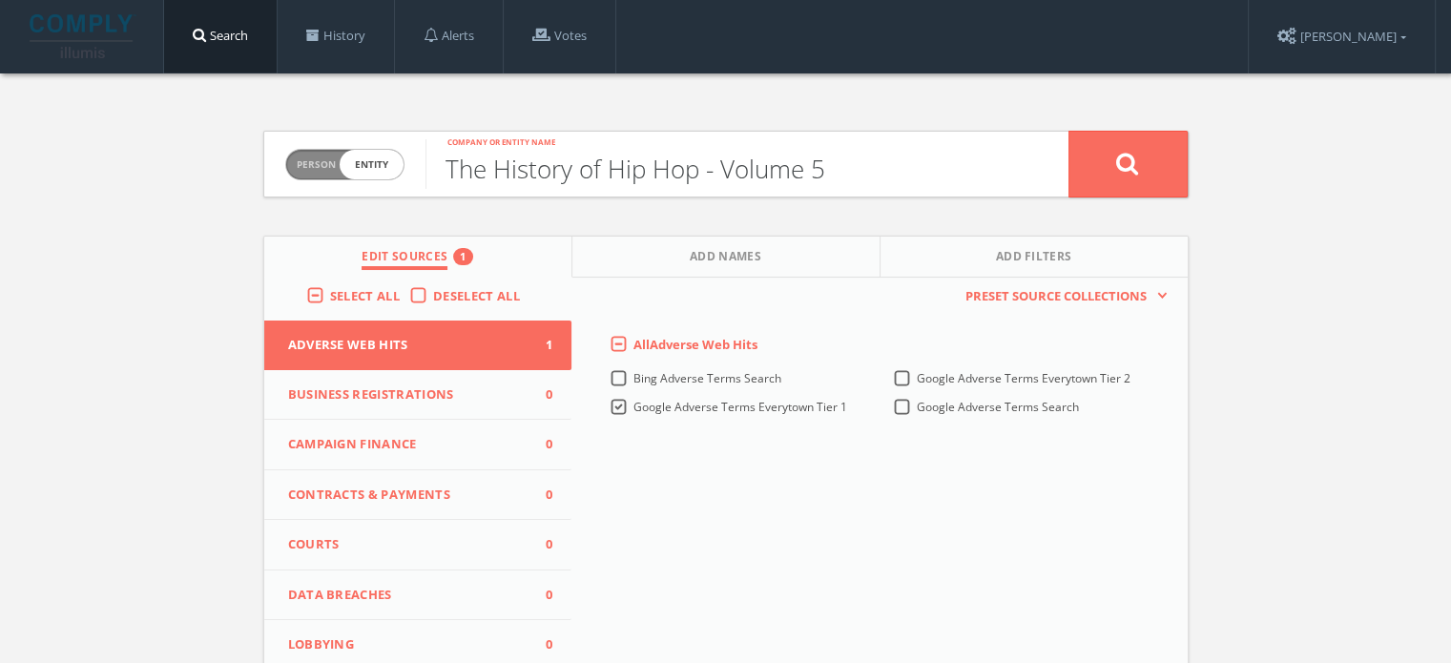
type input "The History of Hip Hop - Volume 5"
click at [1142, 161] on button at bounding box center [1128, 164] width 119 height 67
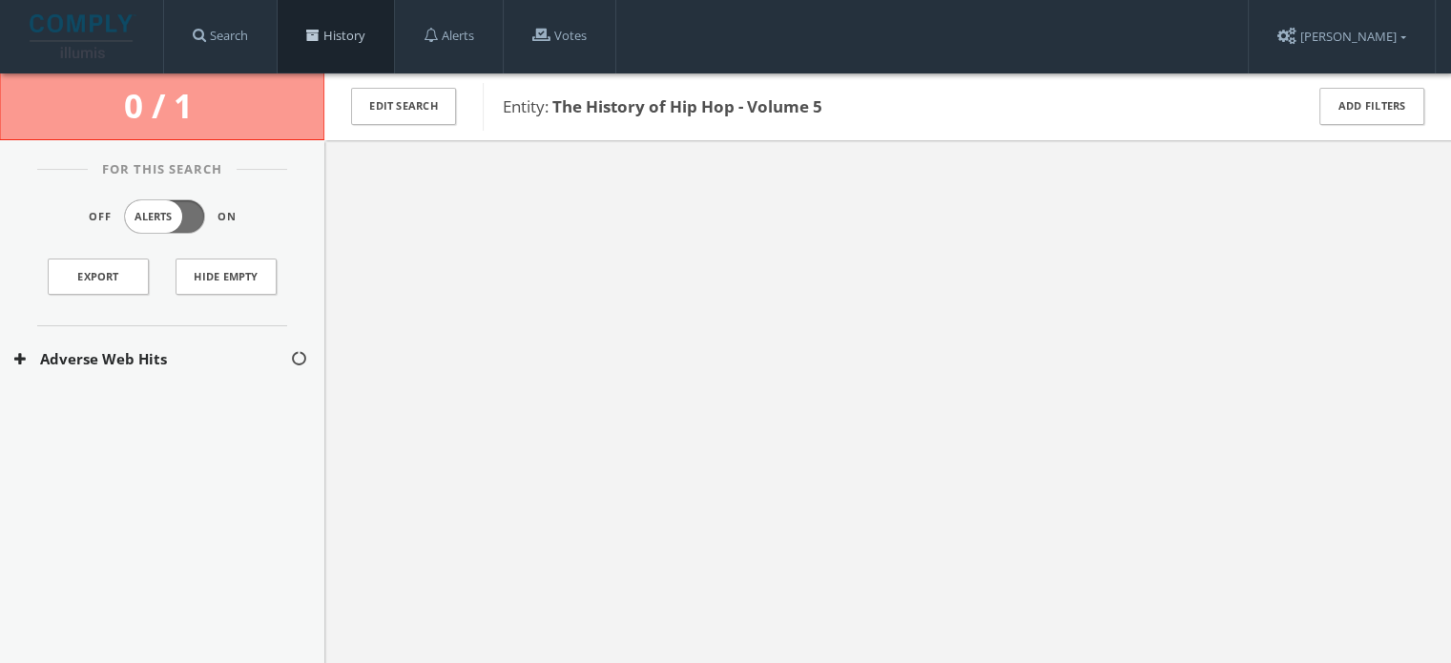
click at [337, 33] on link "History" at bounding box center [336, 36] width 116 height 73
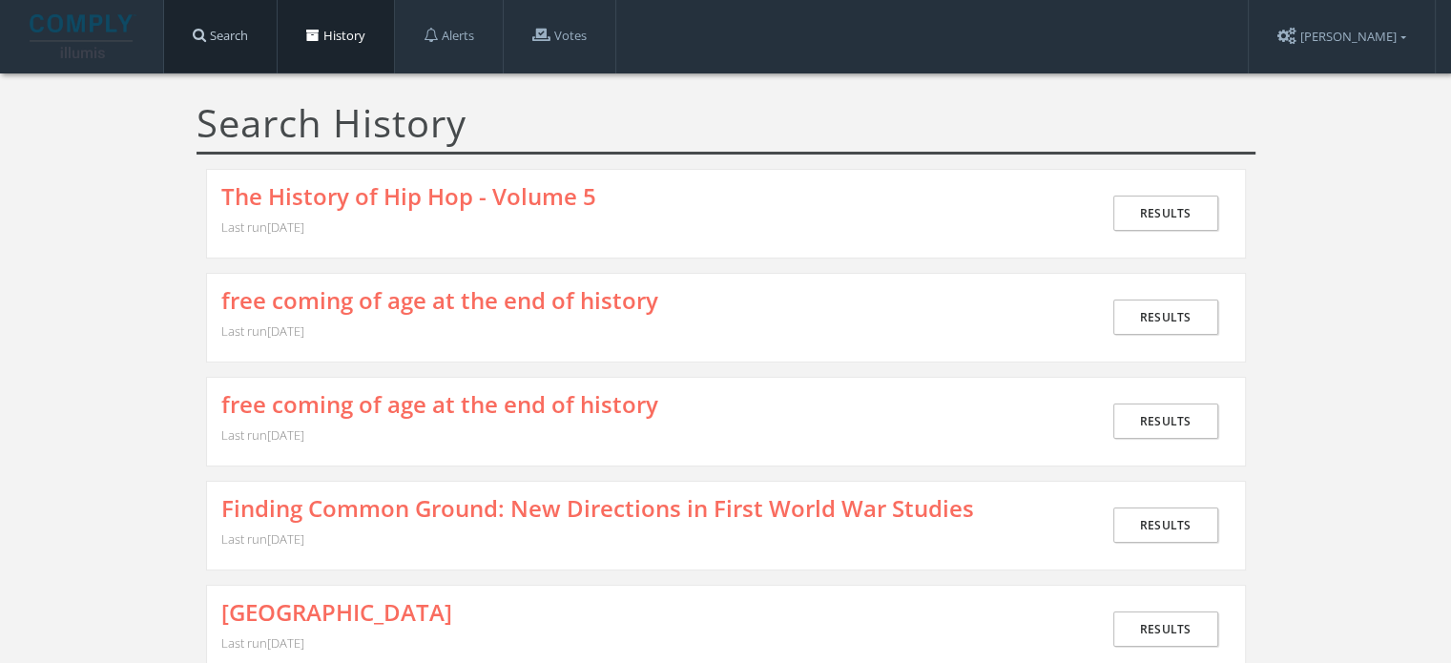
click at [241, 48] on link "Search" at bounding box center [220, 36] width 113 height 73
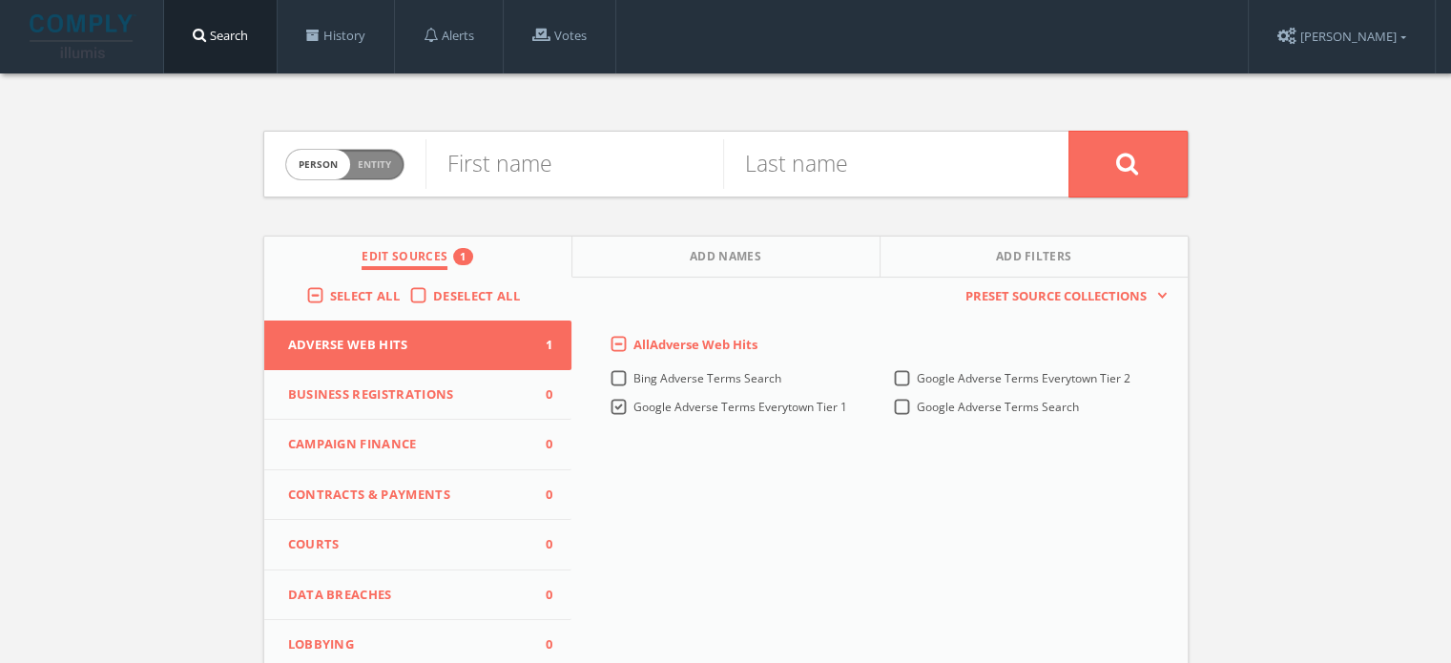
click at [378, 173] on span "Person Entity" at bounding box center [344, 165] width 117 height 30
checkbox input "true"
click at [565, 170] on input "text" at bounding box center [747, 164] width 643 height 50
click at [572, 174] on input "text" at bounding box center [747, 164] width 643 height 50
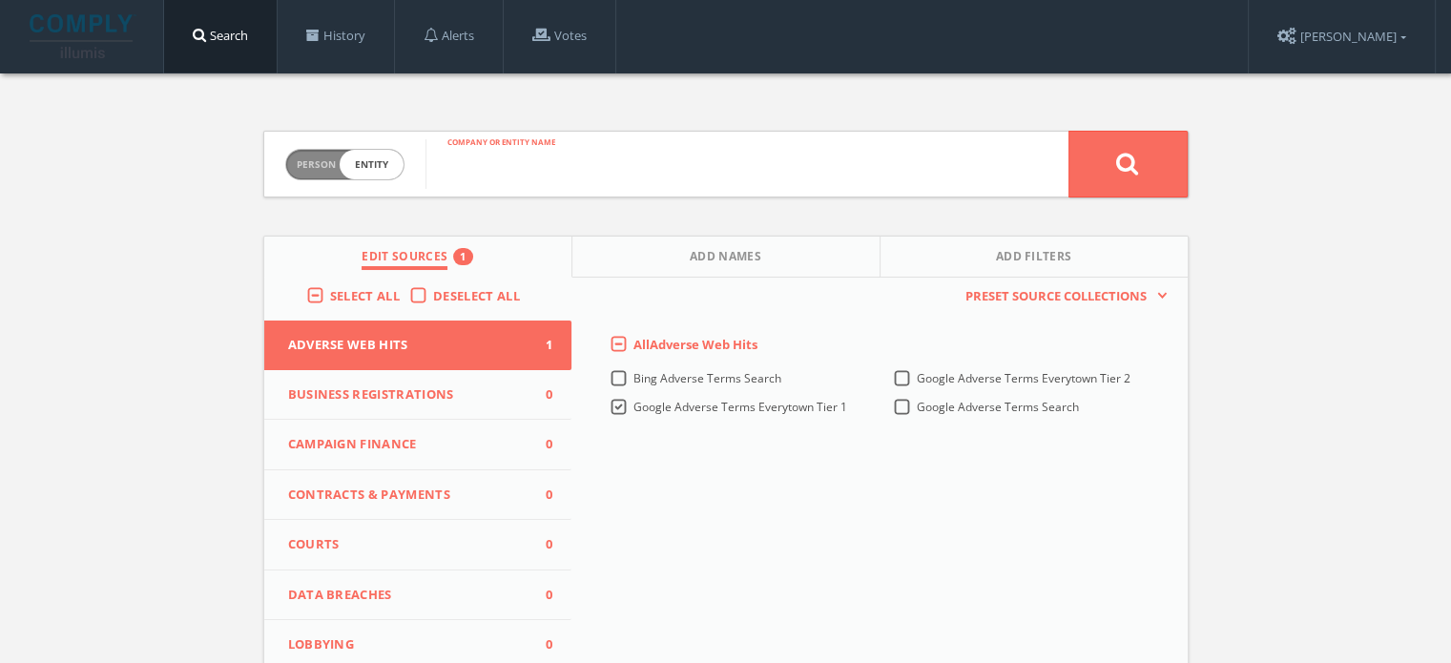
paste input "The History of Hip Hop - Volume 5"
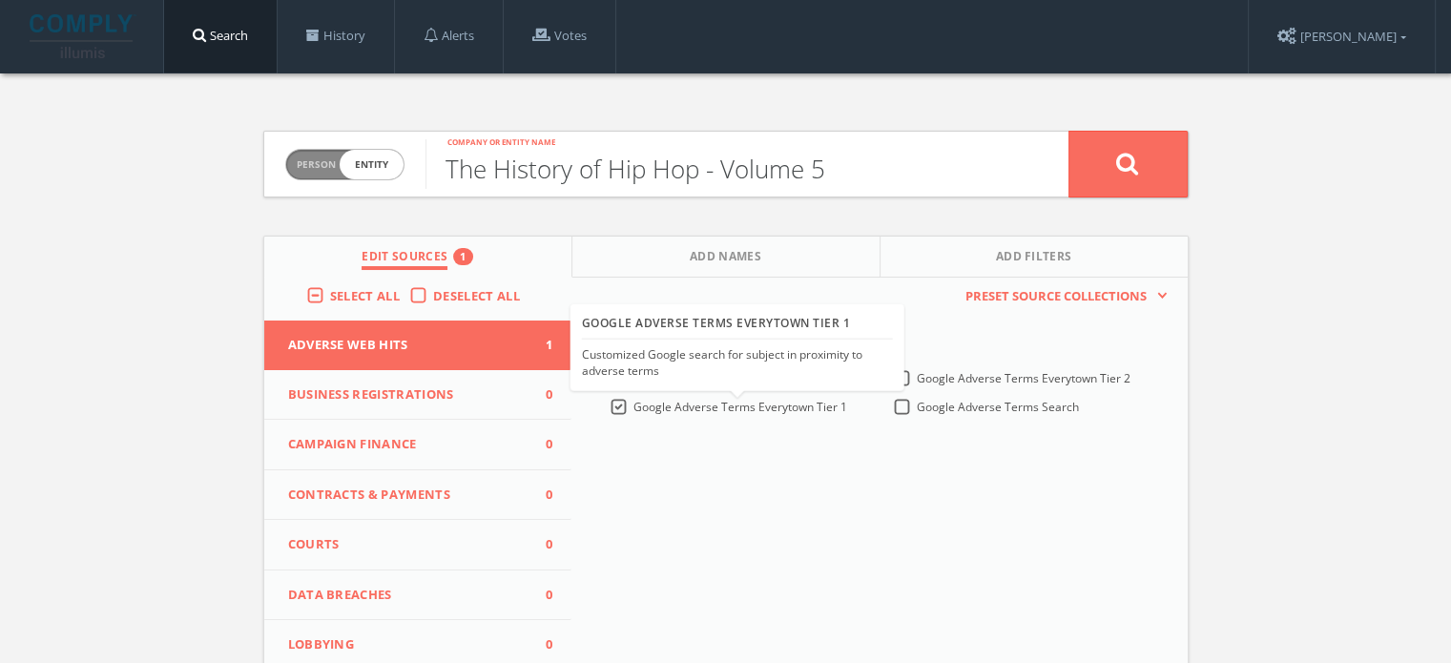
type input "The History of Hip Hop - Volume 5"
click at [648, 402] on span "Google Adverse Terms Everytown Tier 1" at bounding box center [741, 407] width 214 height 16
click at [0, 0] on 1-all "Google Adverse Terms Everytown Tier 1" at bounding box center [0, 0] width 0 height 0
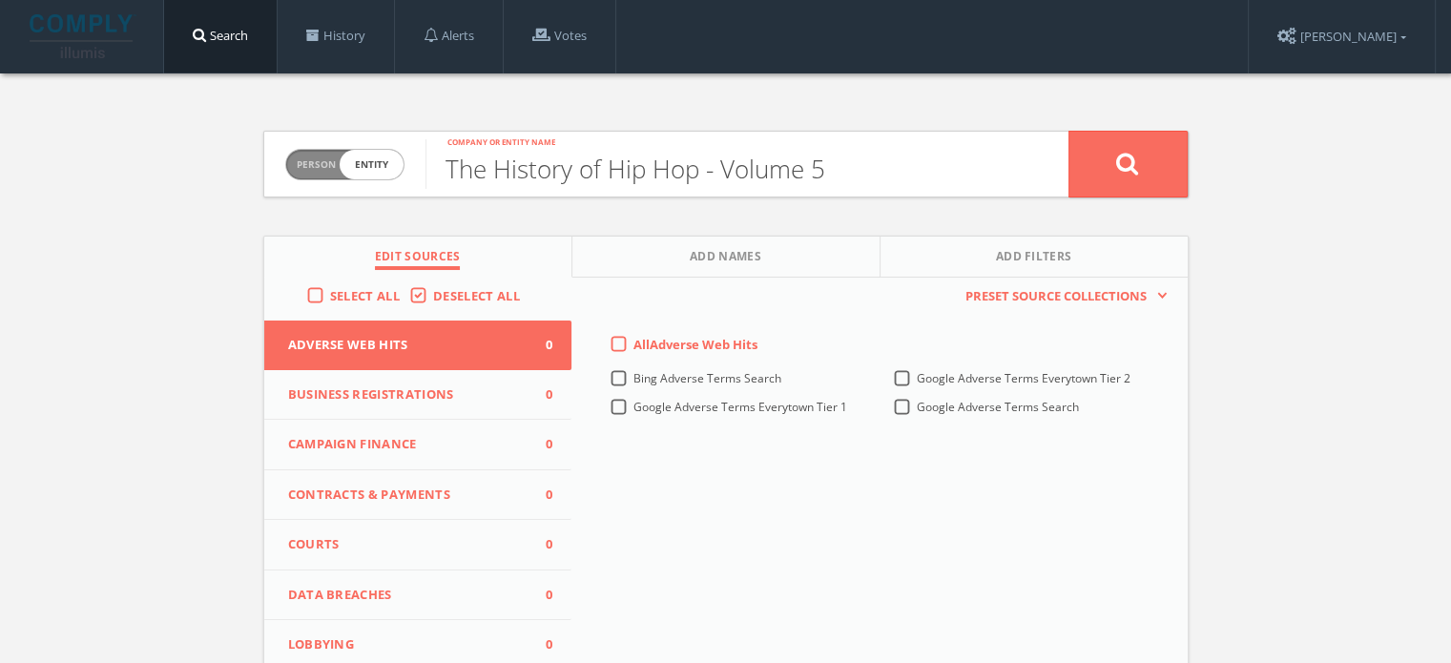
click at [1014, 380] on span "Google Adverse Terms Everytown Tier 2" at bounding box center [1024, 378] width 214 height 16
click at [0, 0] on 2-all "Google Adverse Terms Everytown Tier 2" at bounding box center [0, 0] width 0 height 0
click at [1113, 156] on button at bounding box center [1128, 164] width 119 height 67
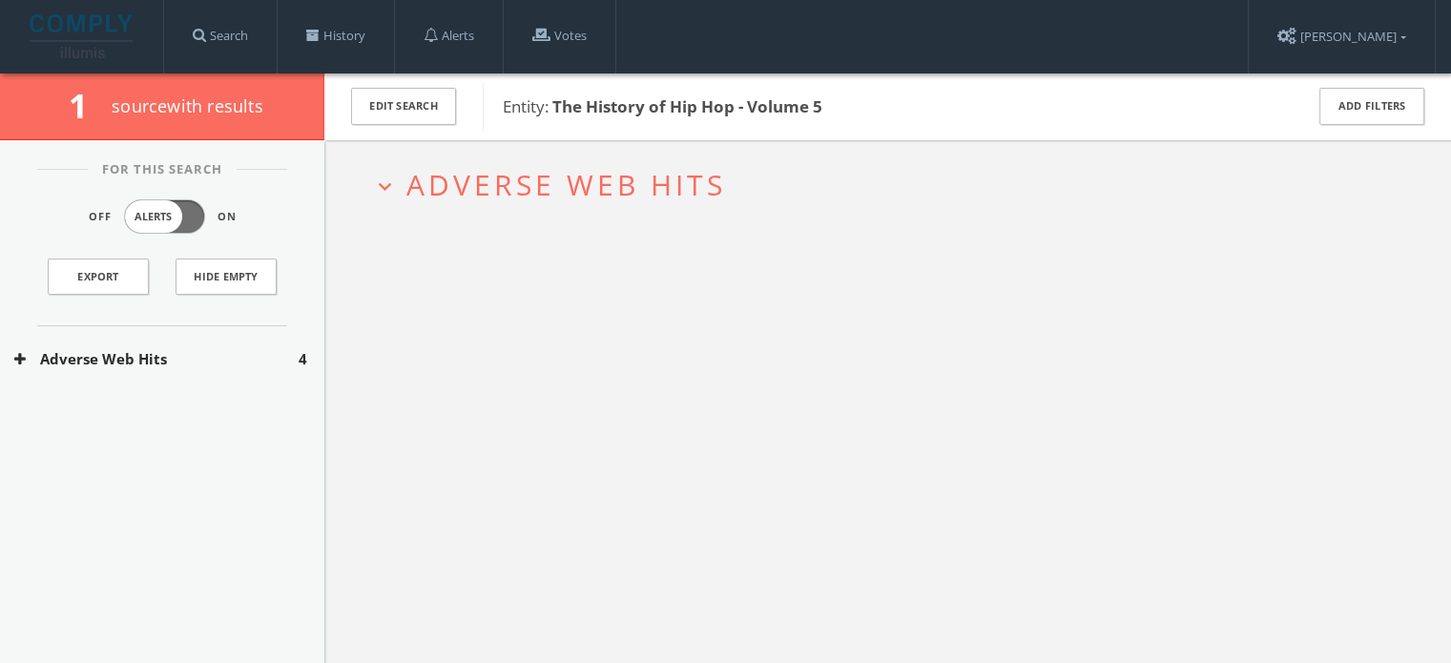
click at [683, 186] on span "Adverse Web Hits" at bounding box center [566, 184] width 320 height 39
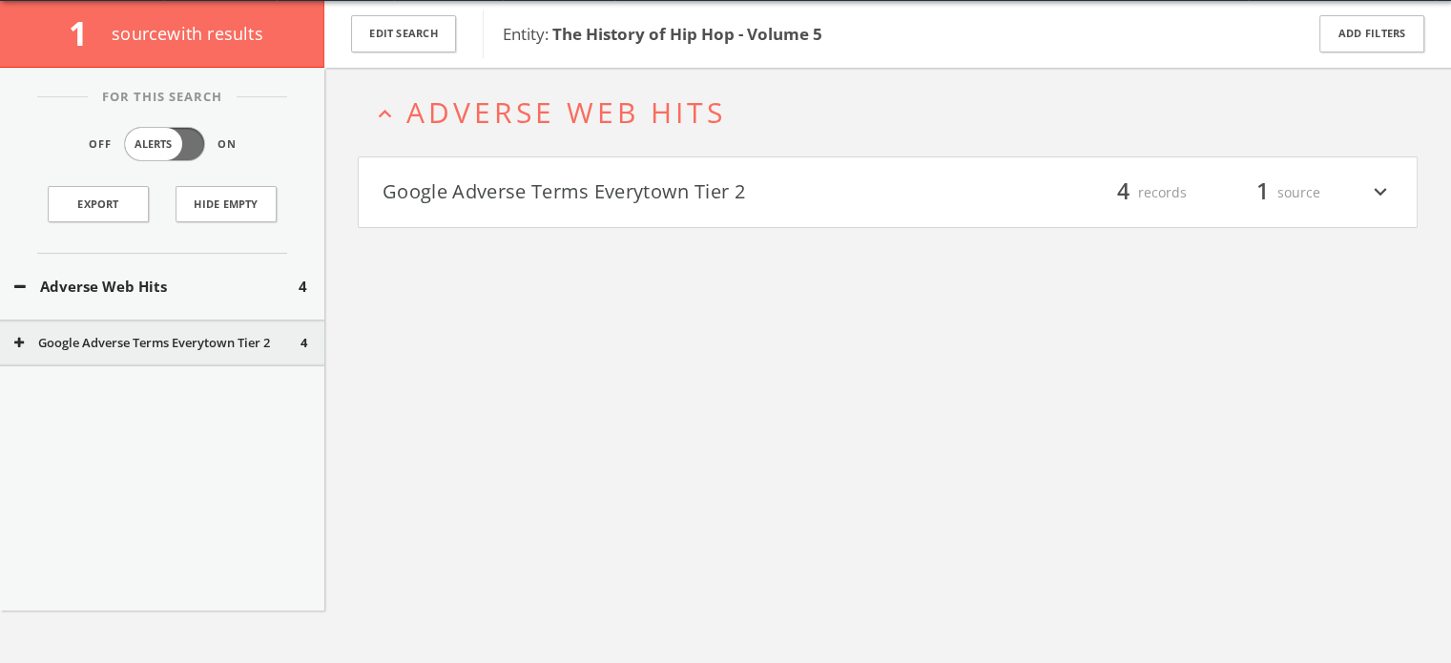
click at [669, 195] on button "Google Adverse Terms Everytown Tier 2" at bounding box center [636, 193] width 506 height 32
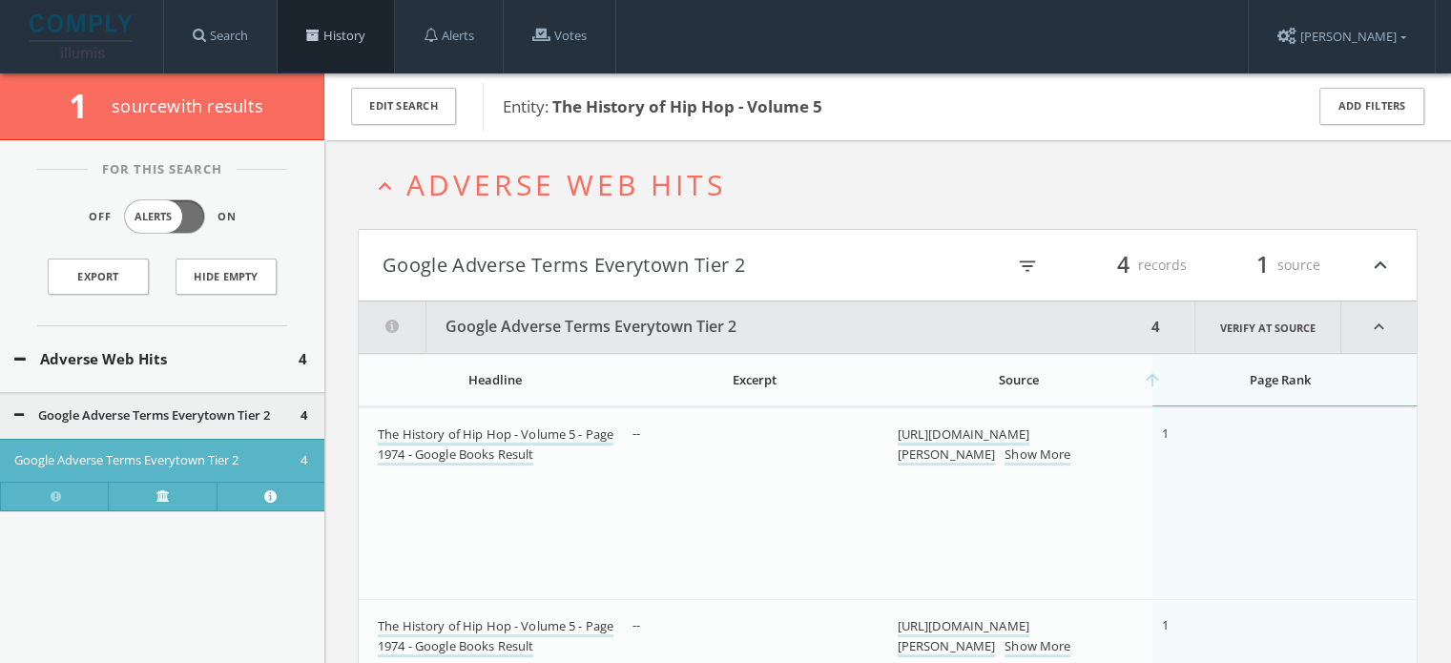
click at [319, 36] on span at bounding box center [312, 35] width 13 height 13
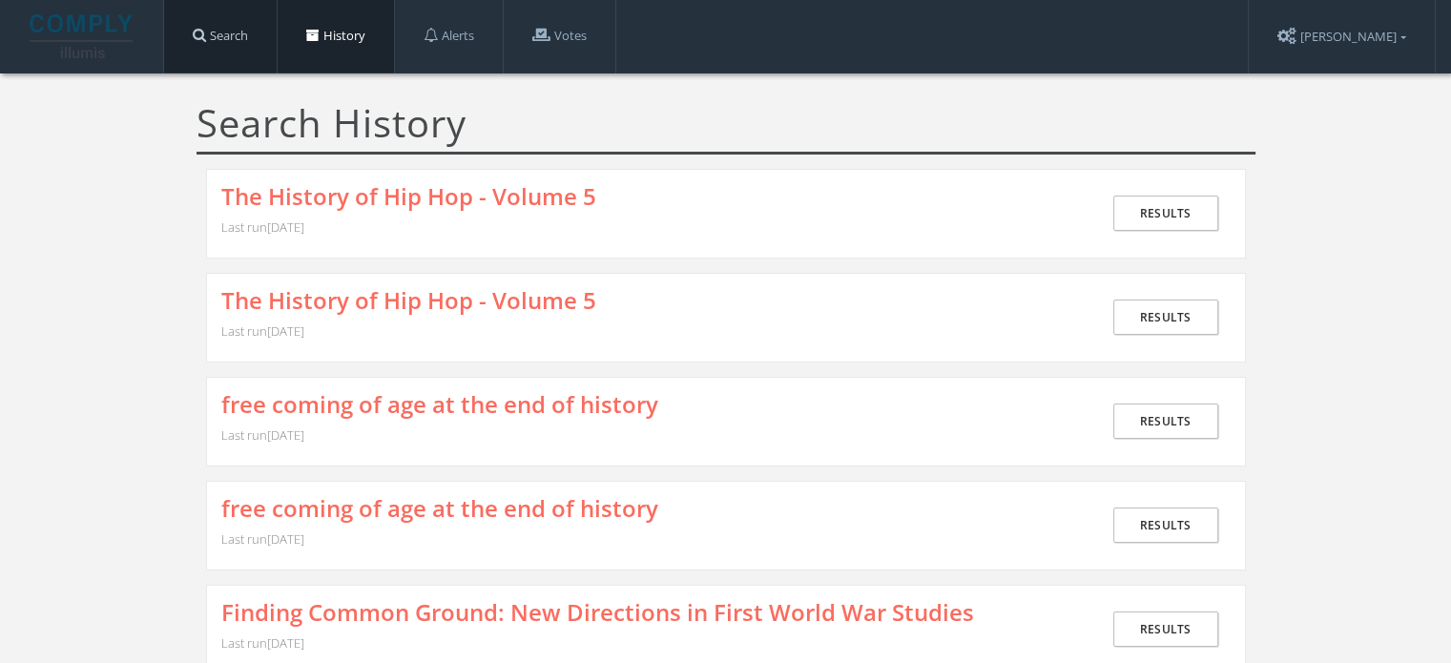
click at [224, 37] on link "Search" at bounding box center [220, 36] width 113 height 73
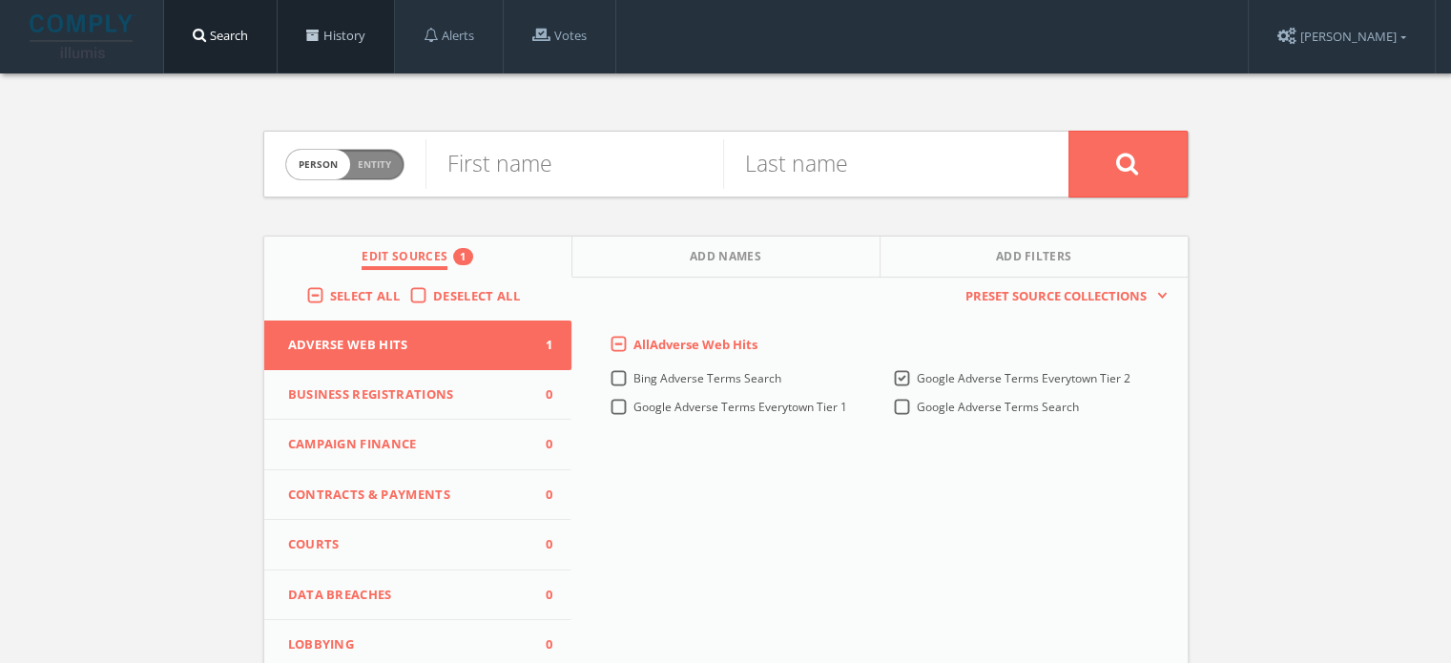
click at [359, 49] on link "History" at bounding box center [336, 36] width 116 height 73
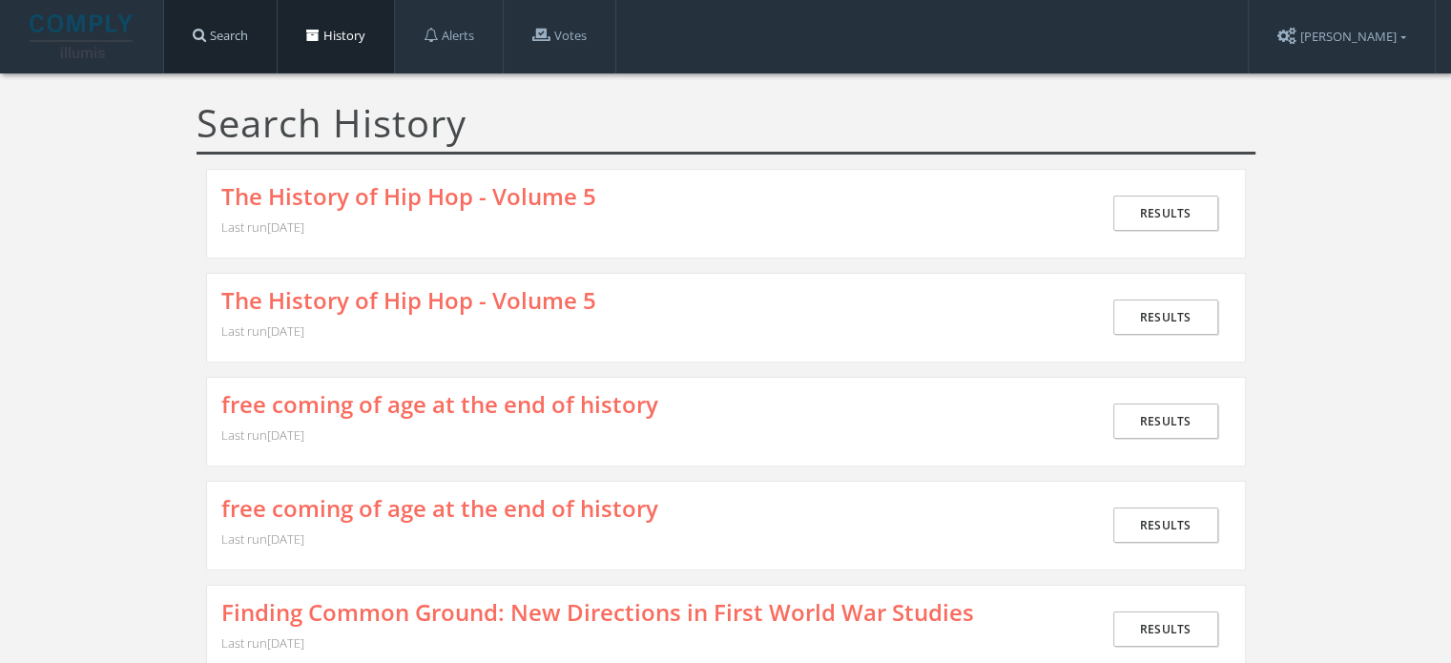
click at [244, 29] on link "Search" at bounding box center [220, 36] width 113 height 73
